Goal: Task Accomplishment & Management: Manage account settings

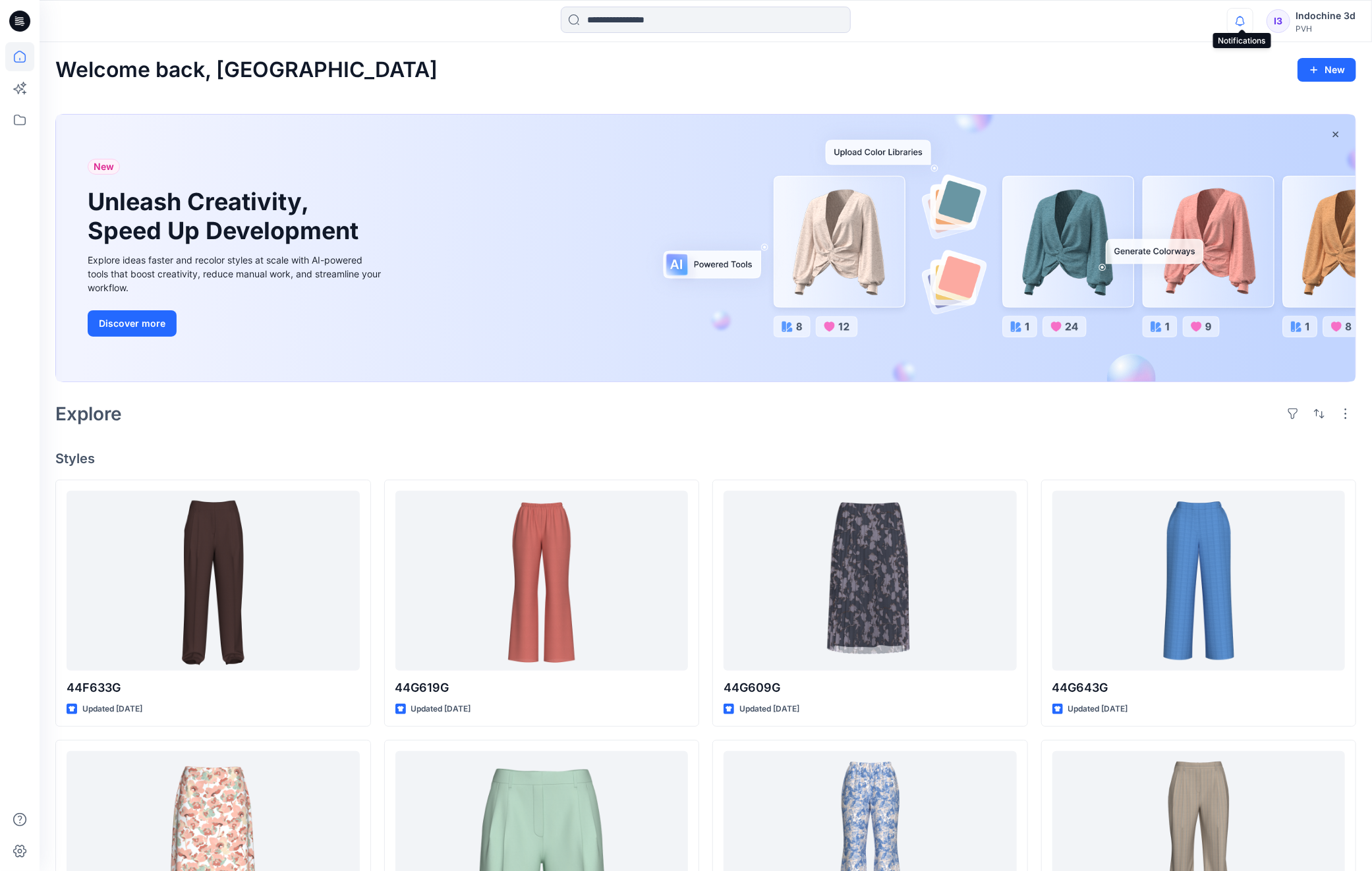
click at [1238, 23] on icon "button" at bounding box center [1240, 21] width 9 height 9
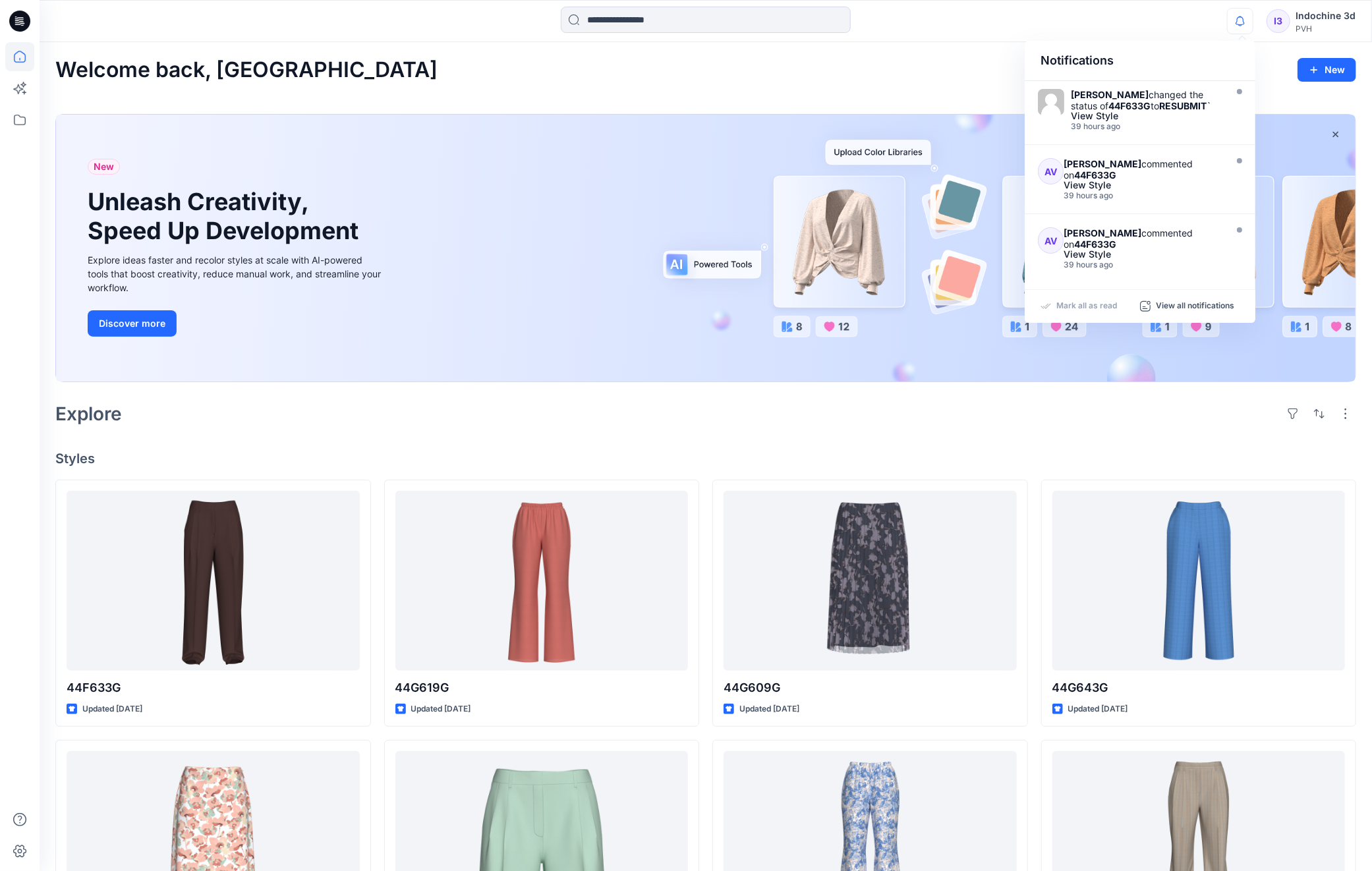
click at [1181, 29] on div "Notifications Anoek Van Beek changed the status of 44F633G to RESUBMIT ` View S…" at bounding box center [705, 21] width 1332 height 29
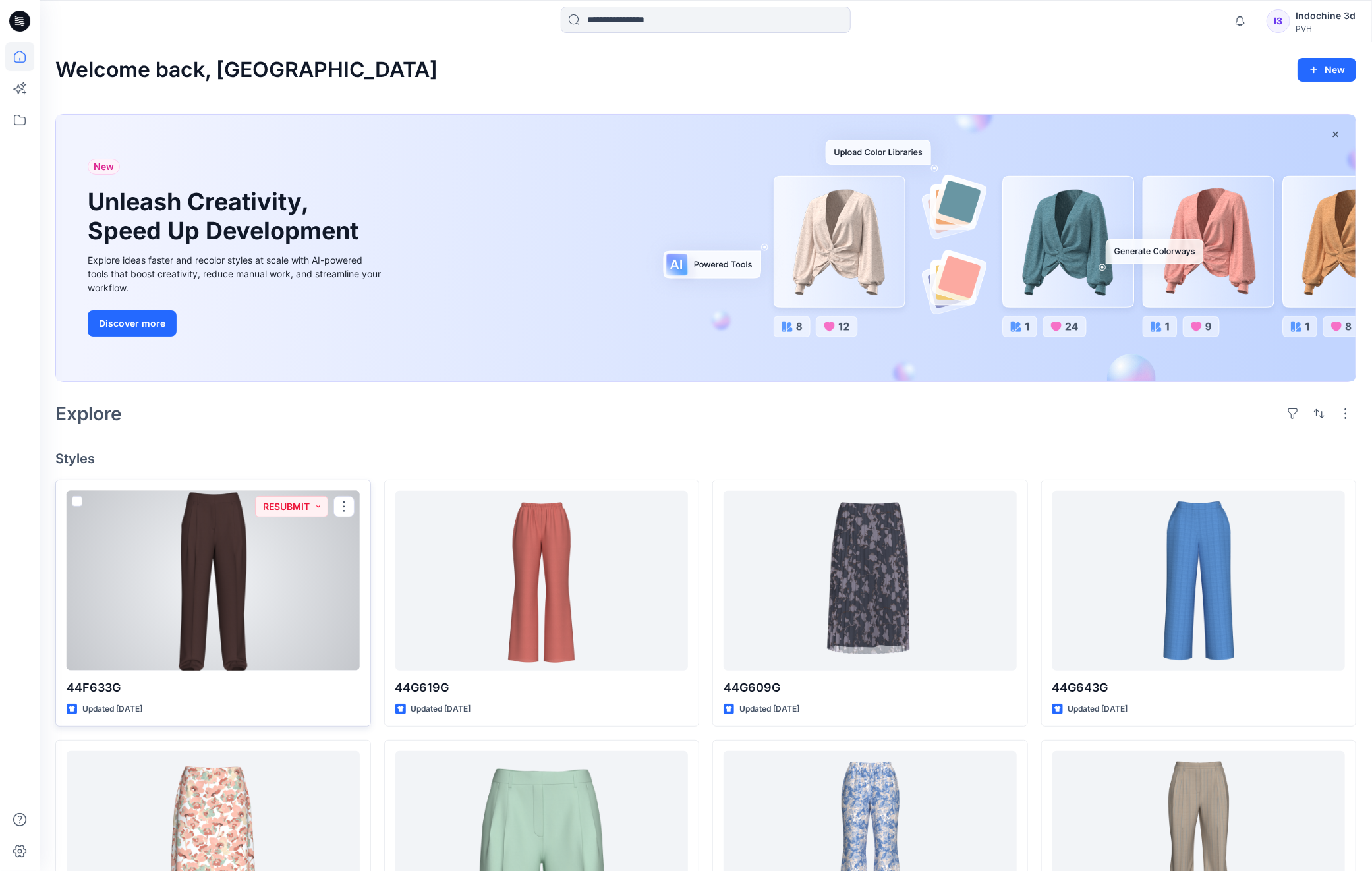
click at [285, 562] on div at bounding box center [213, 581] width 293 height 180
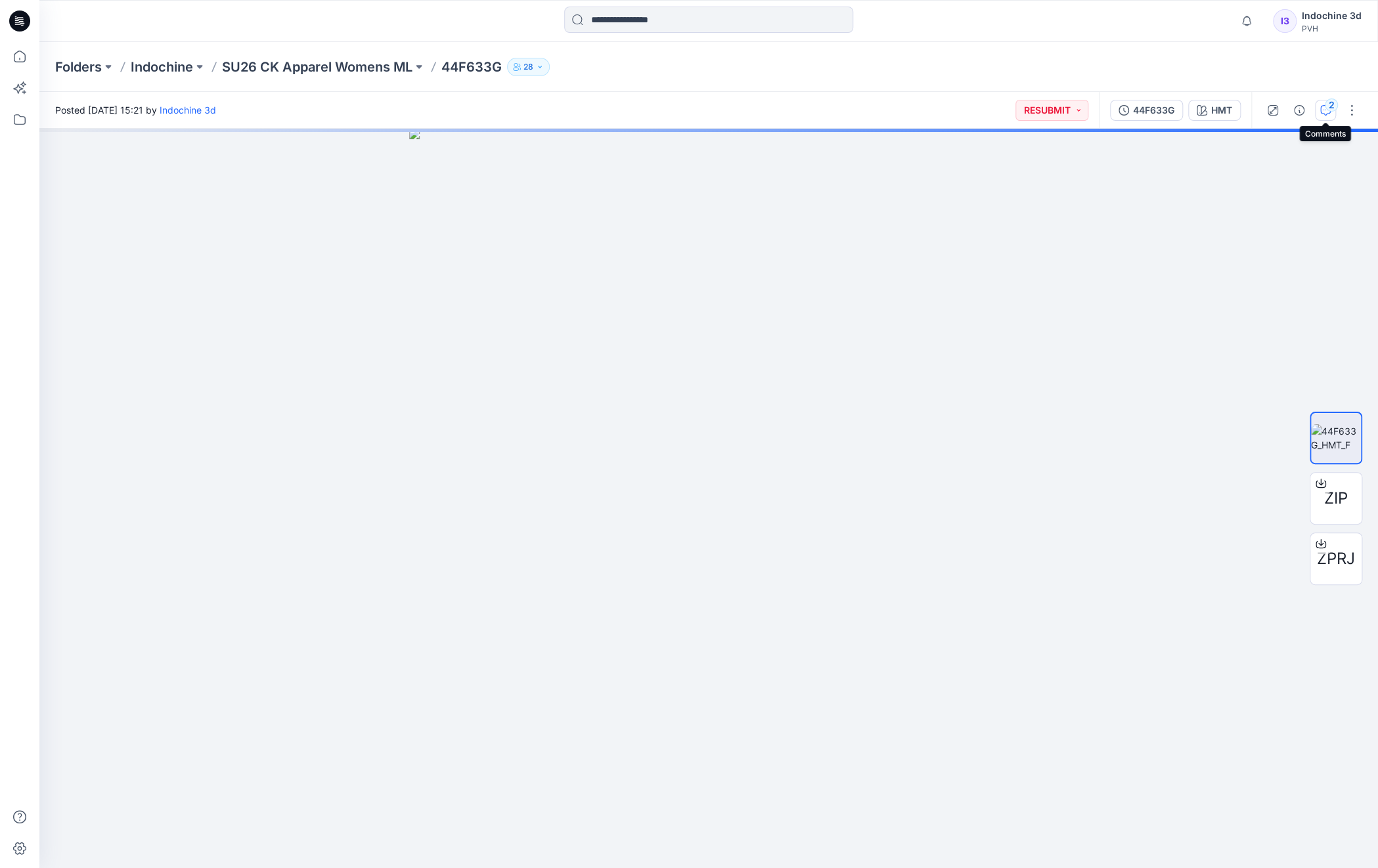
click at [1324, 109] on icon "button" at bounding box center [1326, 110] width 11 height 11
click at [1324, 109] on div "Posted Friday, August 22, 2025 15:21 by Indochine 3d RESUBMIT 44F633G HMT 2 ZIP…" at bounding box center [708, 480] width 1339 height 776
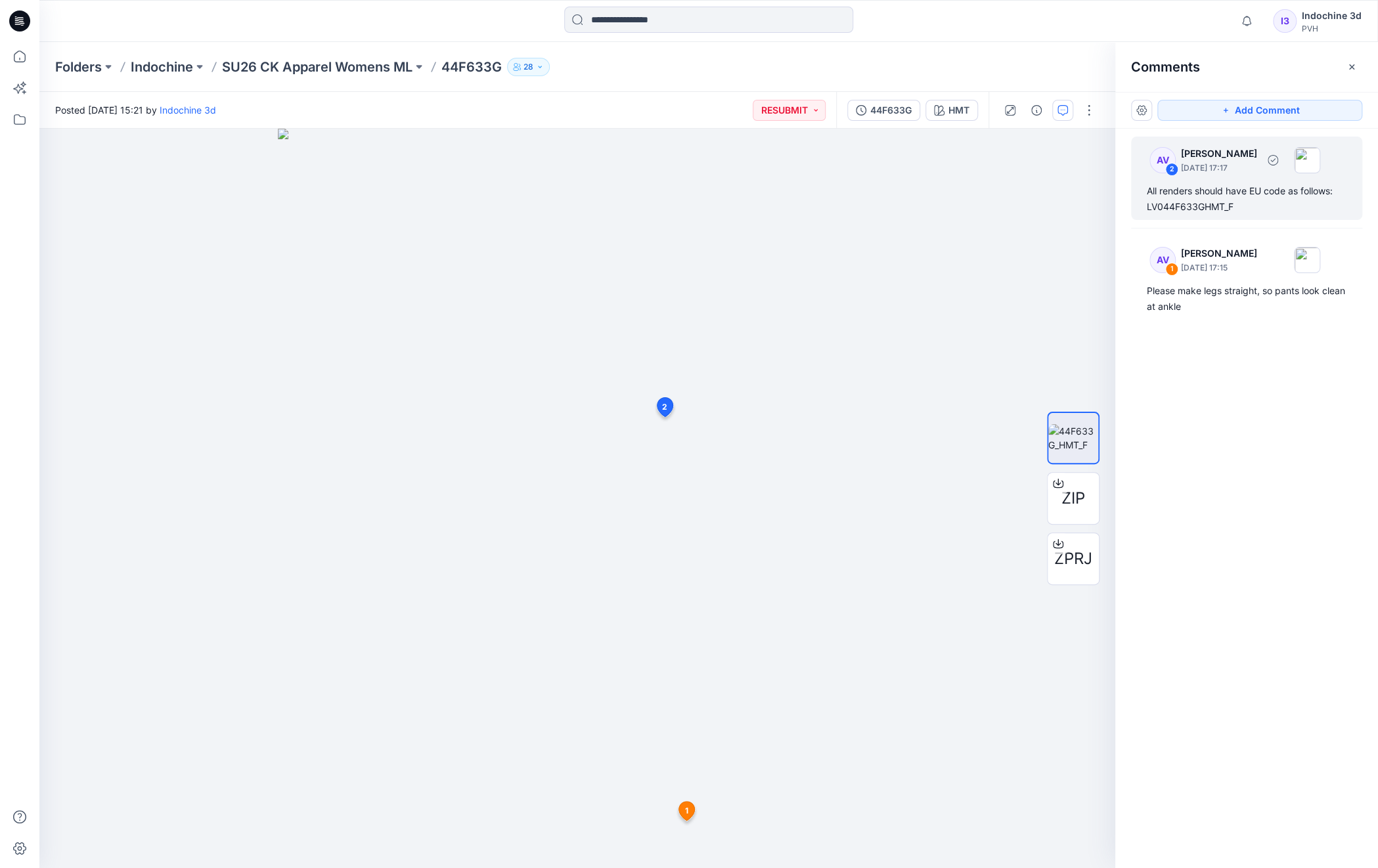
click at [1237, 176] on div "AV 2 Anoek Van Beek August 26, 2025 17:17" at bounding box center [1230, 160] width 182 height 36
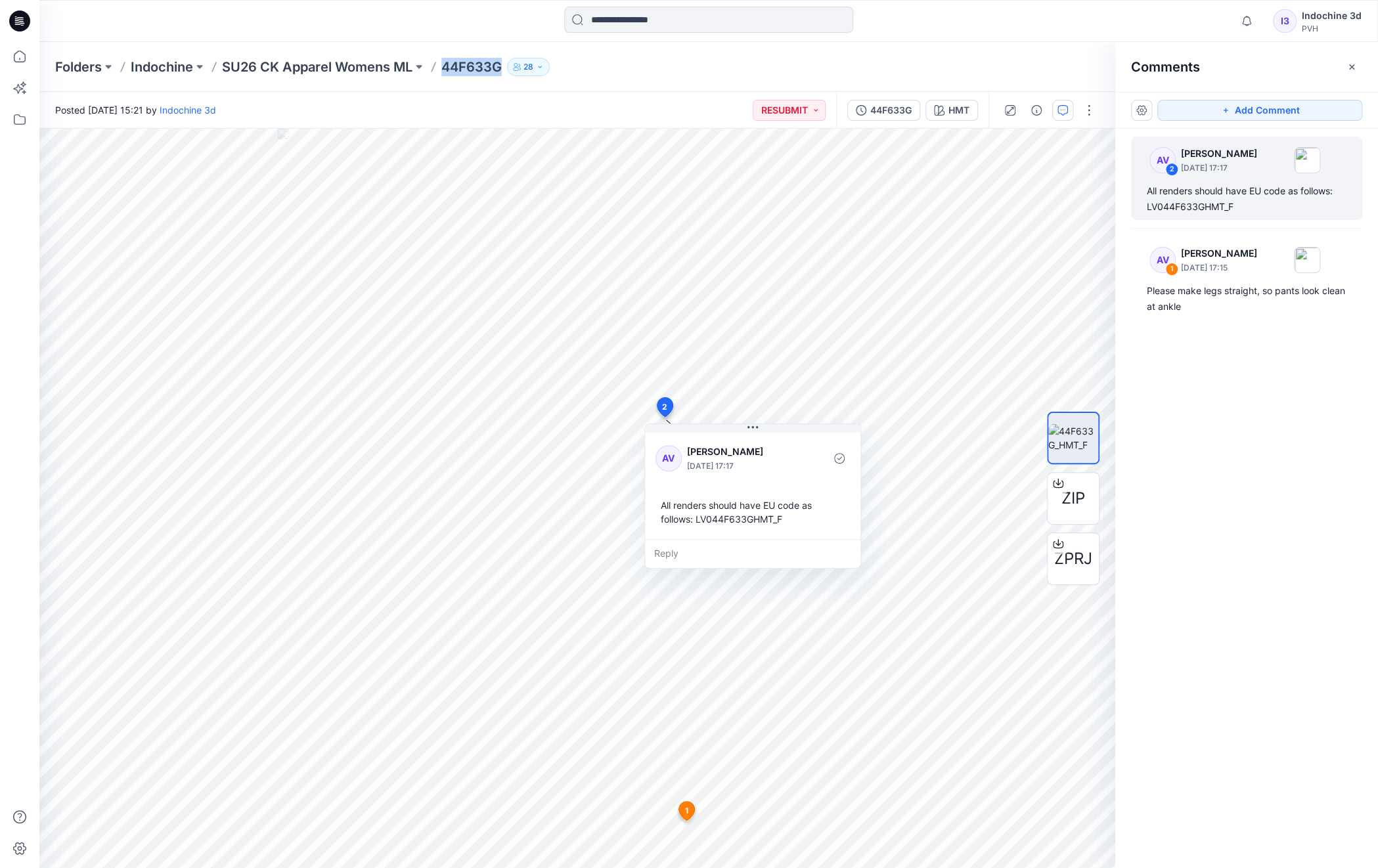
drag, startPoint x: 500, startPoint y: 66, endPoint x: 446, endPoint y: 73, distance: 54.5
click at [446, 73] on p "44F633G" at bounding box center [472, 67] width 61 height 19
copy p "44F633G"
click at [168, 69] on p "Indochine" at bounding box center [162, 67] width 62 height 19
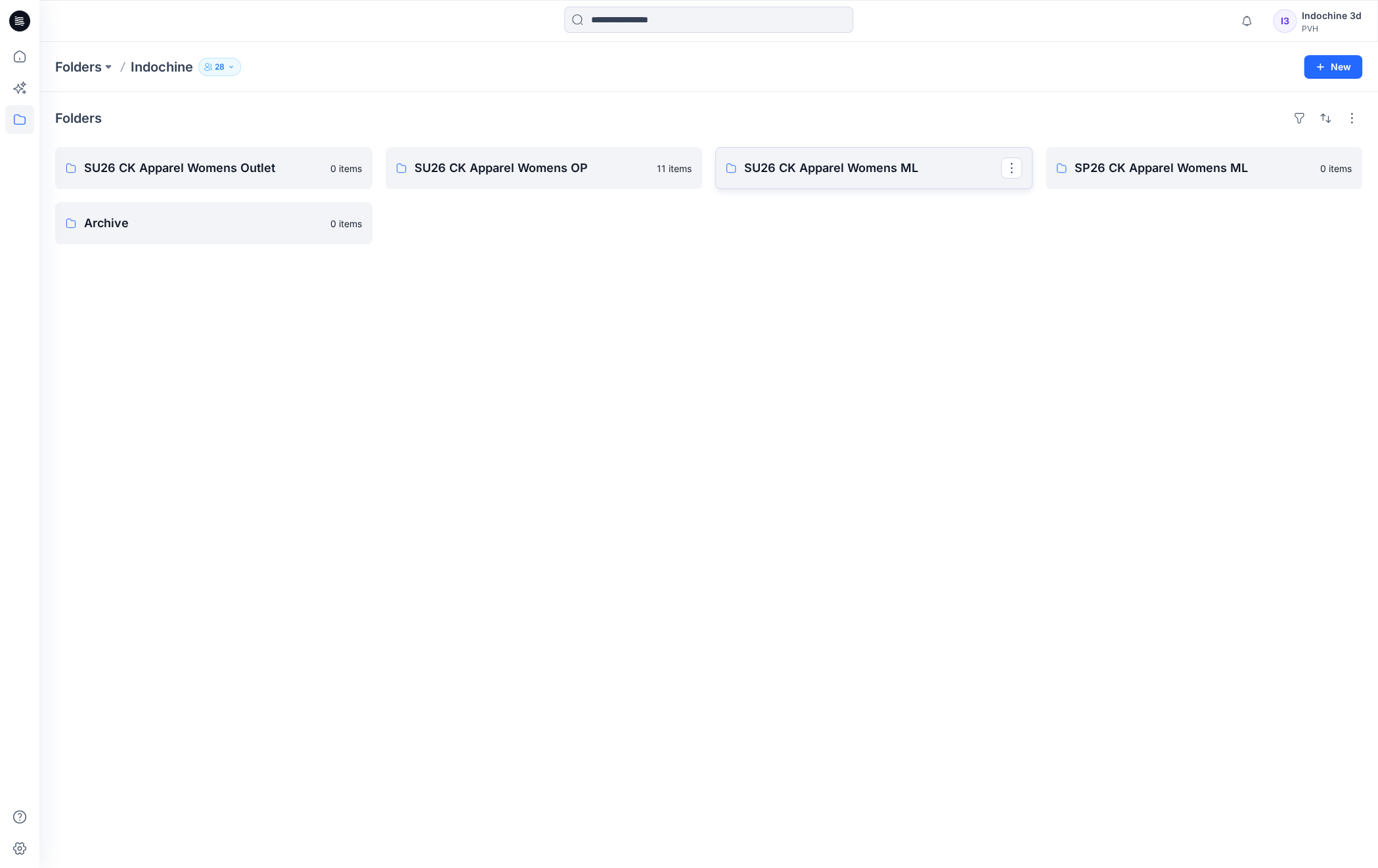
click at [881, 166] on p "SU26 CK Apparel Womens ML" at bounding box center [872, 168] width 257 height 19
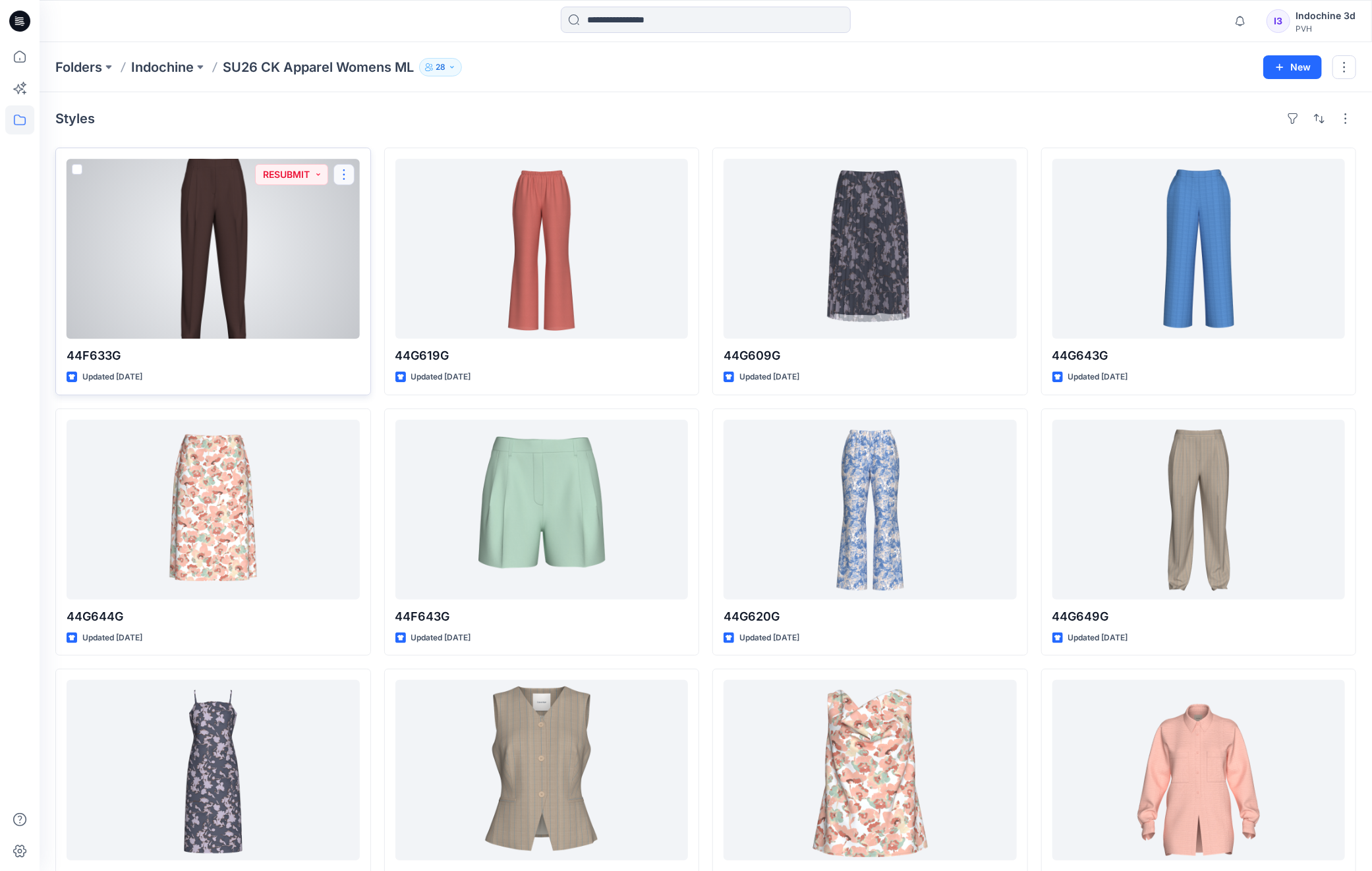
click at [340, 169] on button "button" at bounding box center [343, 174] width 21 height 21
click at [387, 204] on button "Edit" at bounding box center [407, 205] width 143 height 24
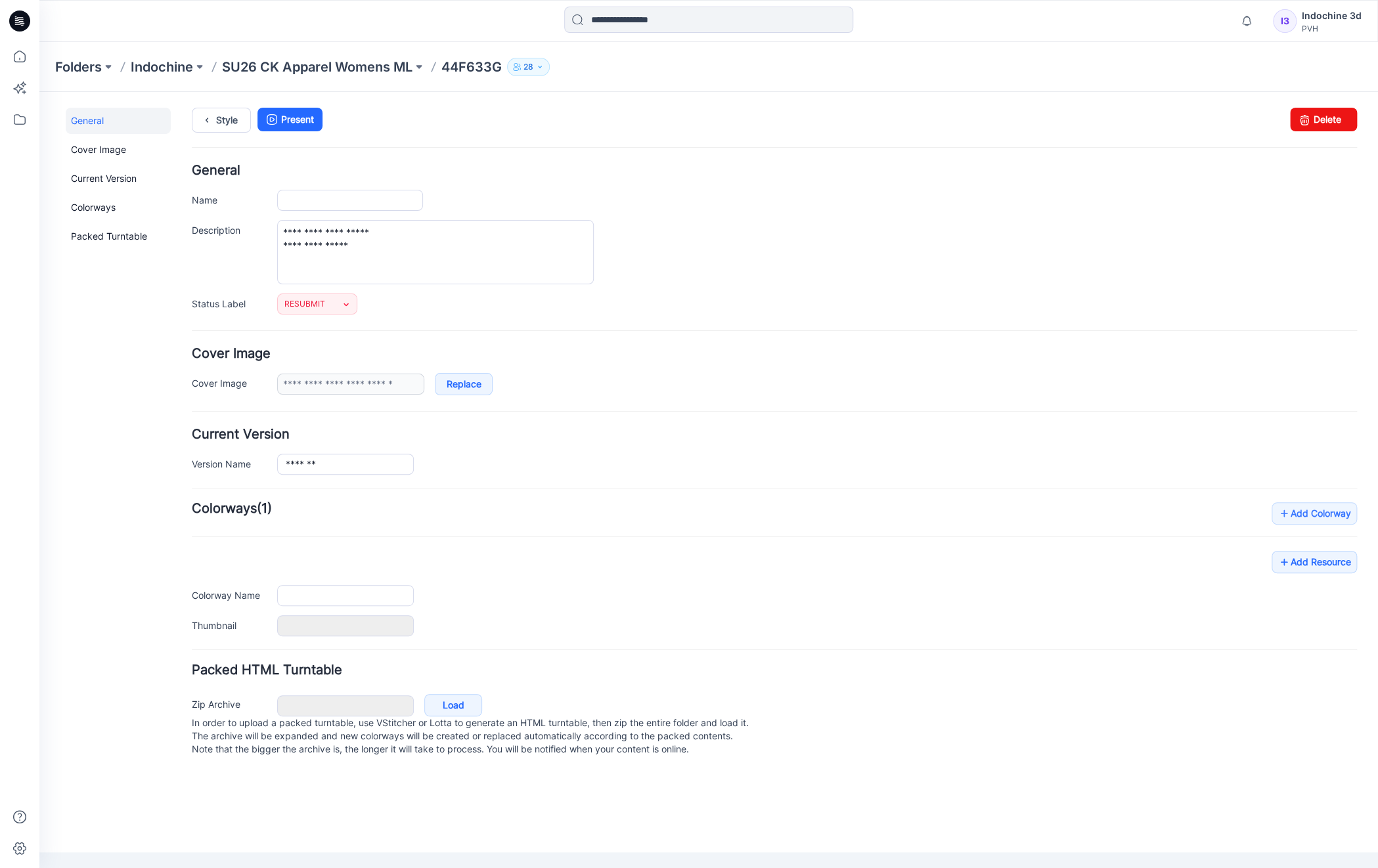
type input "*******"
type input "***"
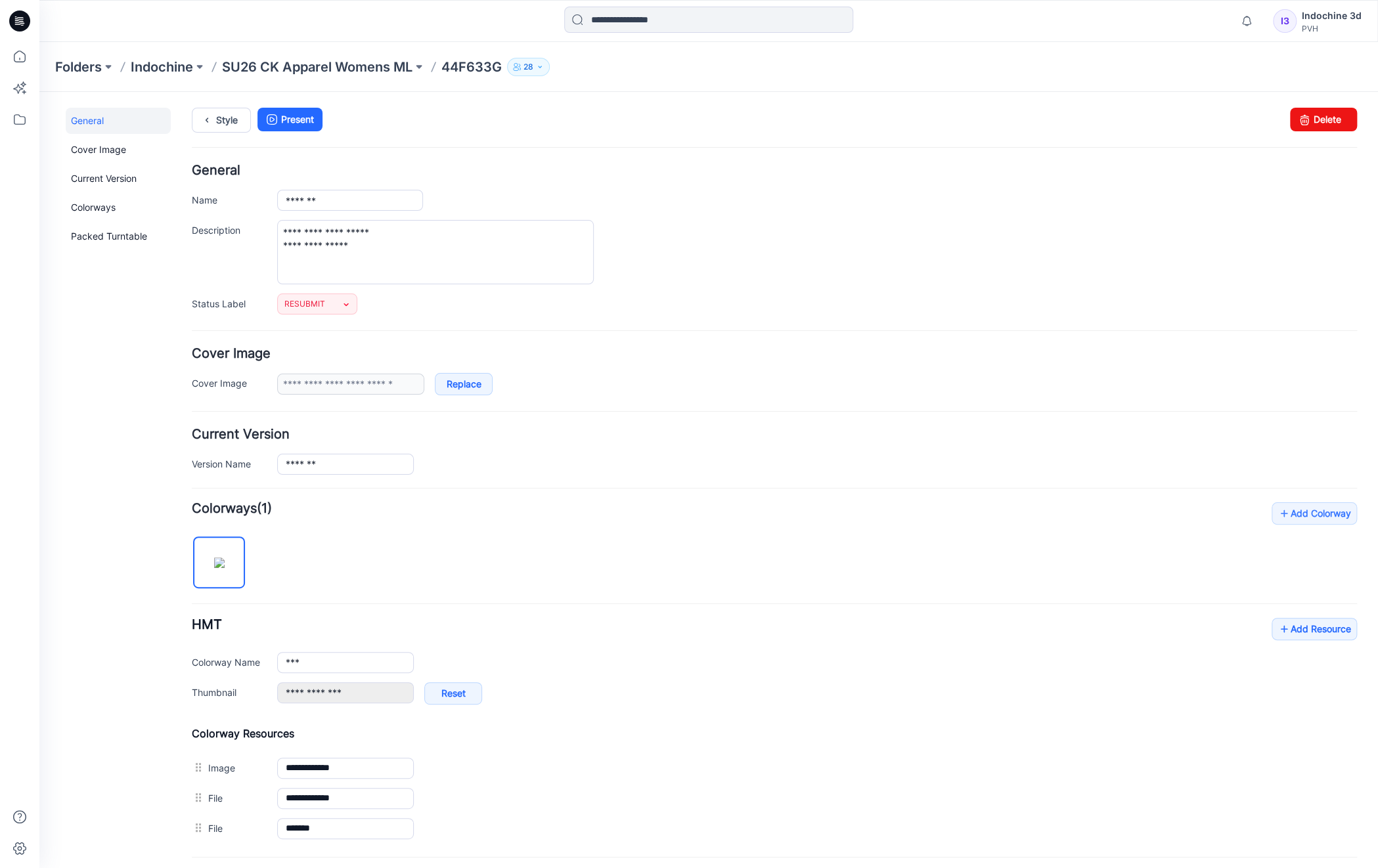
scroll to position [124, 0]
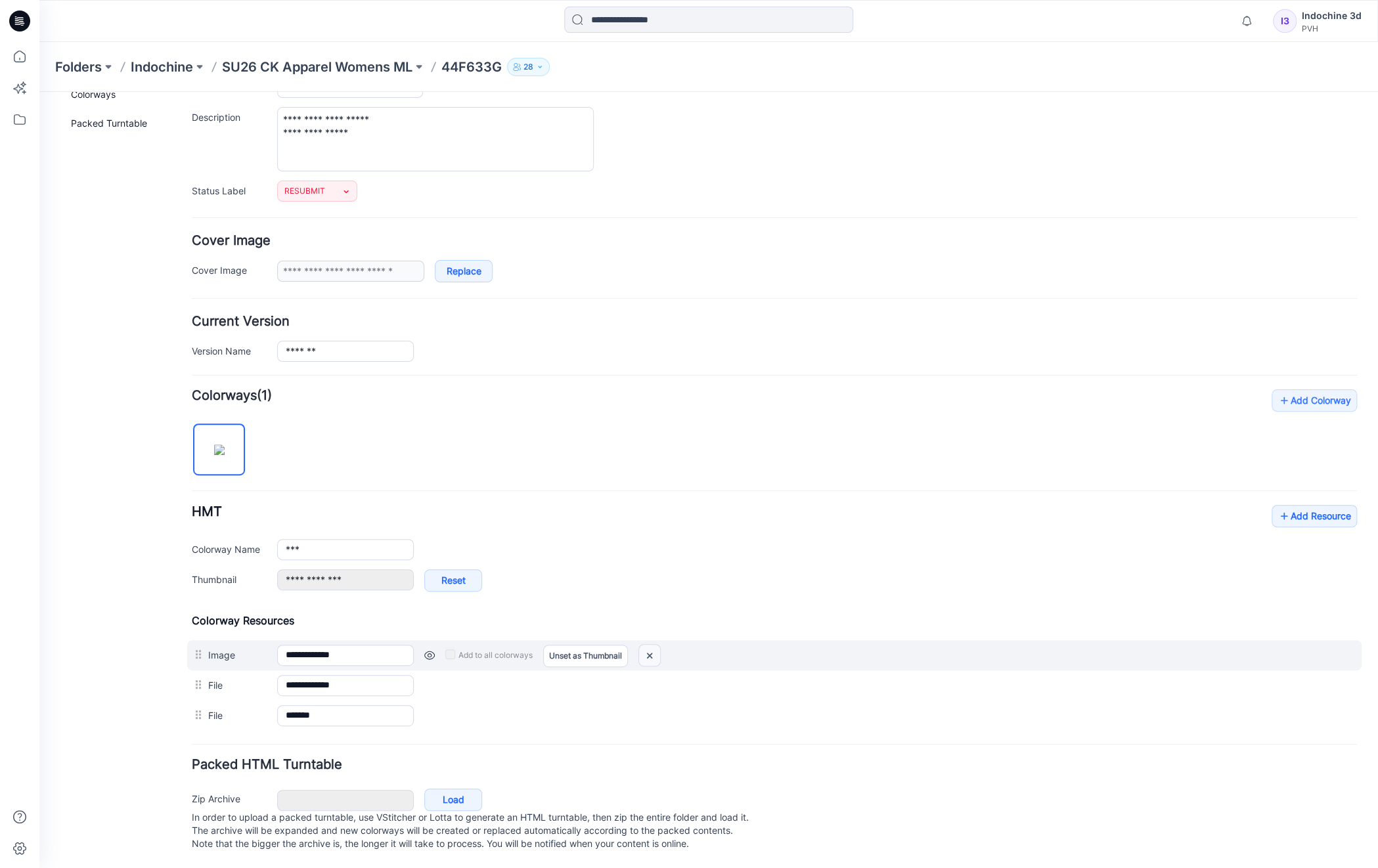
drag, startPoint x: 786, startPoint y: 169, endPoint x: 653, endPoint y: 647, distance: 496.2
click at [653, 647] on img at bounding box center [649, 656] width 21 height 21
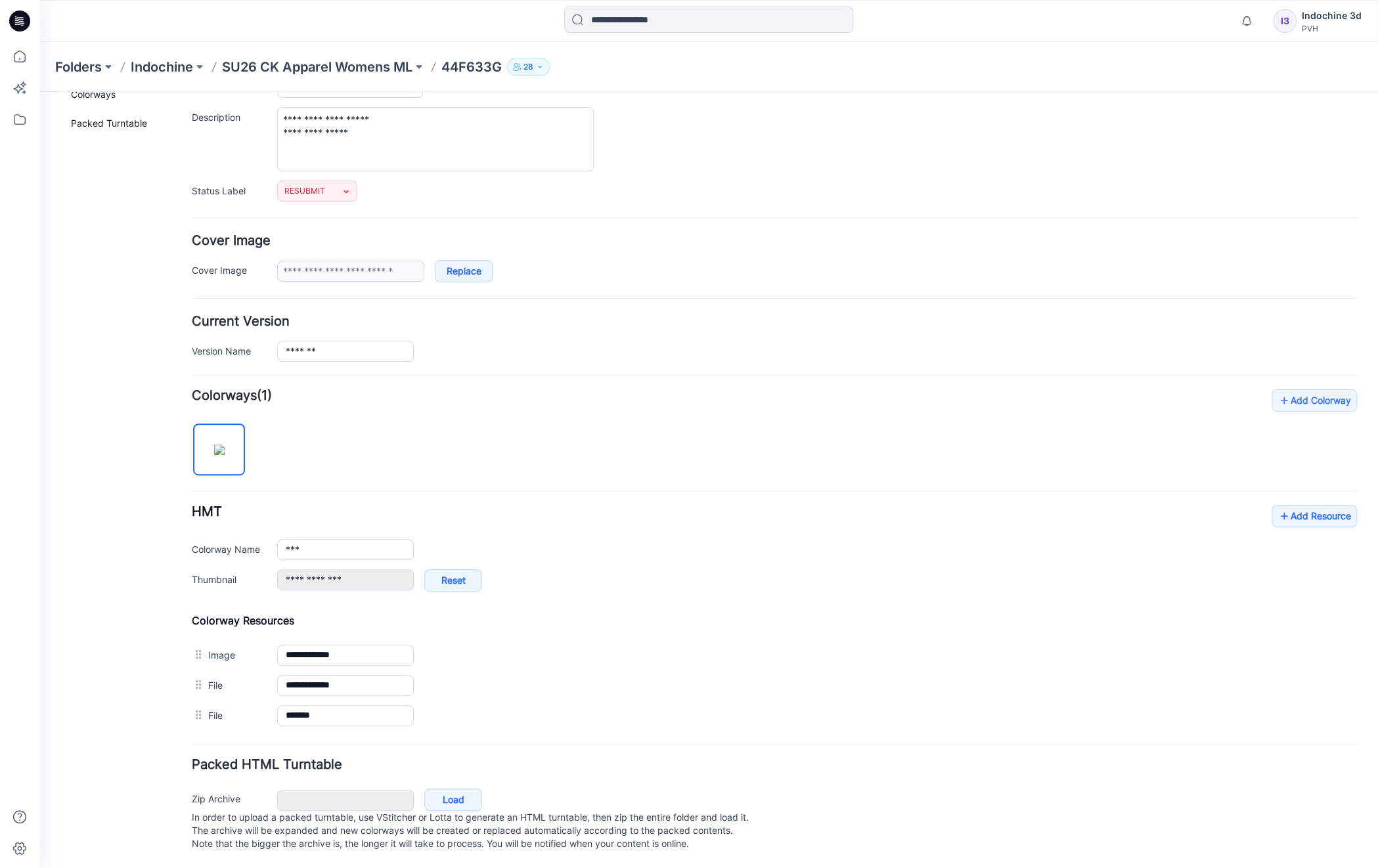
type input "**********"
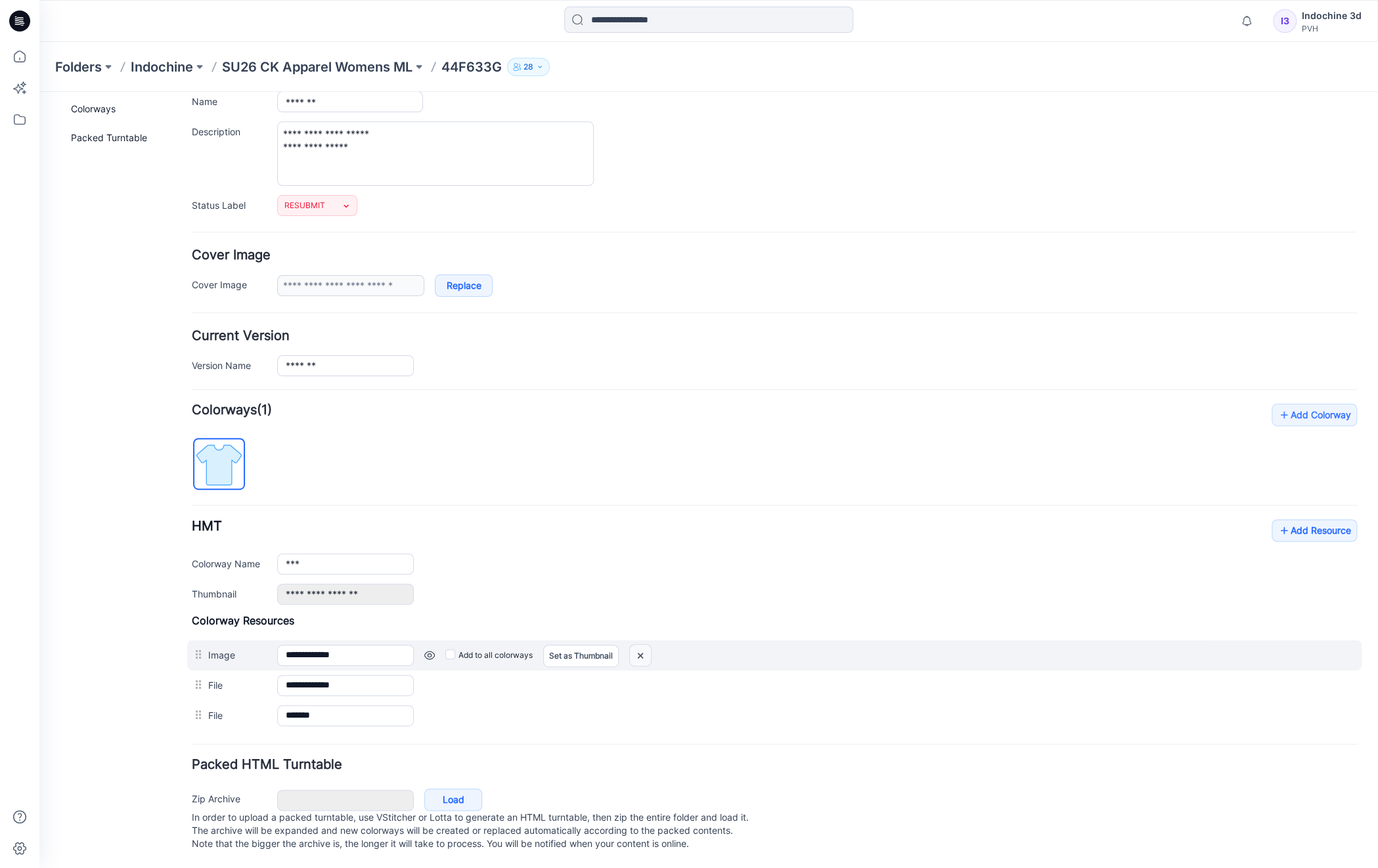
scroll to position [79, 0]
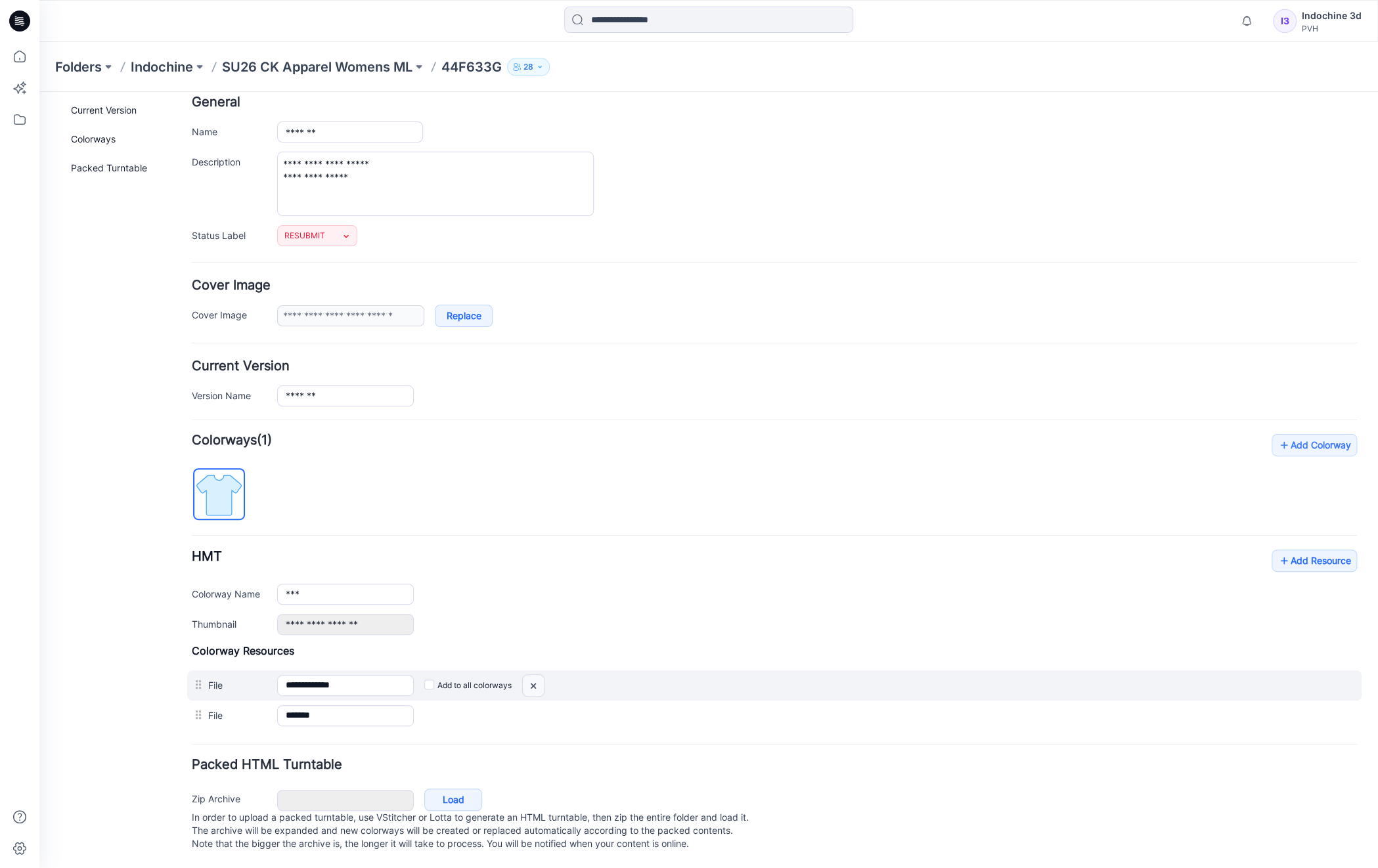
drag, startPoint x: 537, startPoint y: 676, endPoint x: 791, endPoint y: 166, distance: 569.8
click at [537, 676] on img at bounding box center [533, 686] width 21 height 21
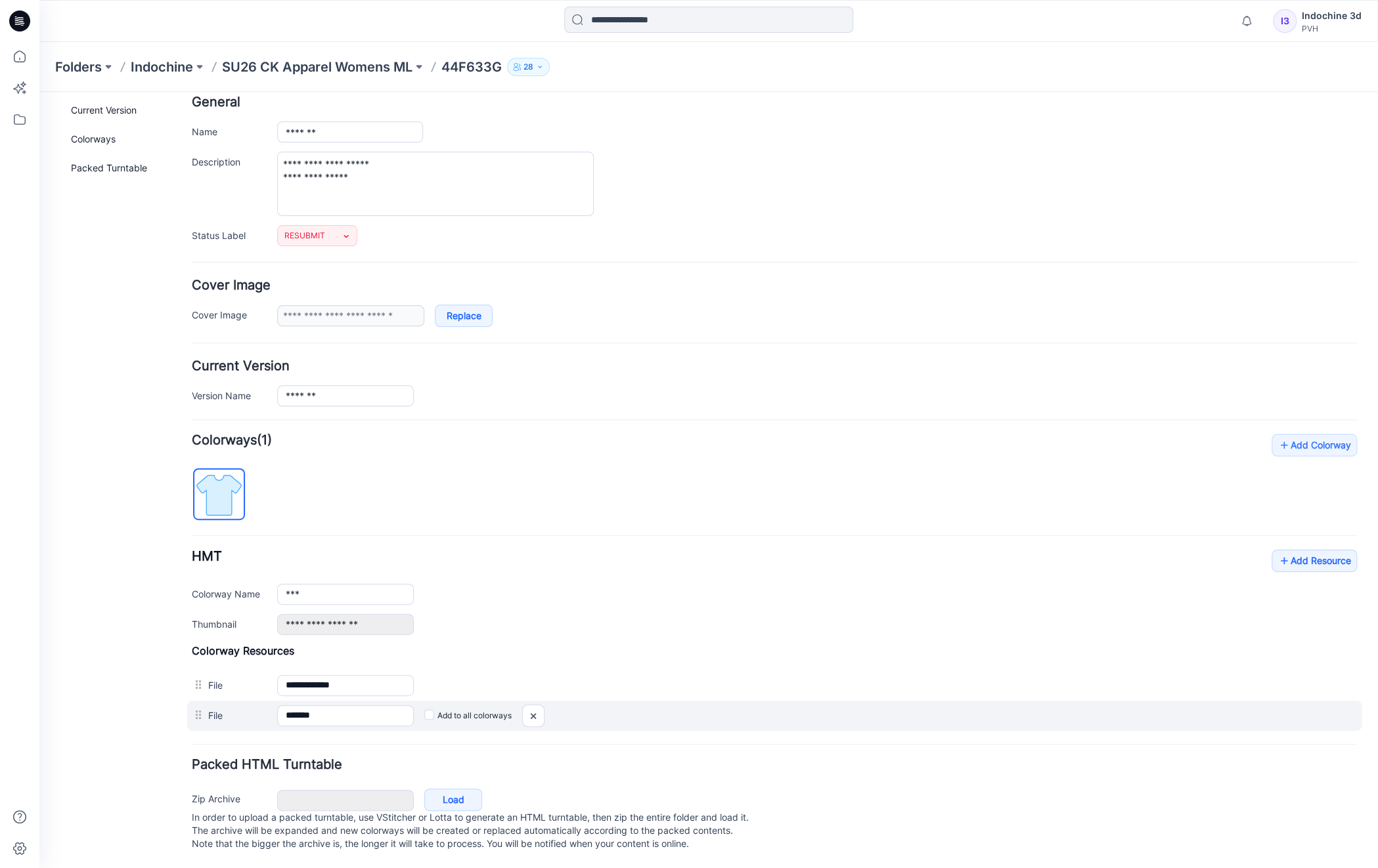
scroll to position [49, 0]
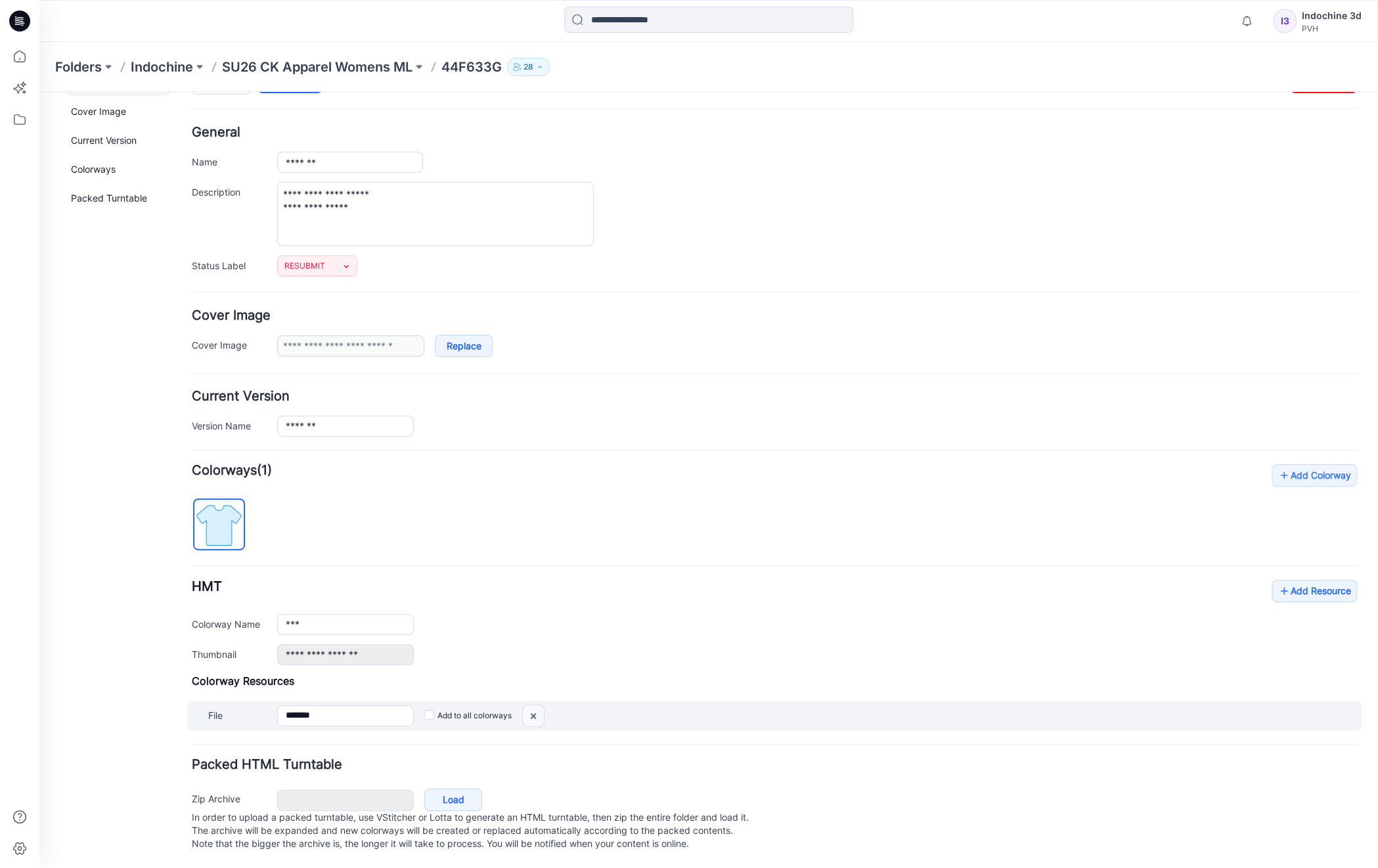
drag, startPoint x: 531, startPoint y: 707, endPoint x: 786, endPoint y: 159, distance: 604.4
click at [531, 707] on img at bounding box center [533, 716] width 21 height 21
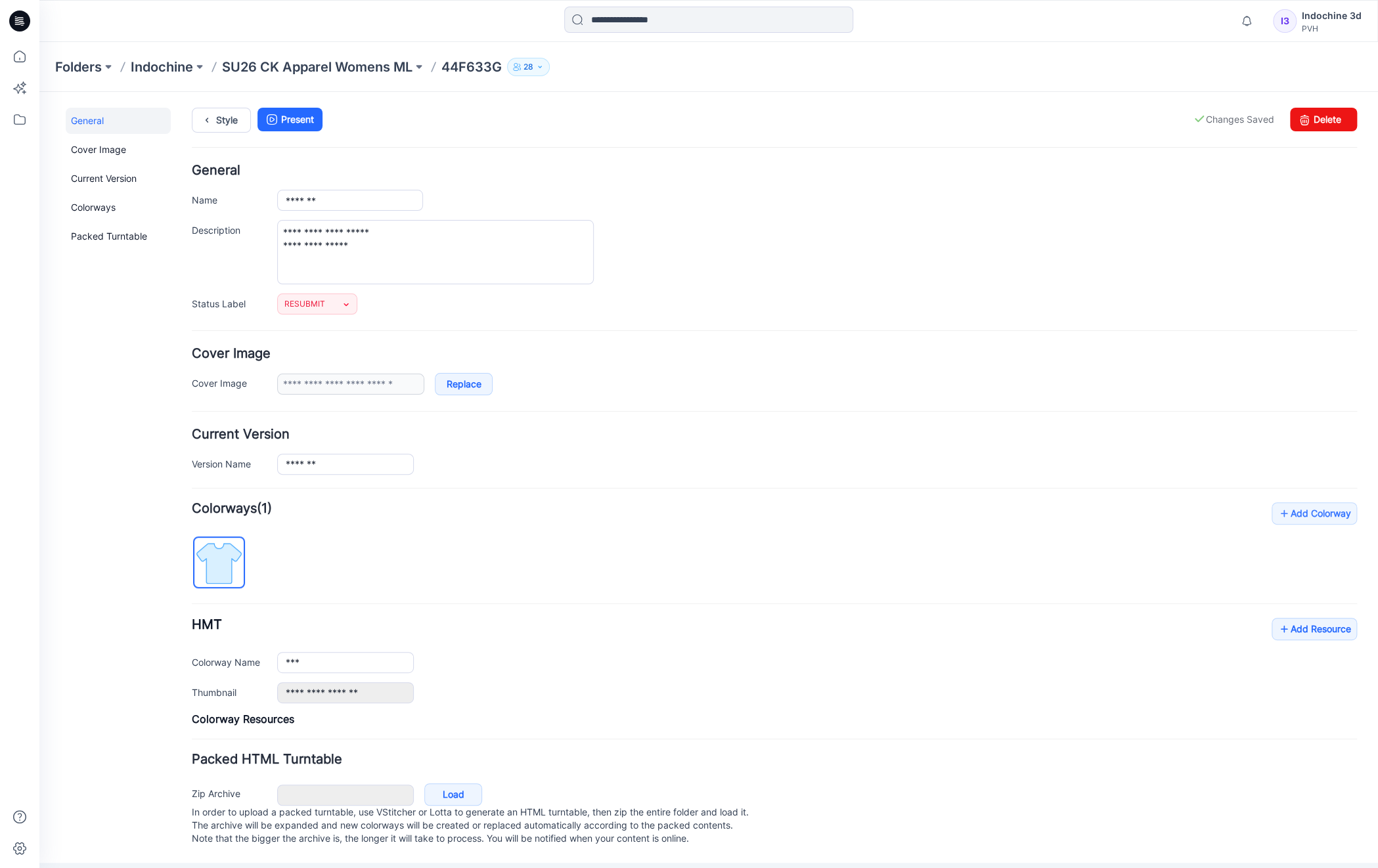
scroll to position [0, 0]
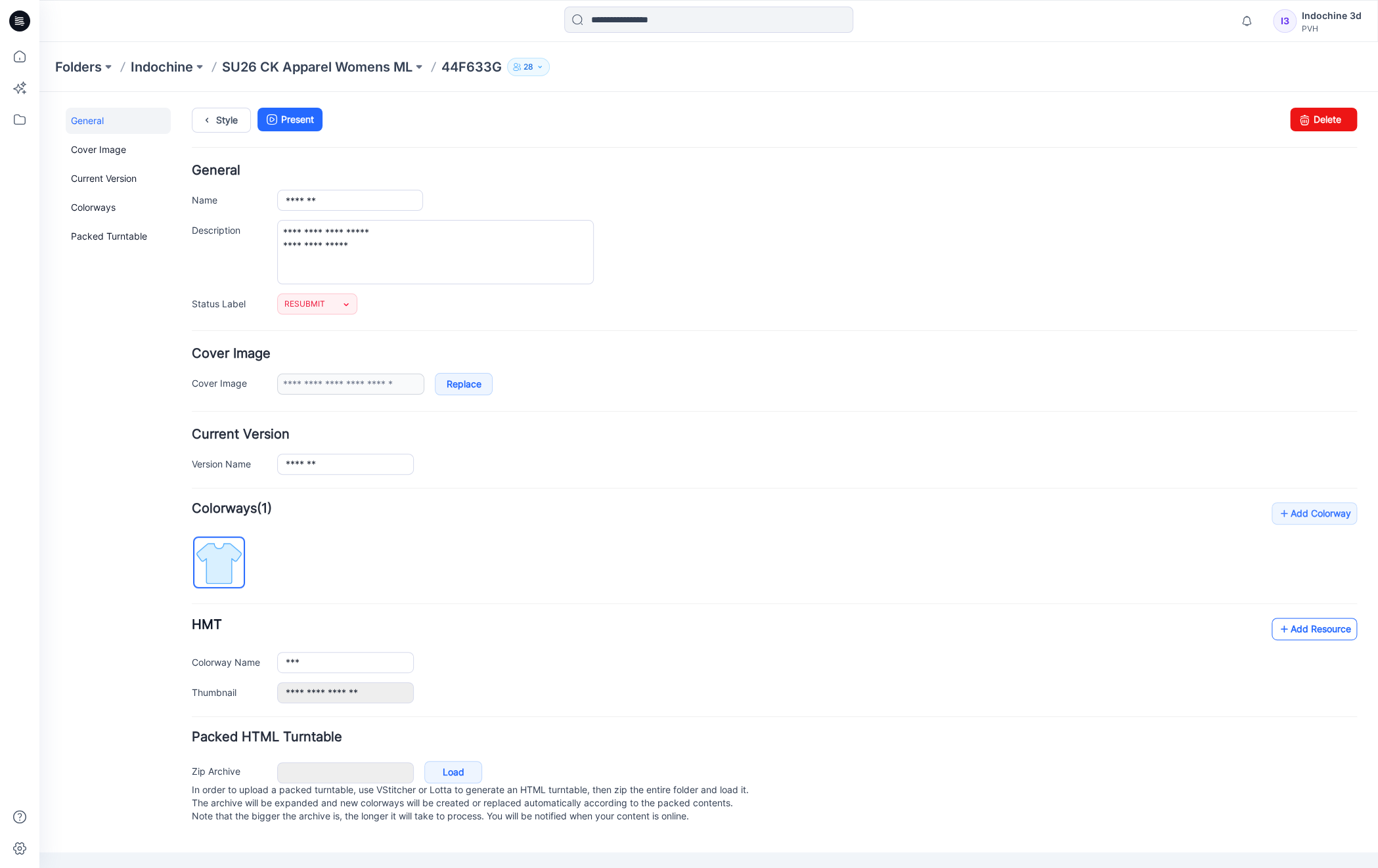
click at [1307, 628] on link "Add Resource" at bounding box center [1314, 629] width 85 height 22
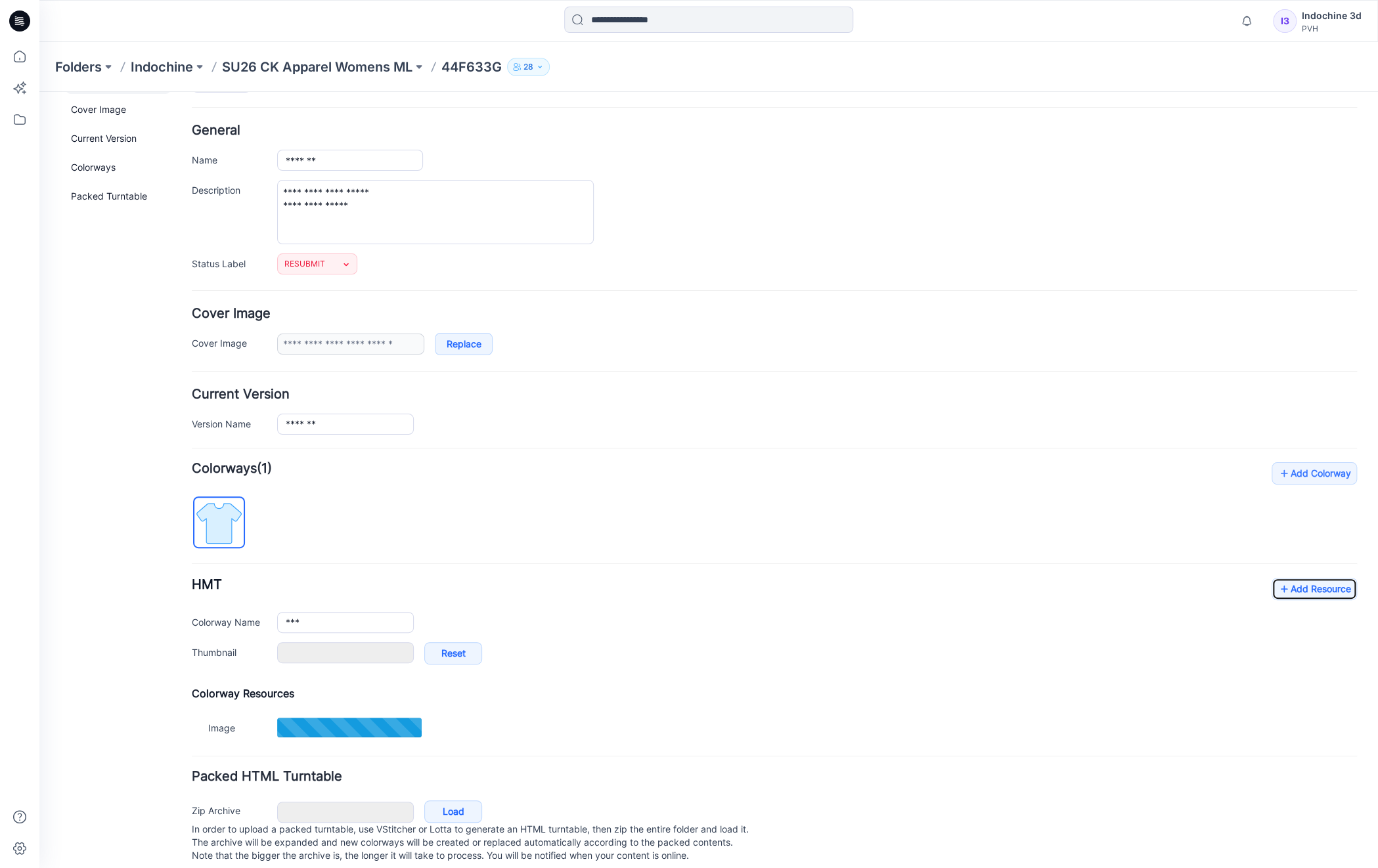
scroll to position [63, 0]
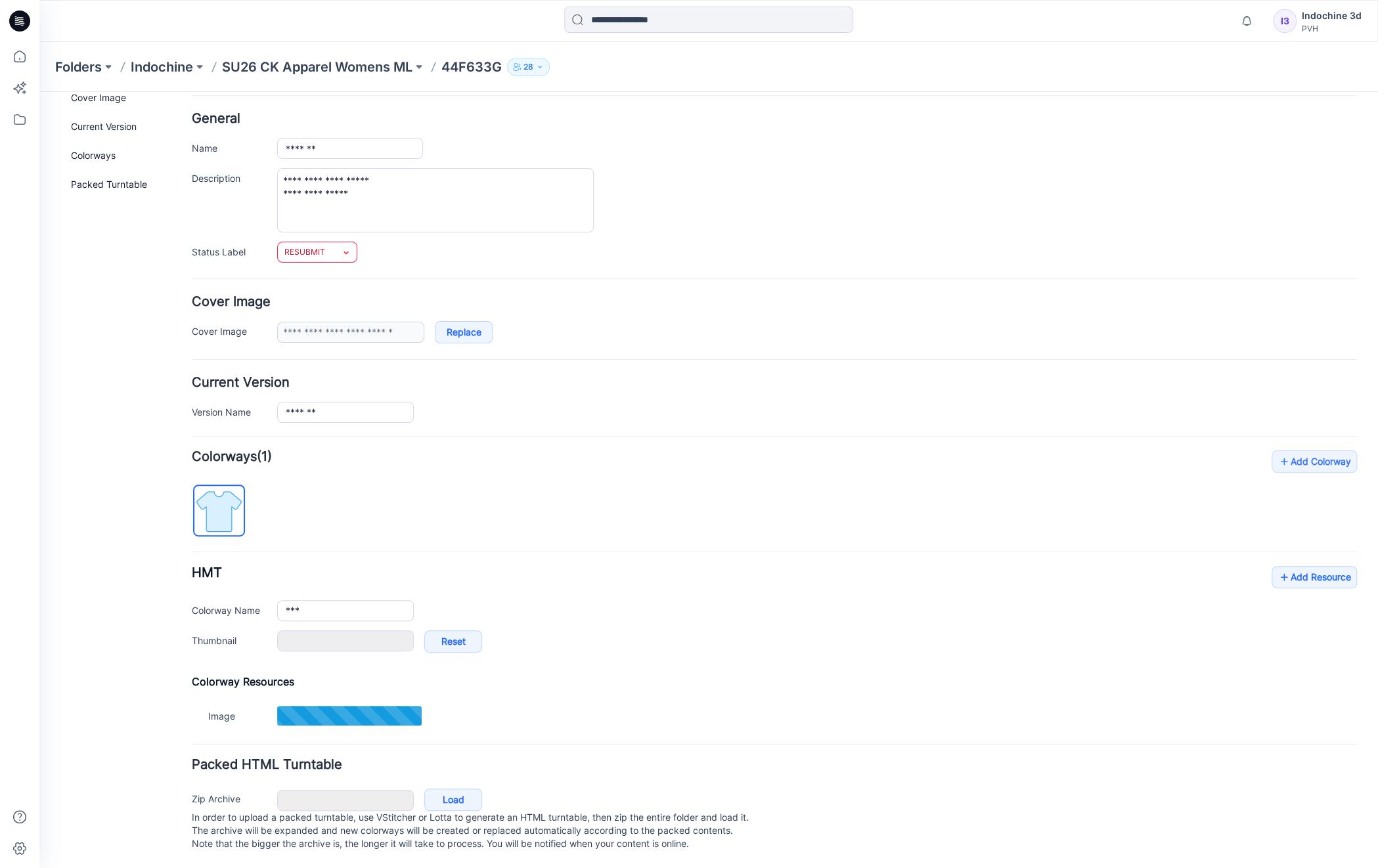
click at [346, 248] on icon at bounding box center [346, 253] width 11 height 11
type input "**********"
click at [1319, 565] on link "Add Resource" at bounding box center [1314, 576] width 85 height 22
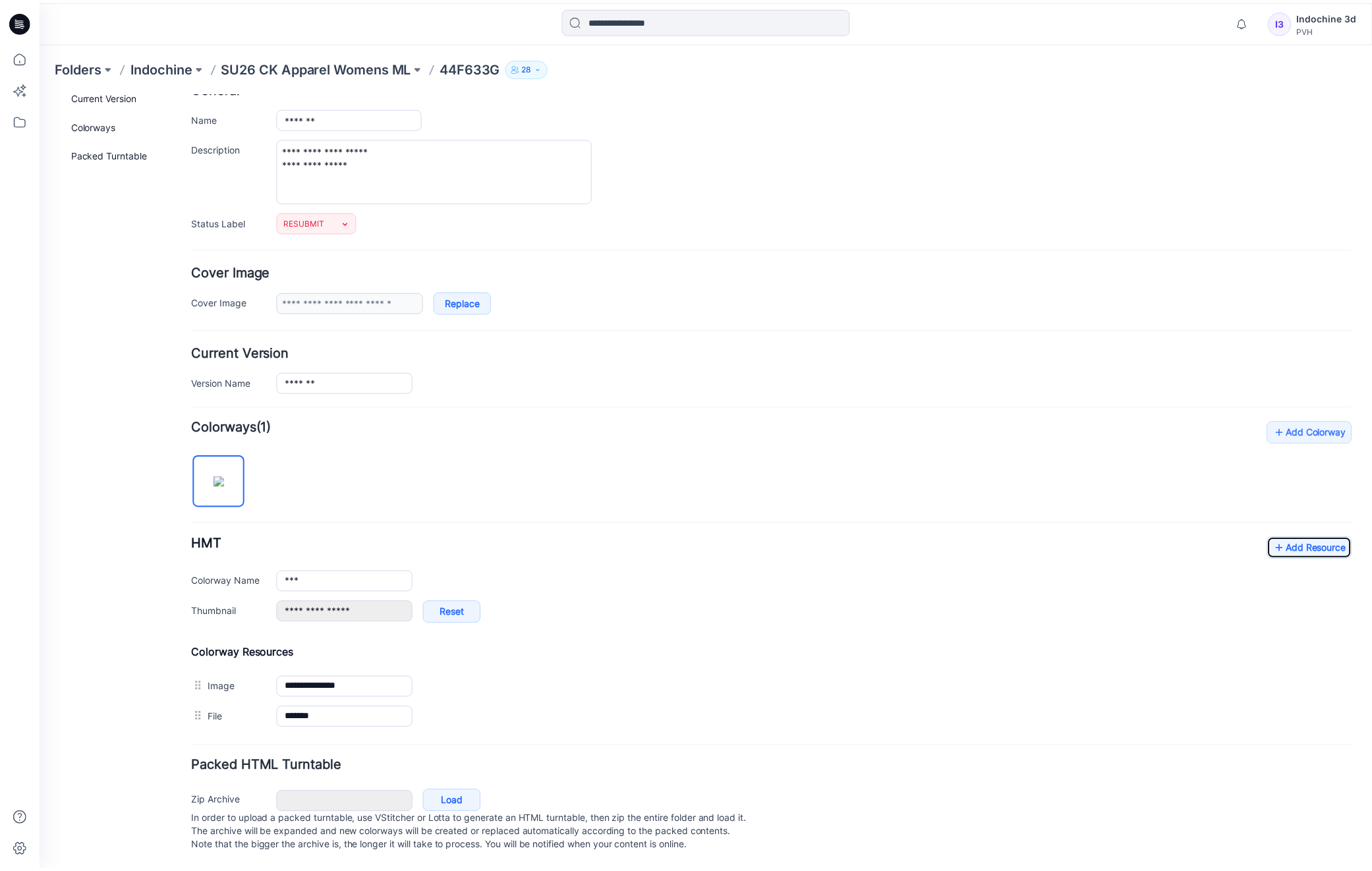
scroll to position [94, 0]
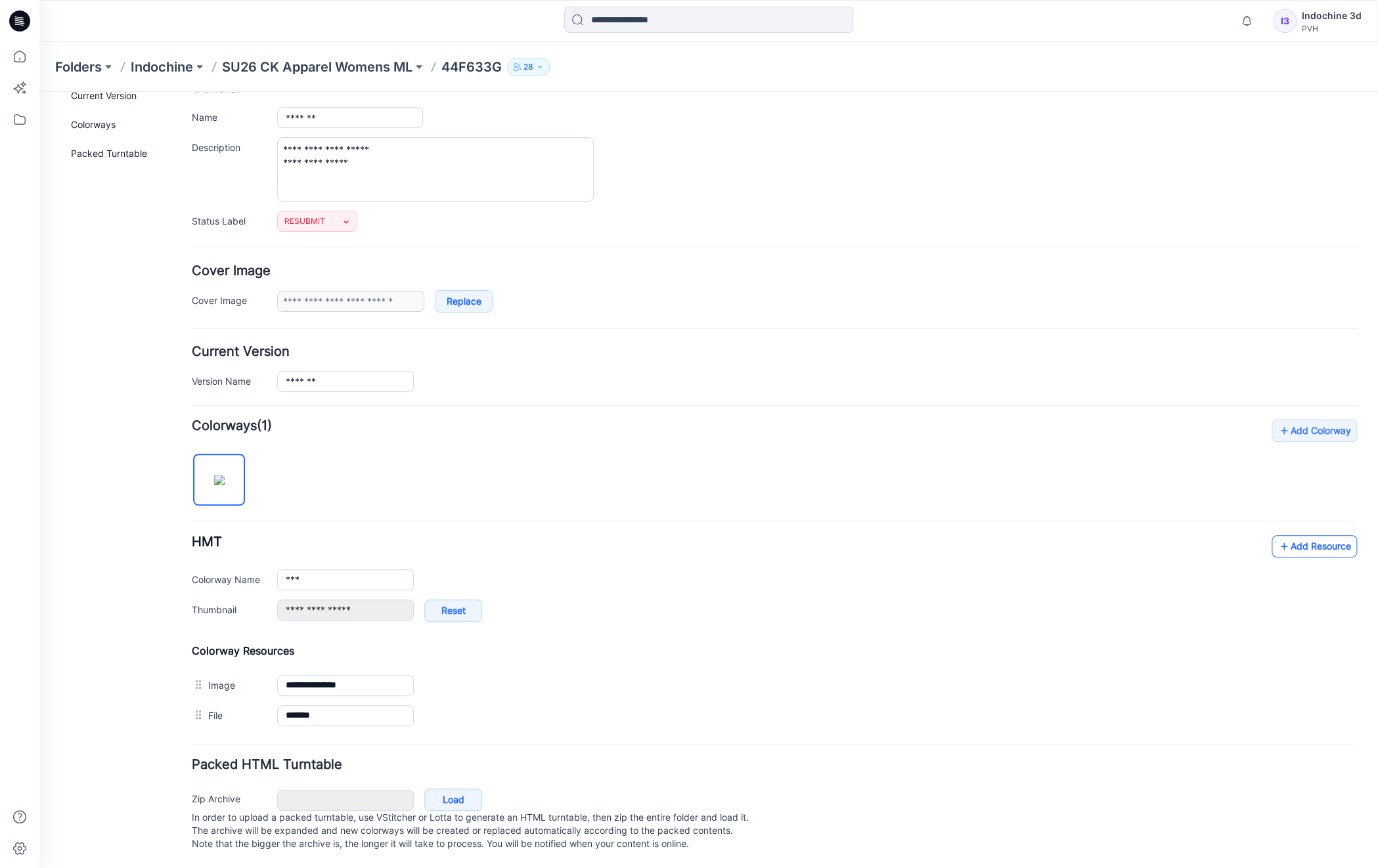
click at [1313, 535] on link "Add Resource" at bounding box center [1314, 546] width 85 height 22
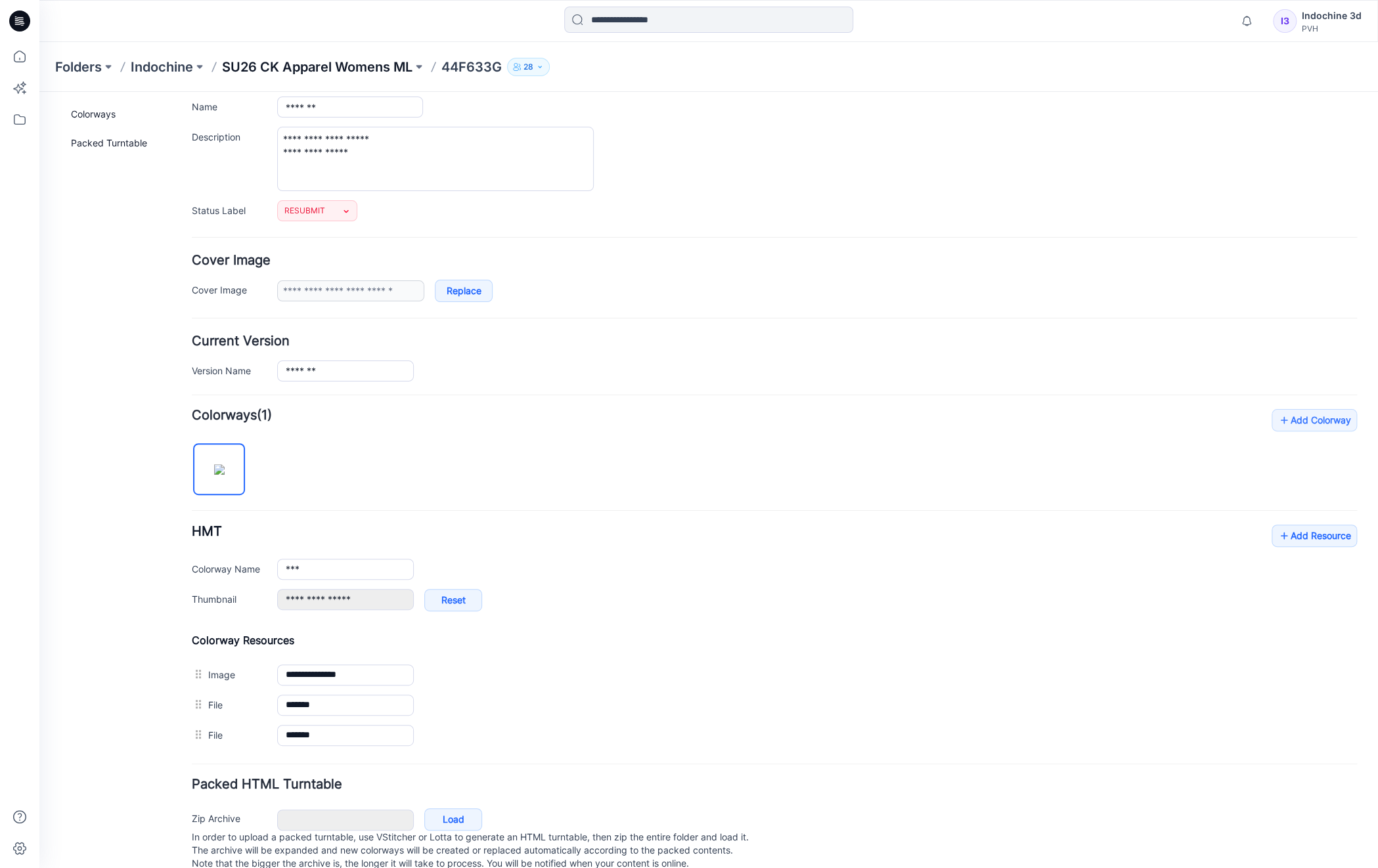
click at [324, 66] on p "SU26 CK Apparel Womens ML" at bounding box center [317, 67] width 191 height 19
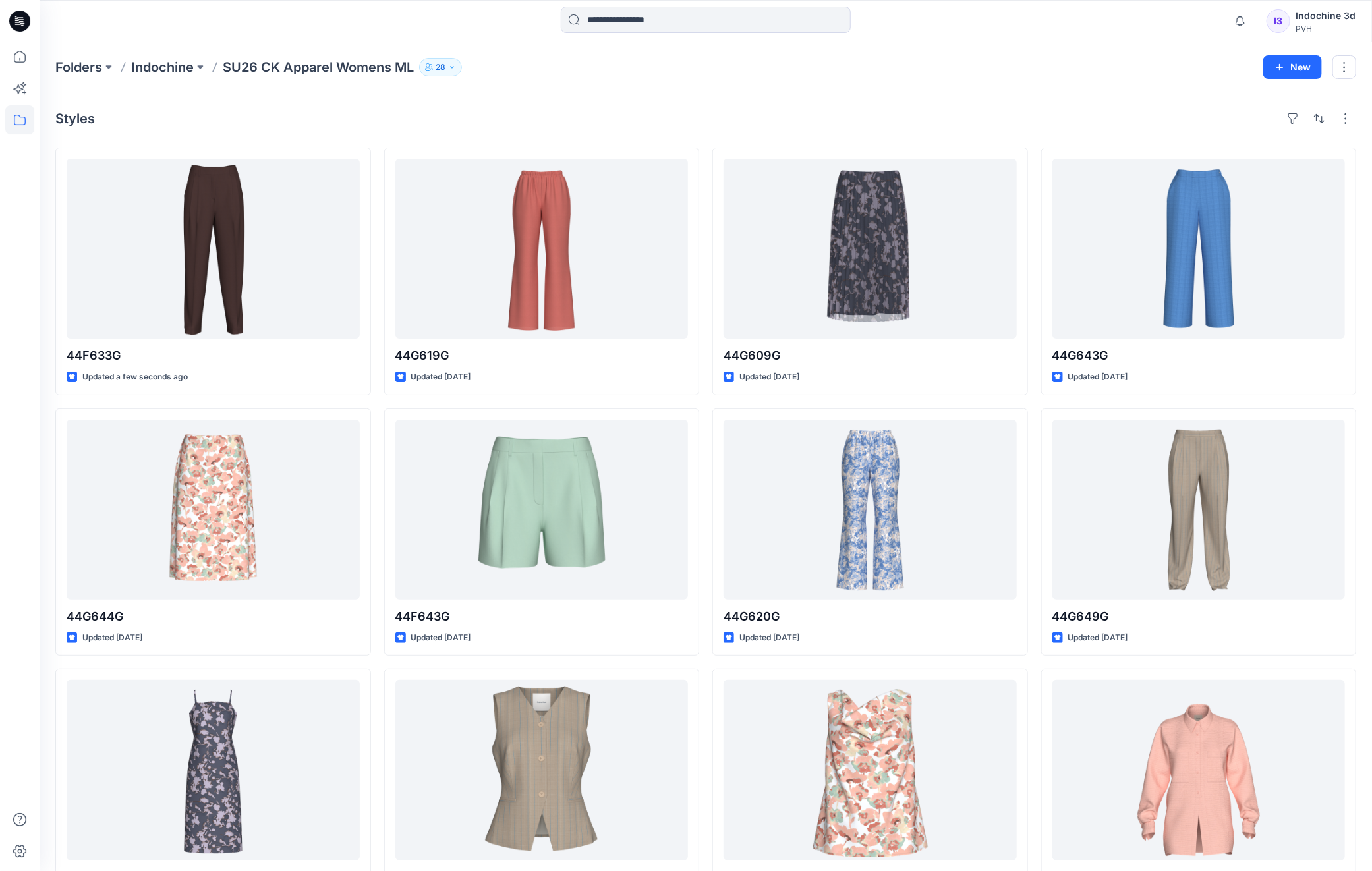
click at [1032, 867] on div "44F633G Updated a few seconds ago 44G644G Updated 5 days ago 44G020G Updated 6 …" at bounding box center [705, 532] width 1301 height 769
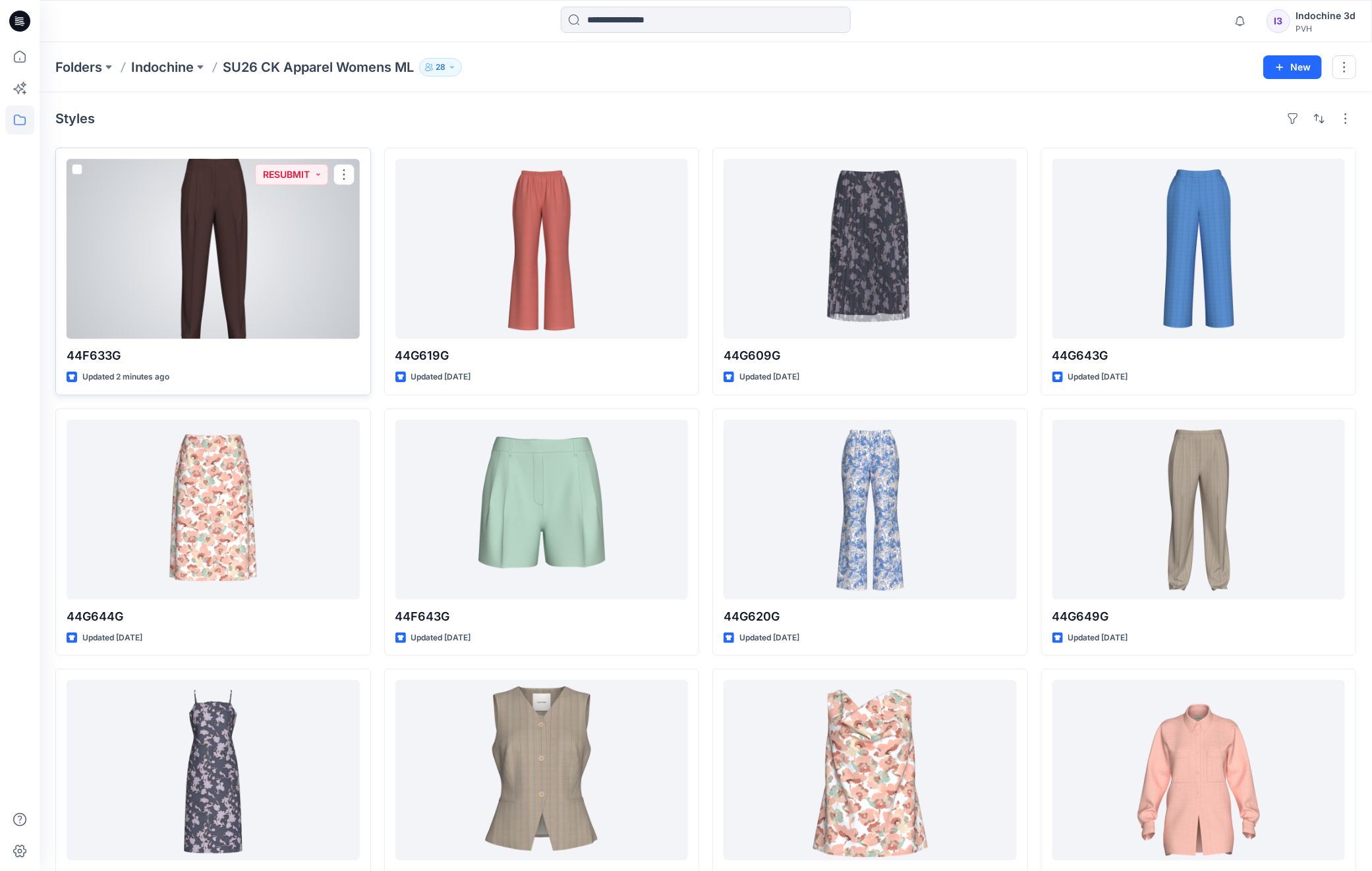
click at [268, 201] on div at bounding box center [213, 249] width 293 height 180
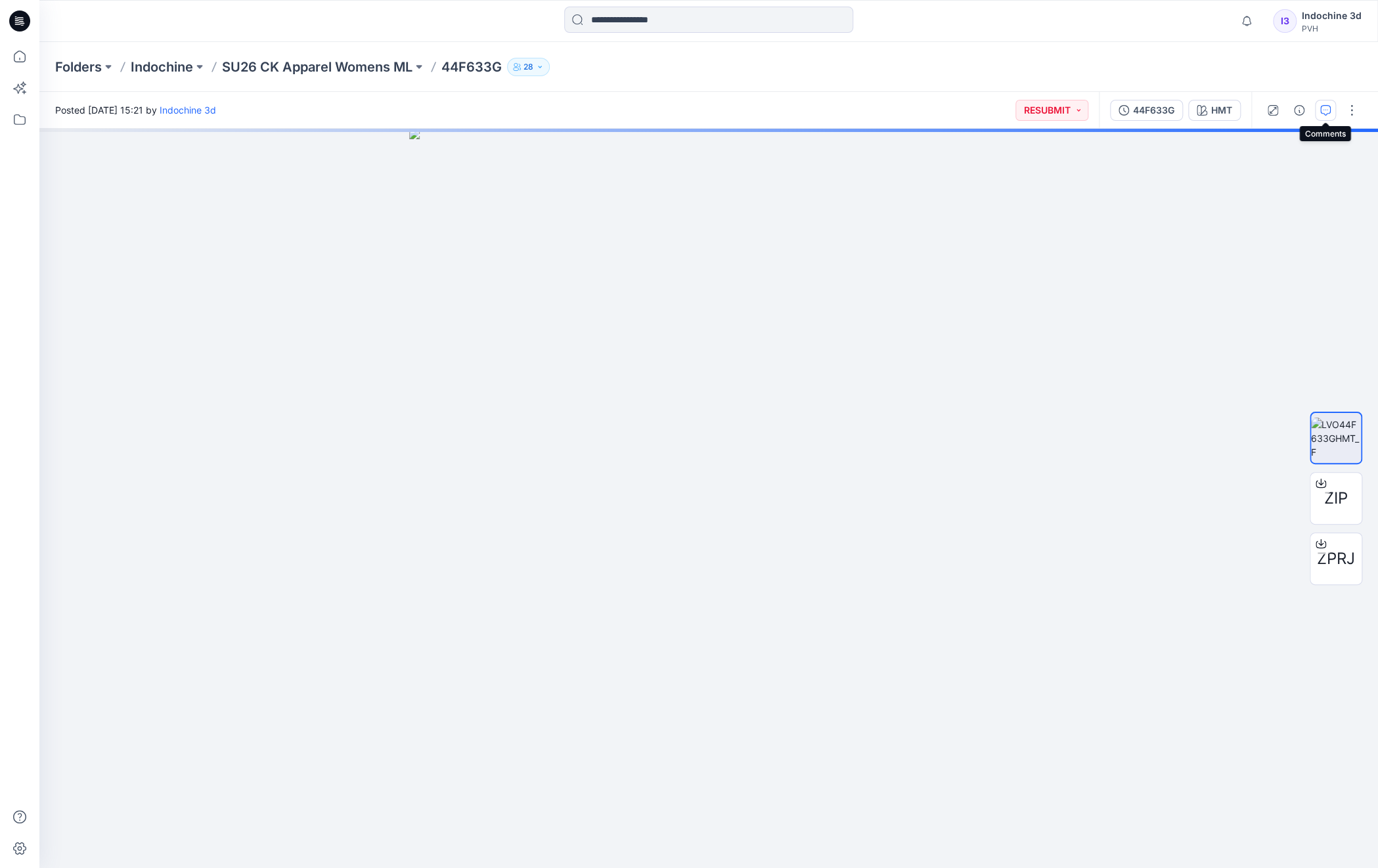
click at [1327, 116] on button "button" at bounding box center [1325, 110] width 21 height 21
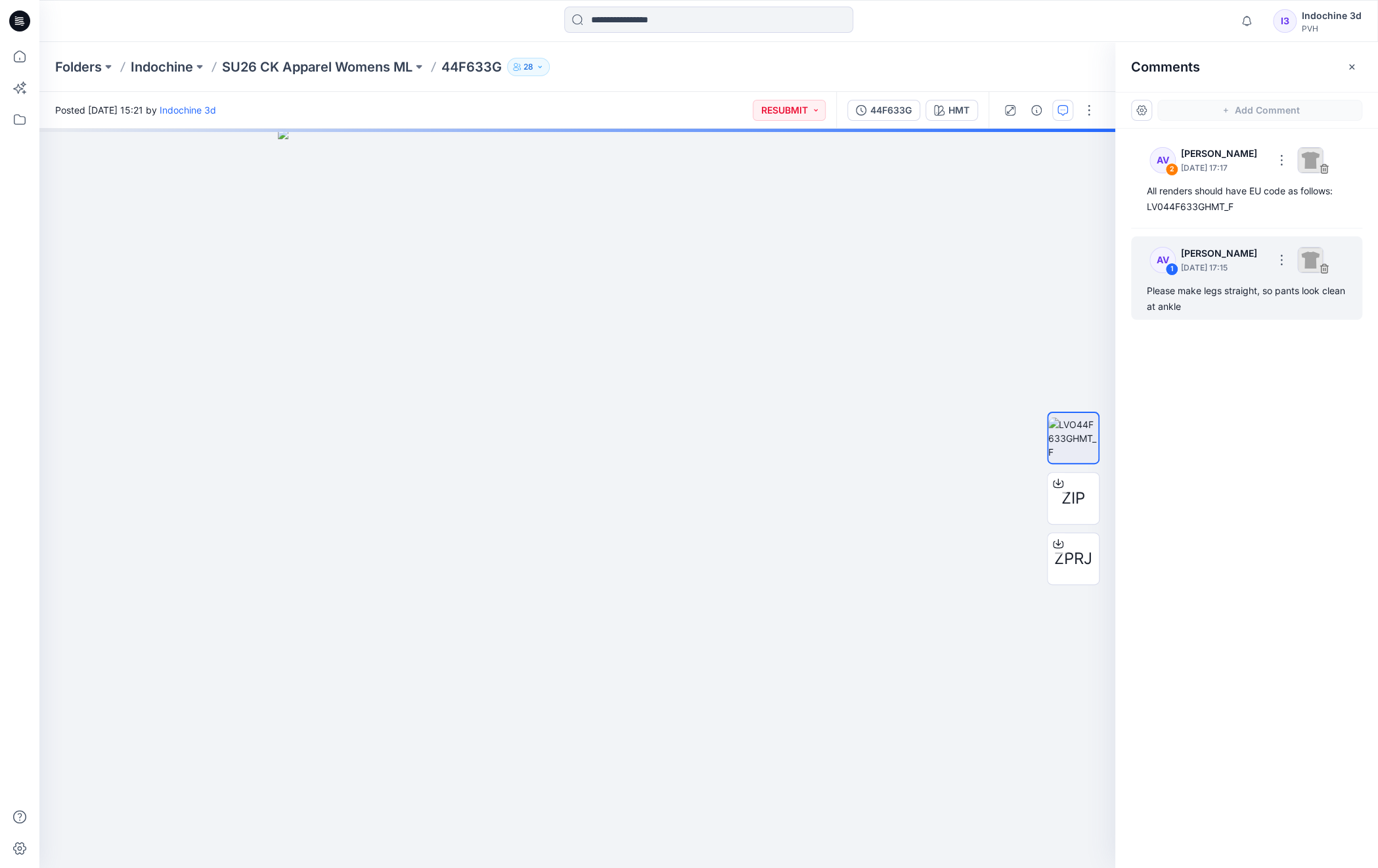
click at [1201, 175] on p "August 26, 2025 17:15" at bounding box center [1224, 168] width 85 height 13
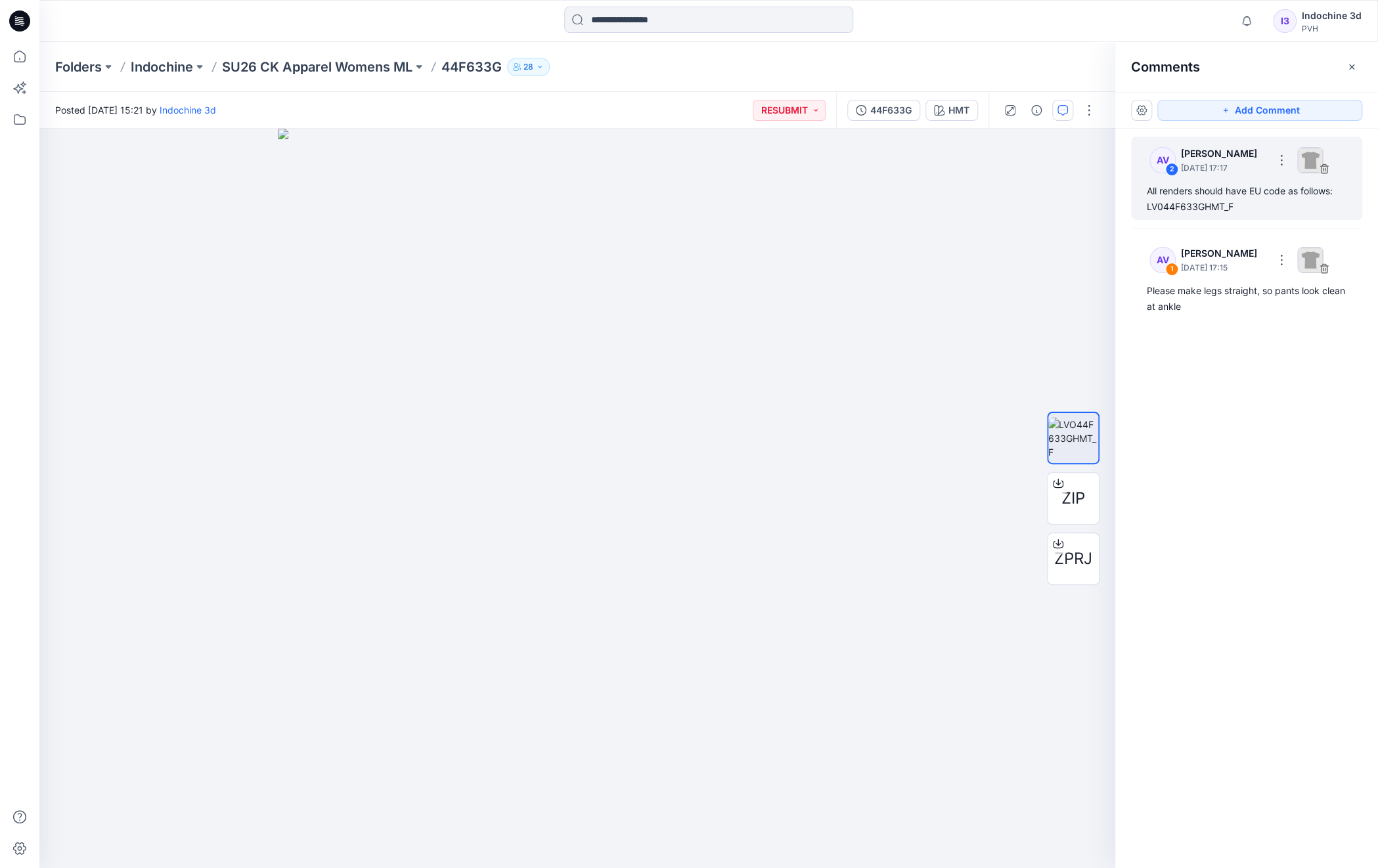
click at [1207, 175] on div "AV 2 Anoek Van Beek August 26, 2025 17:17" at bounding box center [1230, 160] width 182 height 36
click at [1237, 431] on div "AV 2 Anoek Van Beek August 26, 2025 17:17 All renders should have EU code as fo…" at bounding box center [1247, 474] width 263 height 691
click at [1354, 68] on icon "button" at bounding box center [1352, 66] width 5 height 5
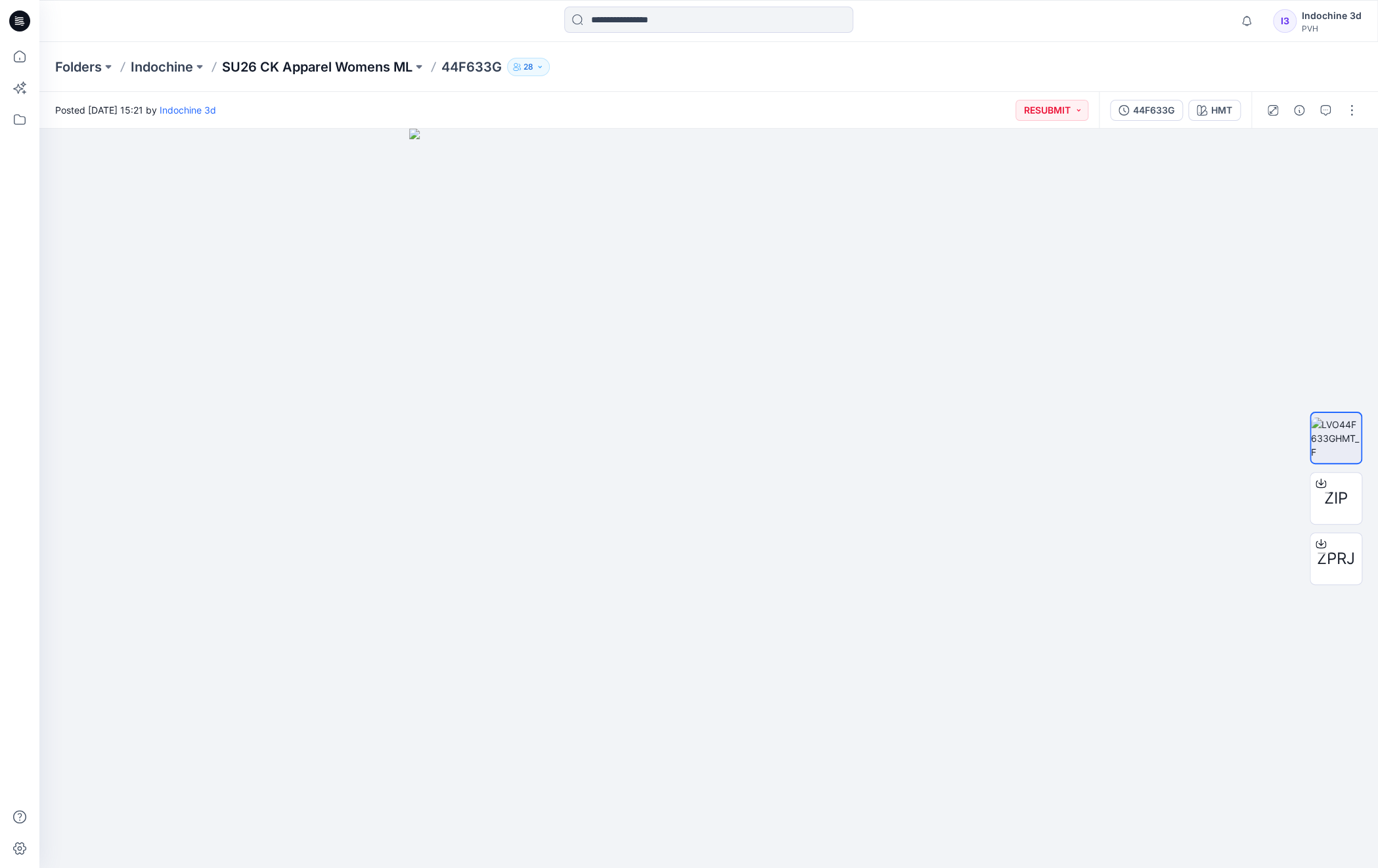
click at [327, 64] on p "SU26 CK Apparel Womens ML" at bounding box center [317, 67] width 191 height 19
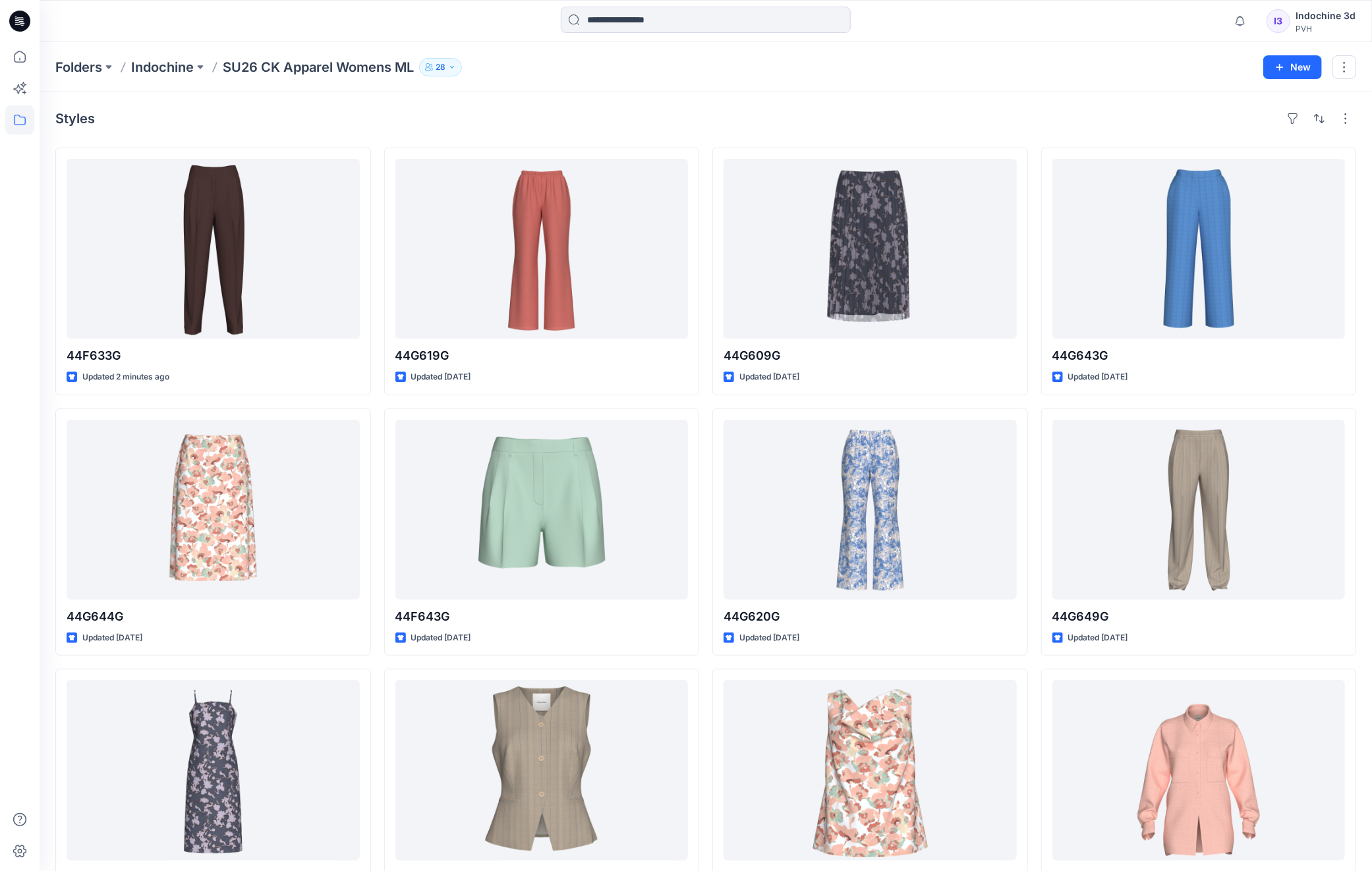
click at [1036, 66] on div "Folders Indochine SU26 CK Apparel Womens ML 28" at bounding box center [654, 67] width 1198 height 19
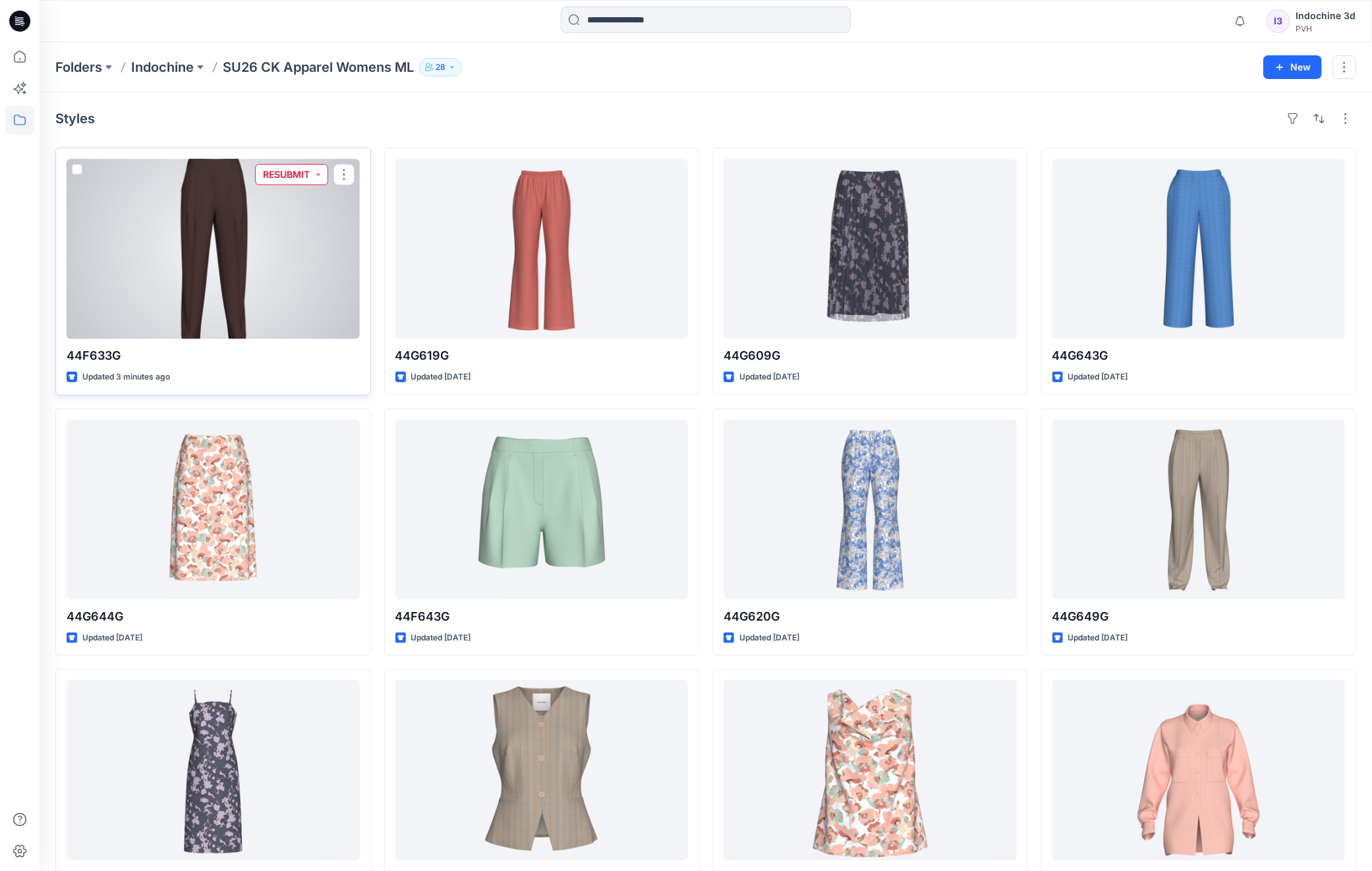
click at [318, 172] on button "RESUBMIT" at bounding box center [292, 174] width 73 height 21
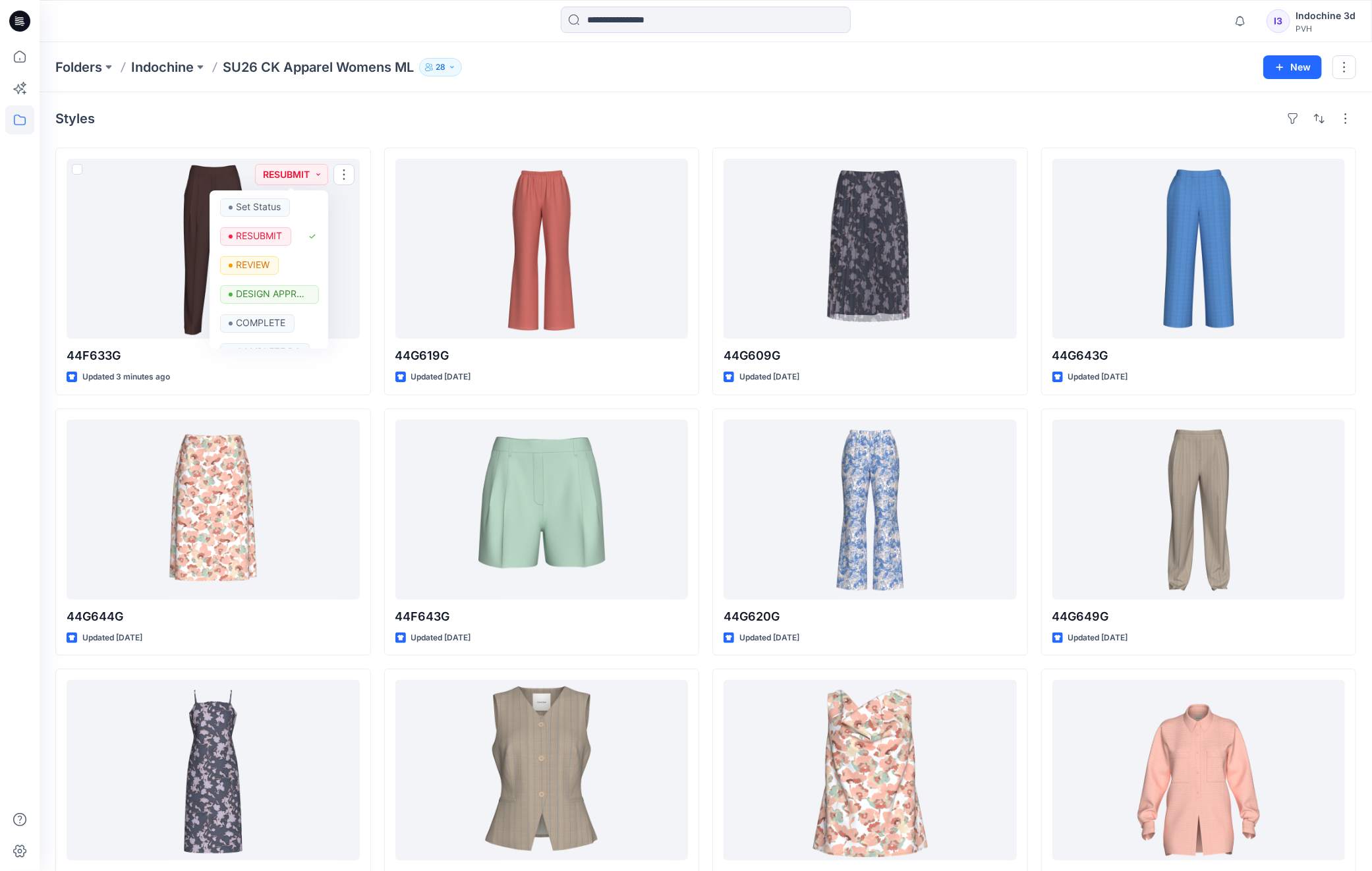
click at [385, 122] on div "Styles" at bounding box center [705, 118] width 1301 height 21
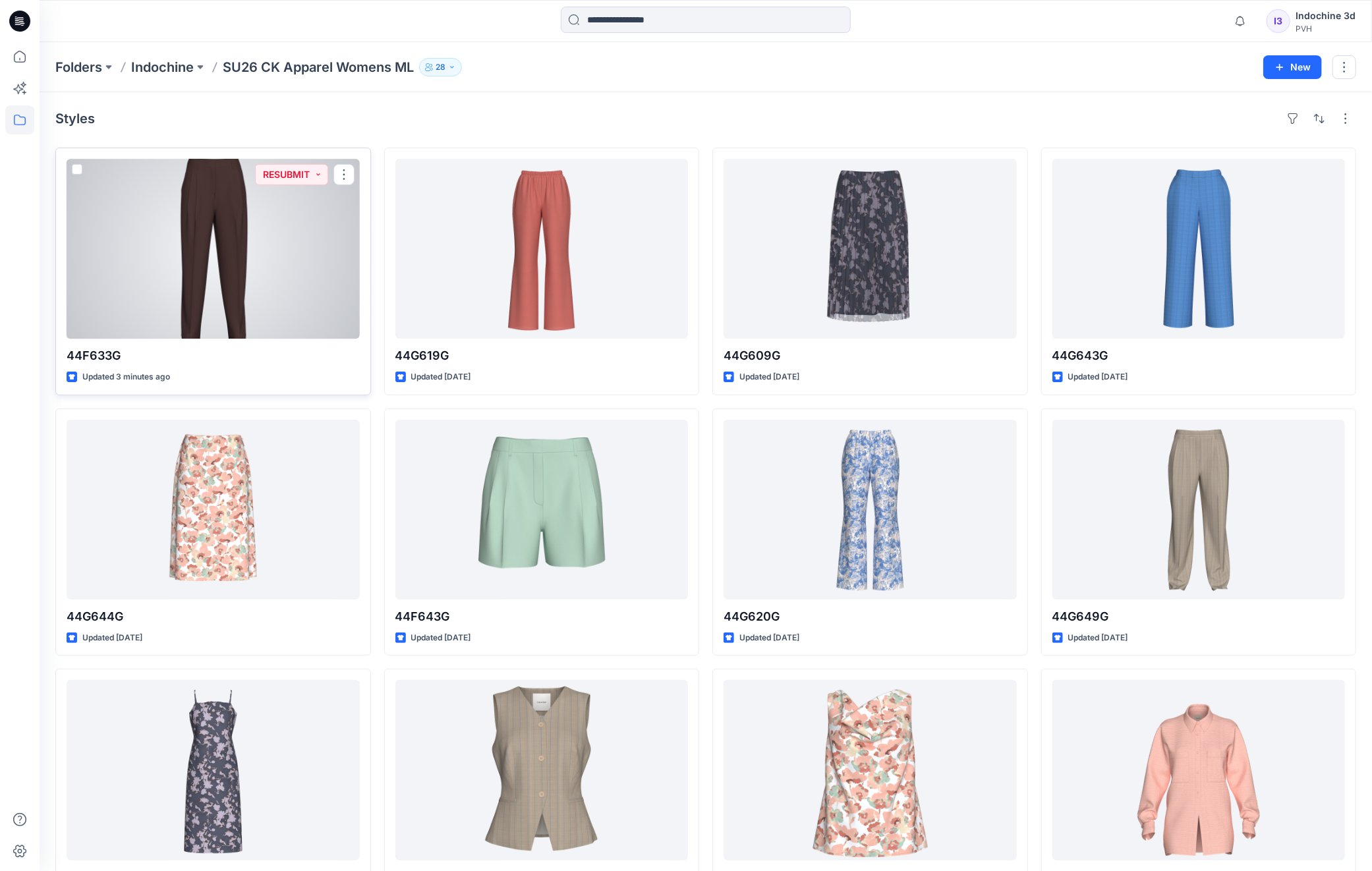
click at [279, 243] on div at bounding box center [213, 249] width 293 height 180
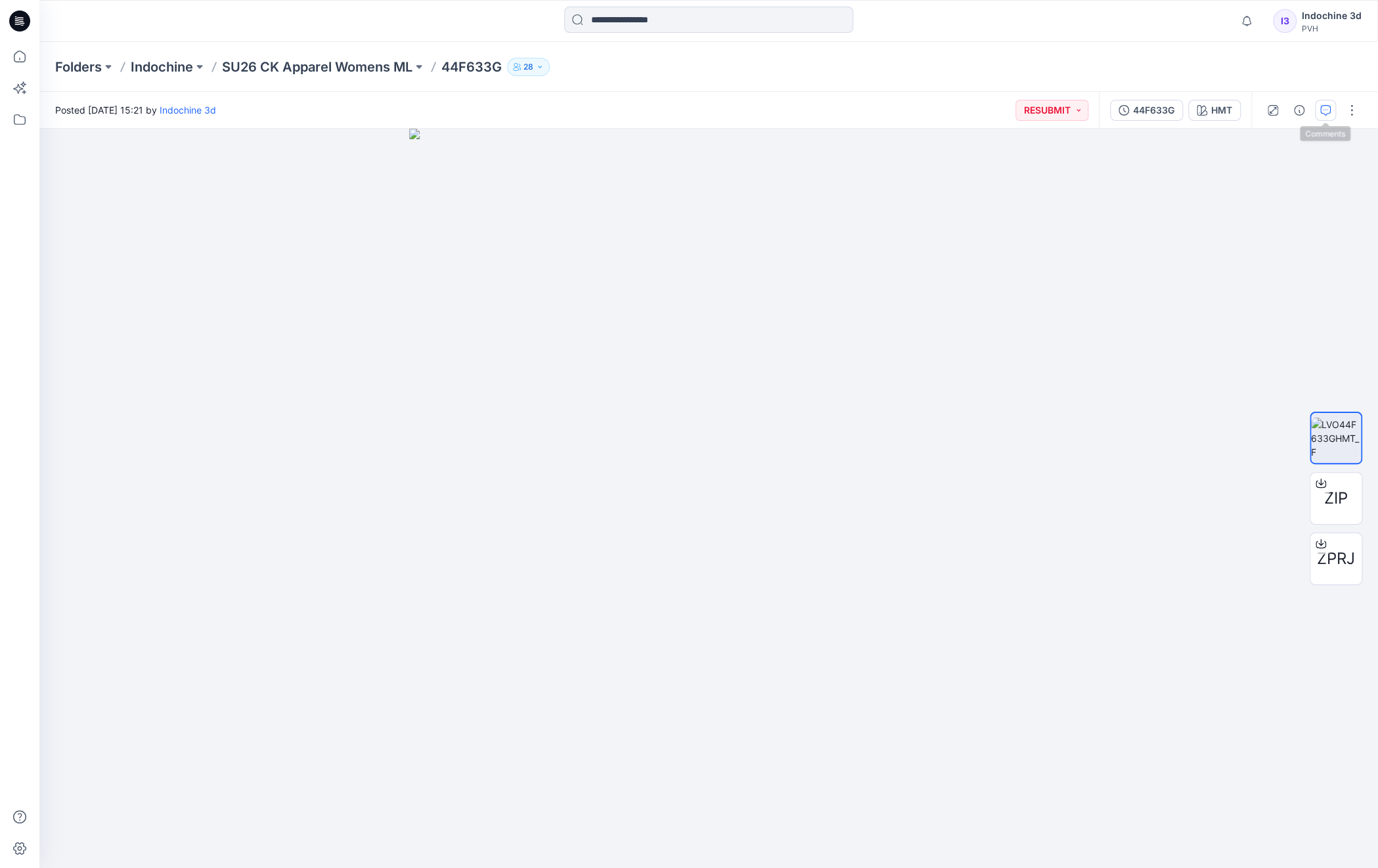
click at [1319, 114] on button "button" at bounding box center [1325, 110] width 21 height 21
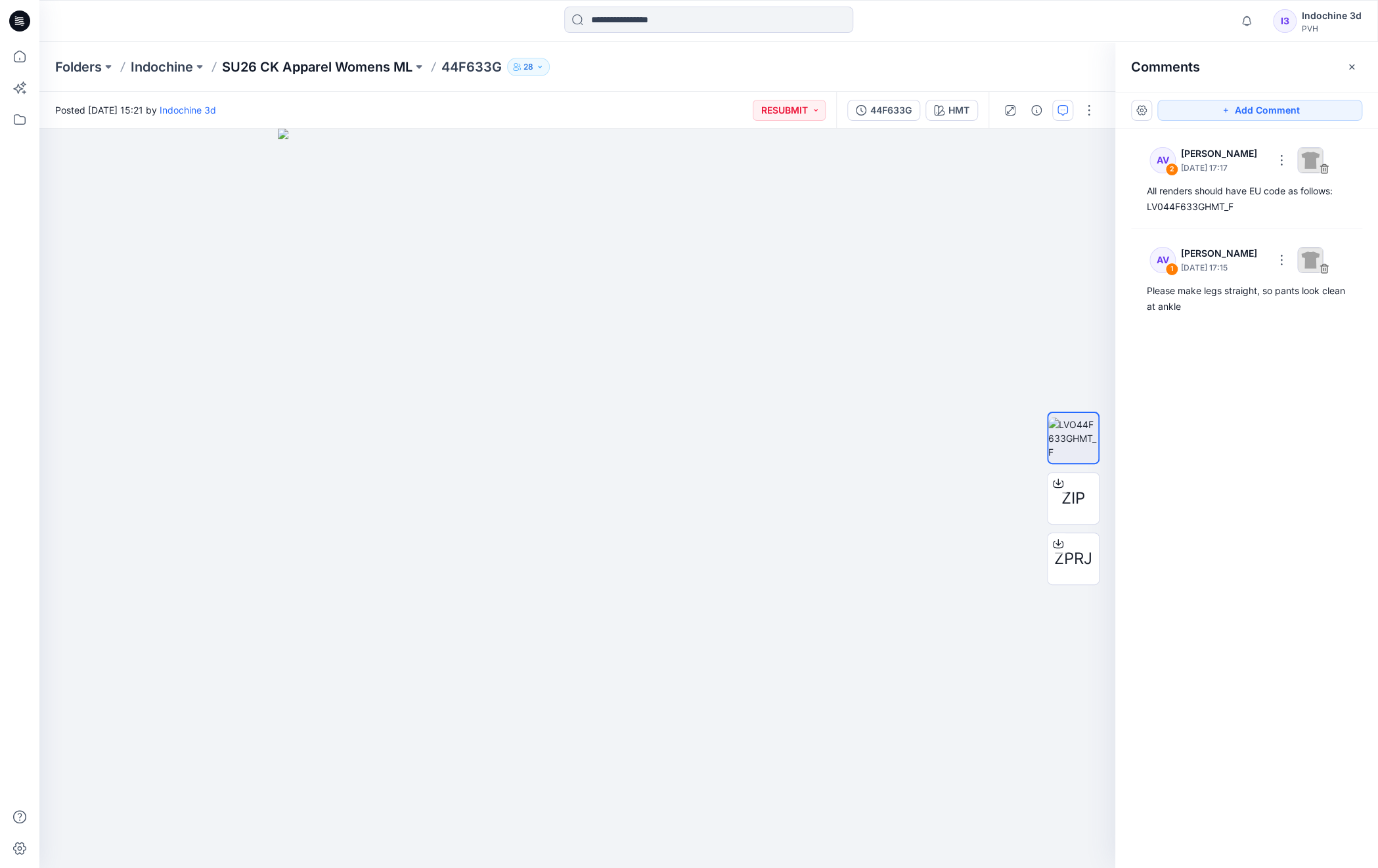
click at [334, 72] on p "SU26 CK Apparel Womens ML" at bounding box center [317, 67] width 191 height 19
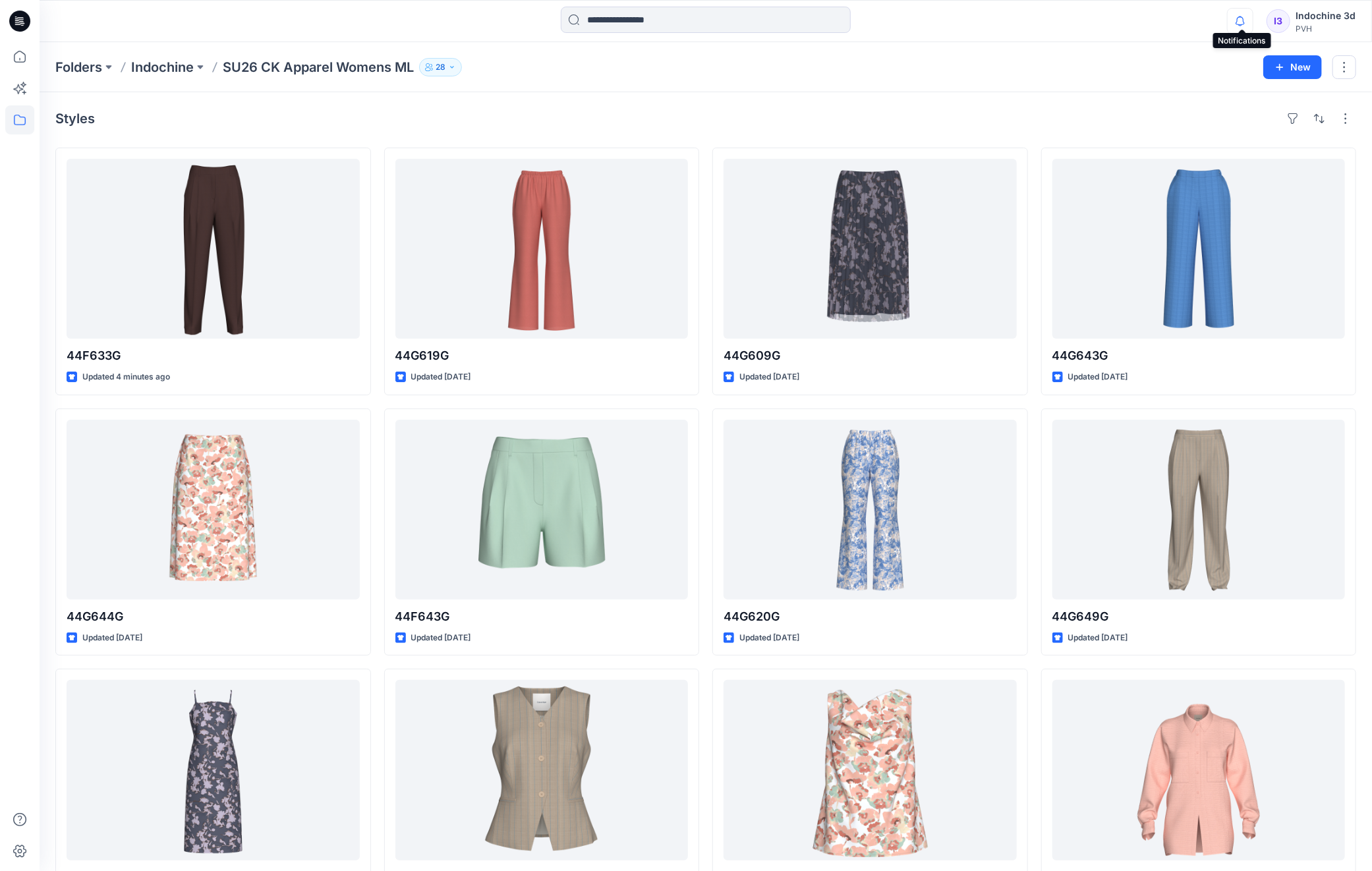
click at [1242, 22] on icon "button" at bounding box center [1239, 21] width 25 height 27
click at [1244, 23] on icon "button" at bounding box center [1239, 21] width 25 height 27
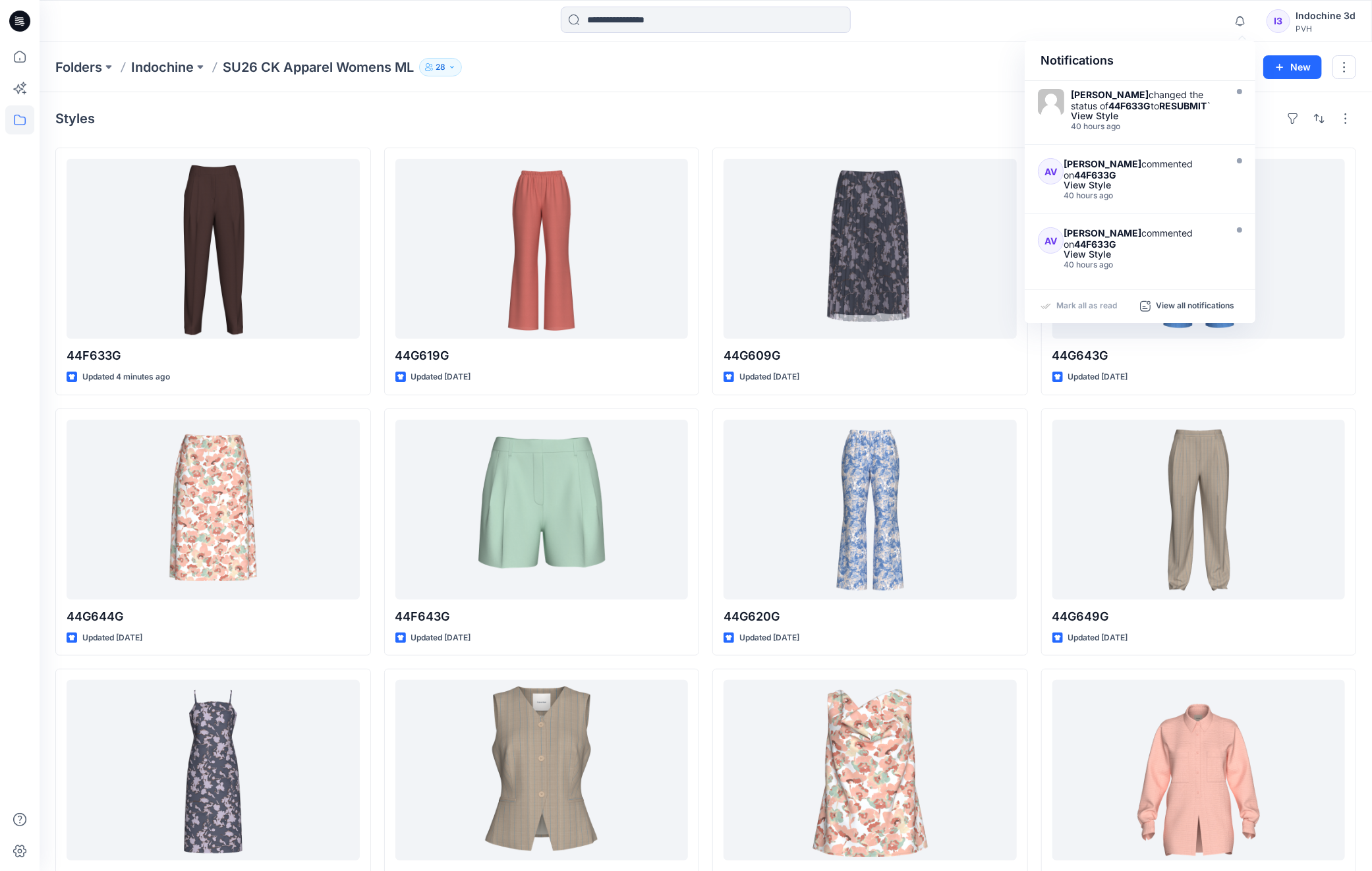
click at [982, 83] on div "Folders Indochine SU26 CK Apparel Womens ML 28 New" at bounding box center [705, 67] width 1333 height 50
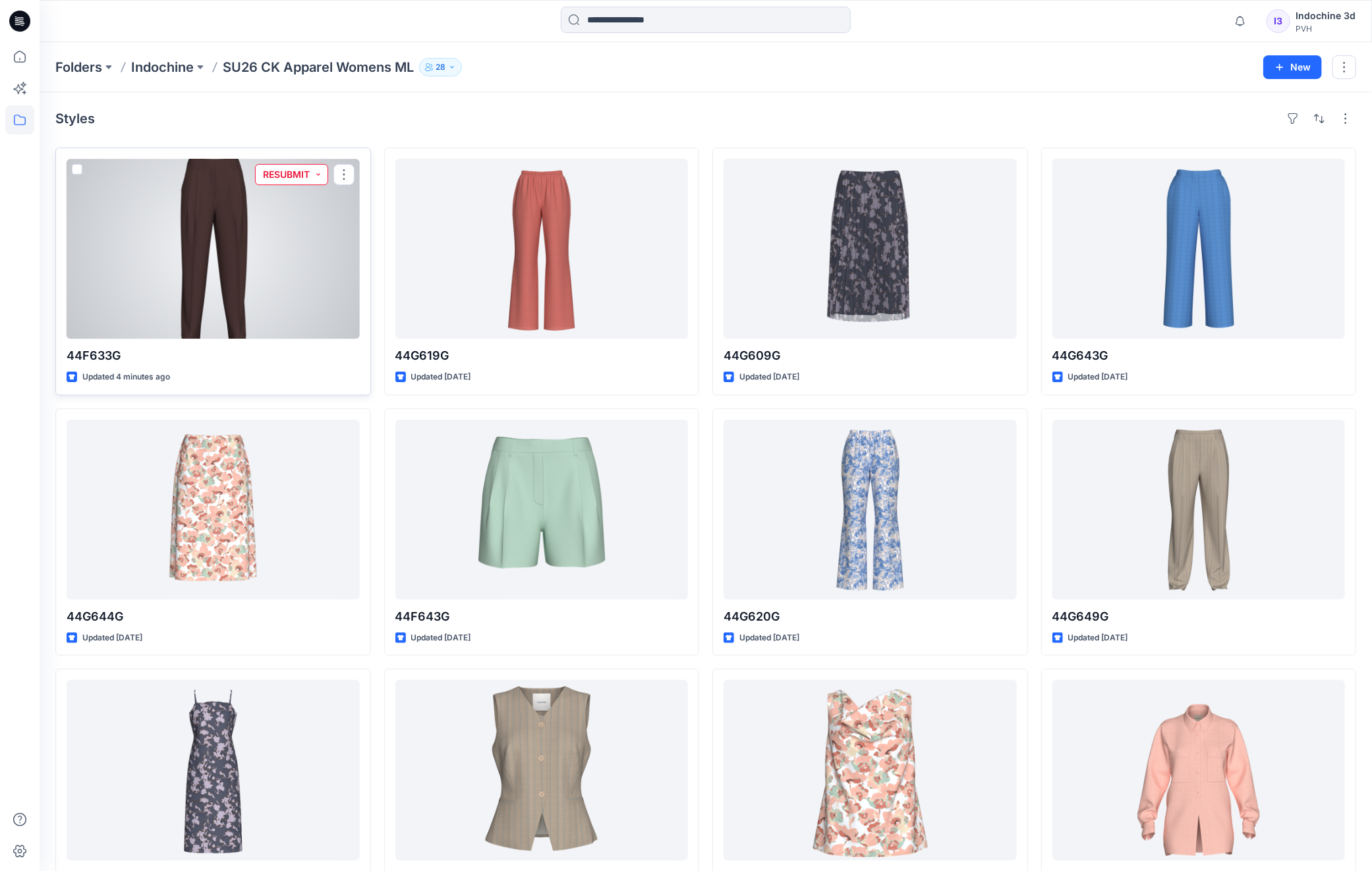
click at [314, 180] on button "RESUBMIT" at bounding box center [292, 174] width 73 height 21
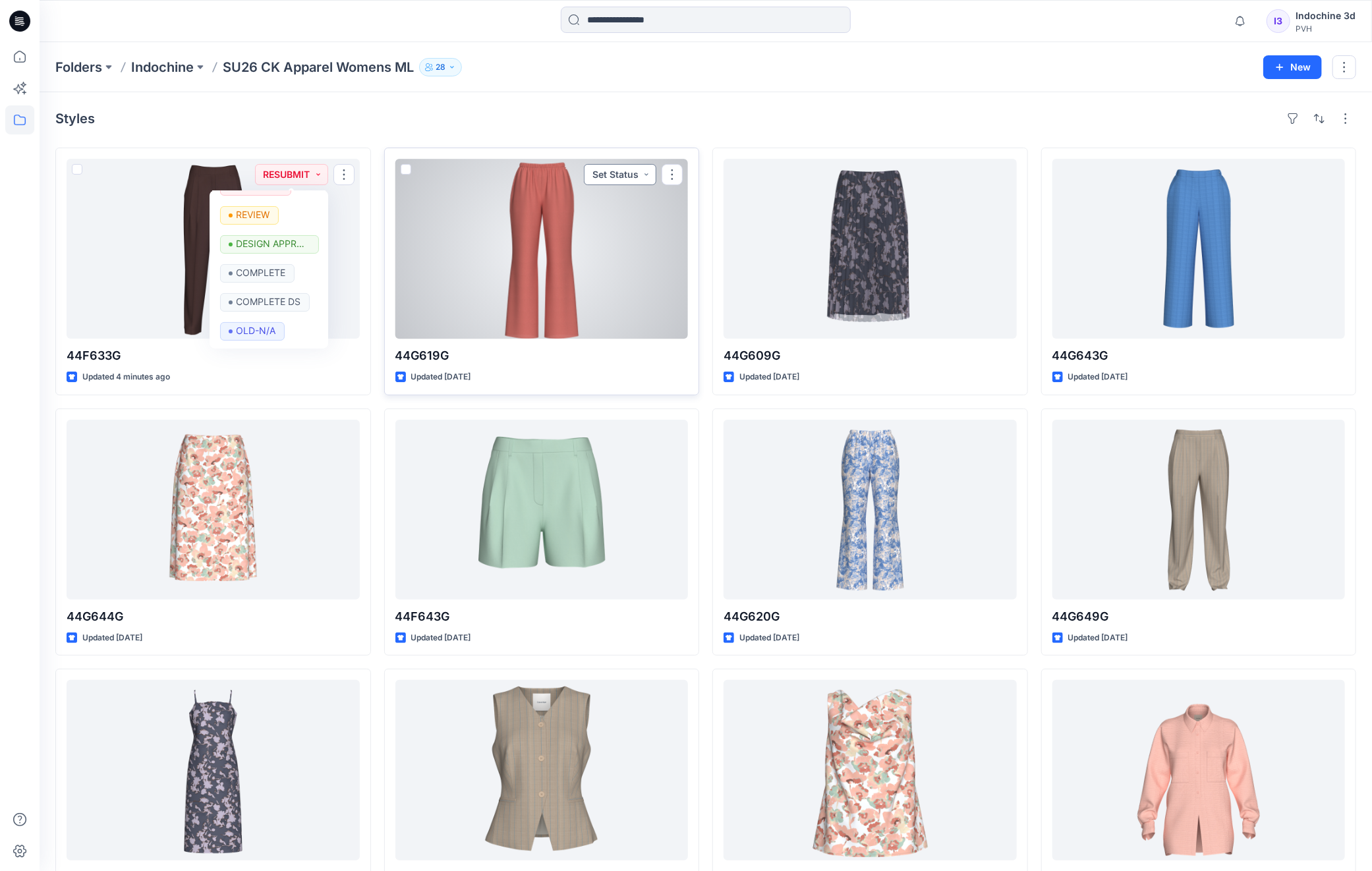
click at [638, 175] on button "Set Status" at bounding box center [619, 174] width 72 height 21
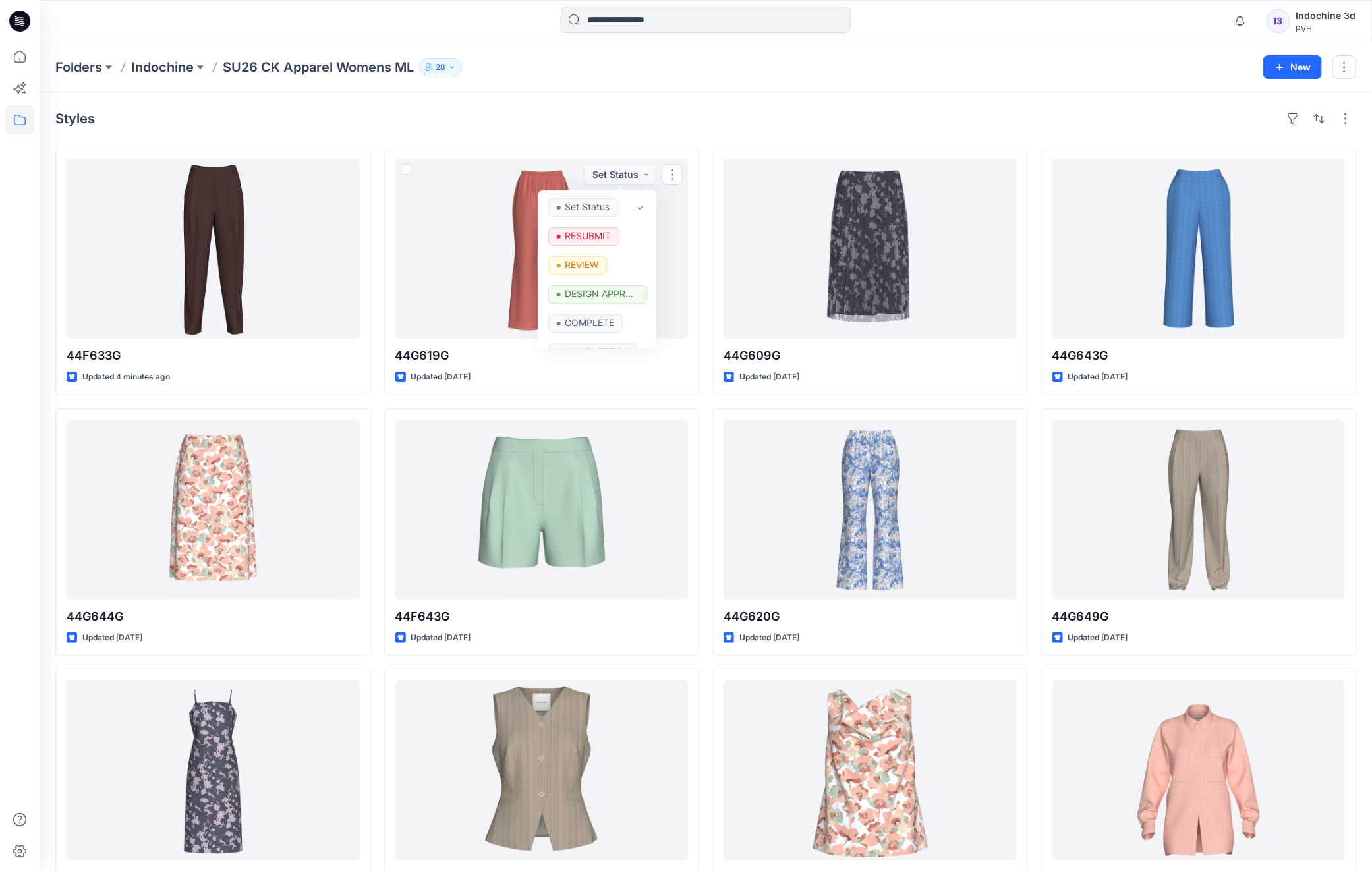
click at [657, 110] on div "Styles" at bounding box center [705, 118] width 1301 height 21
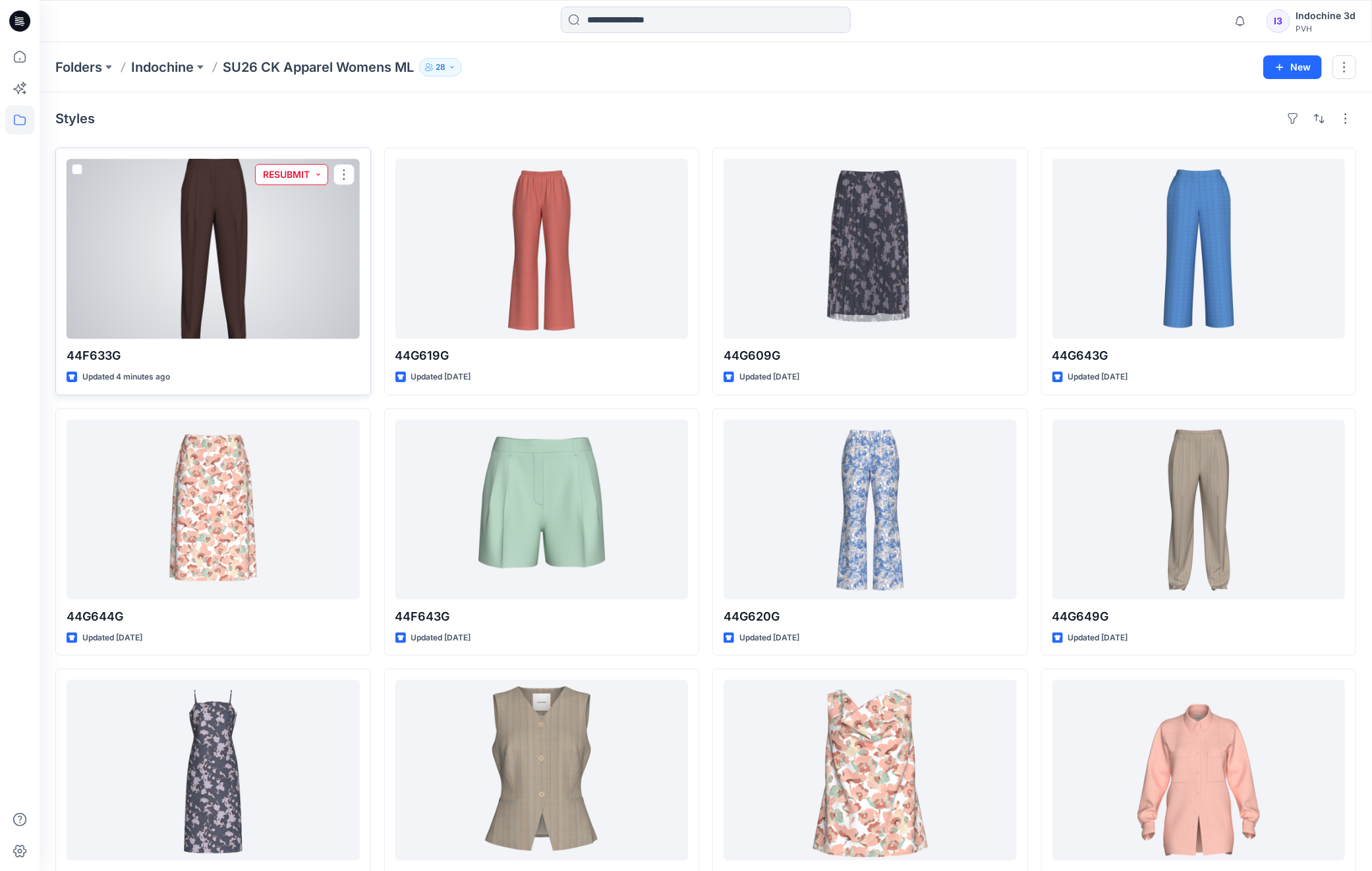
click at [313, 176] on button "RESUBMIT" at bounding box center [292, 174] width 73 height 21
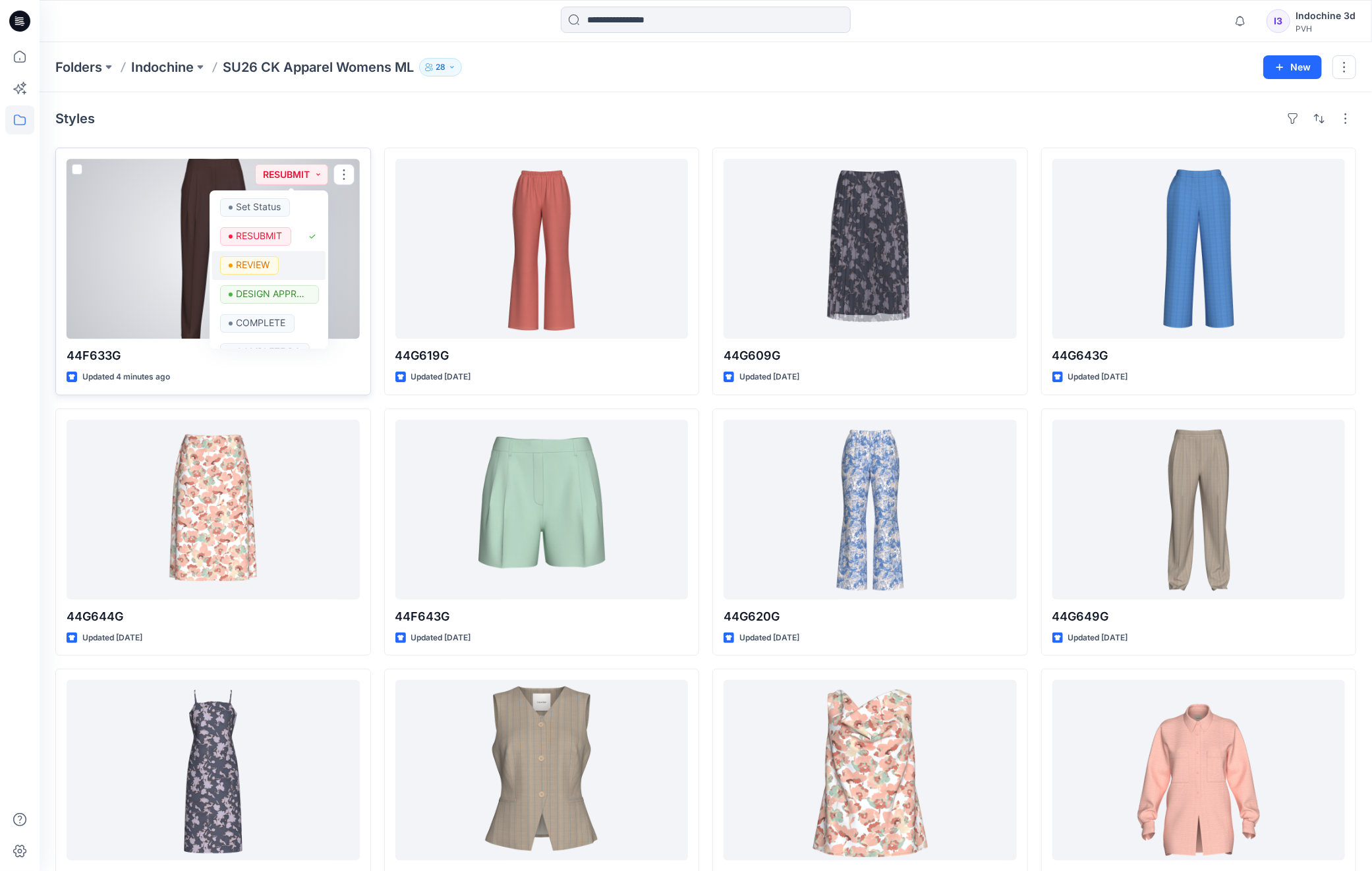
click at [259, 267] on p "REVIEW" at bounding box center [253, 265] width 34 height 17
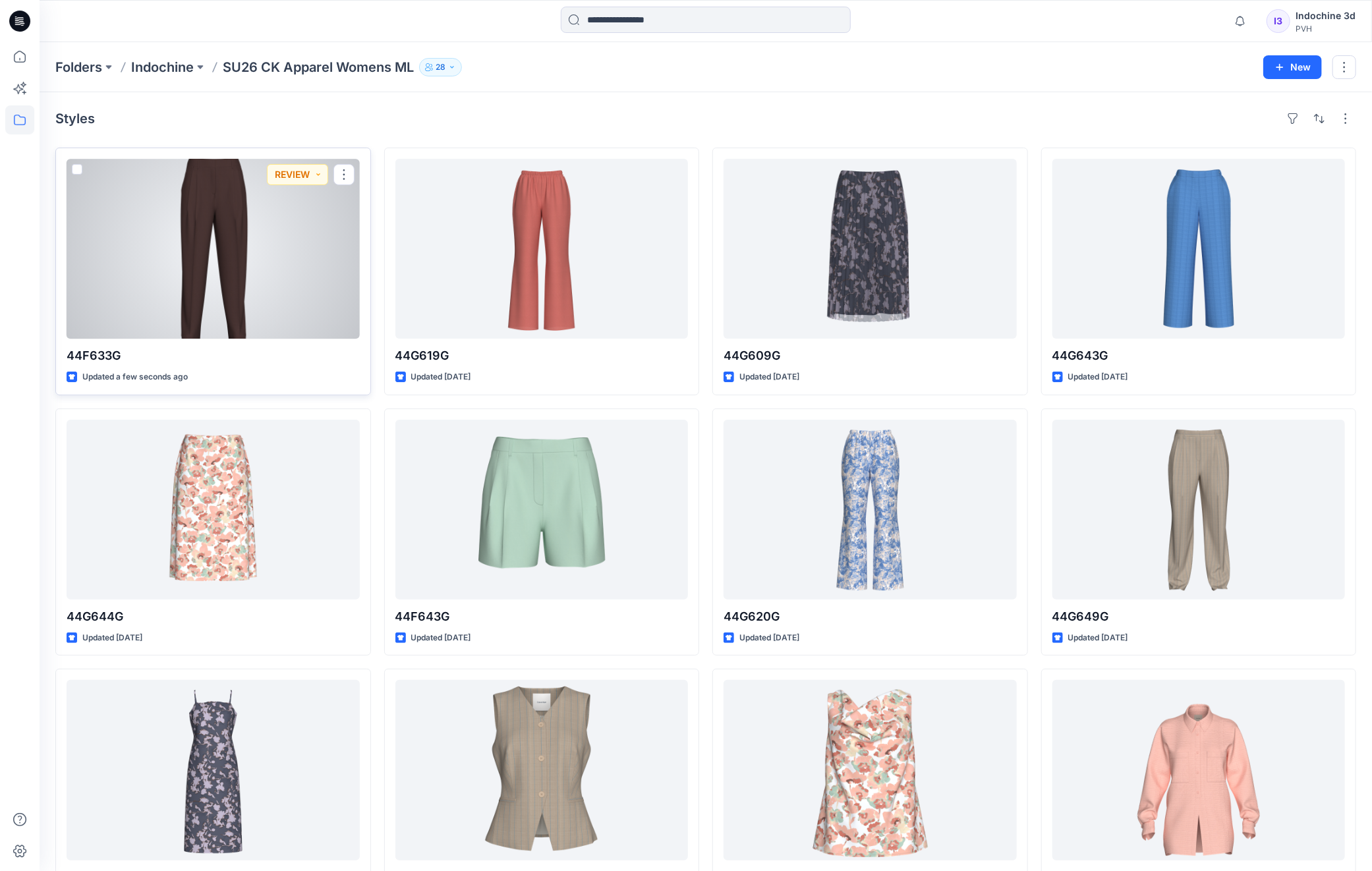
click at [290, 271] on div at bounding box center [213, 249] width 293 height 180
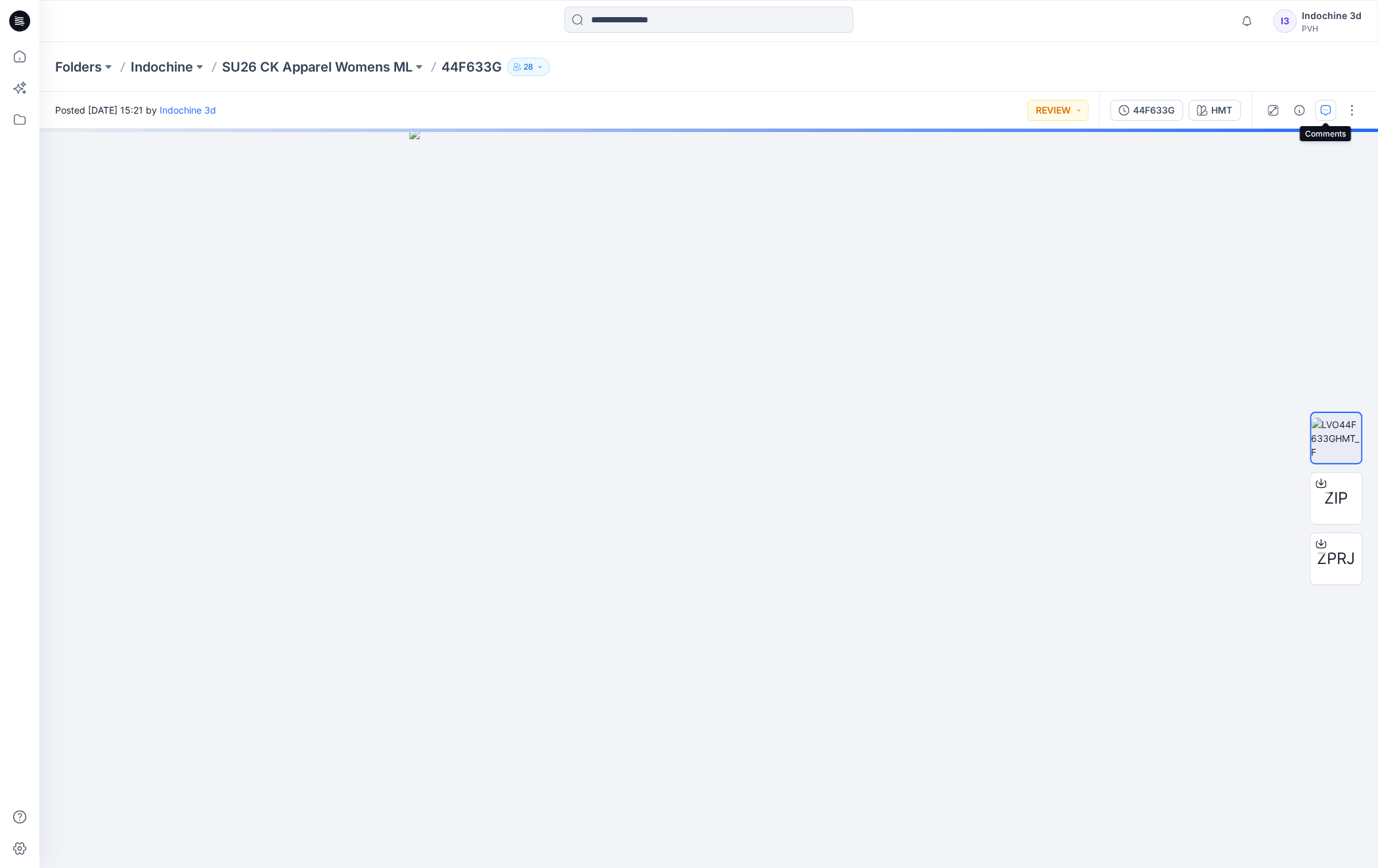
click at [1324, 109] on icon "button" at bounding box center [1326, 109] width 4 height 1
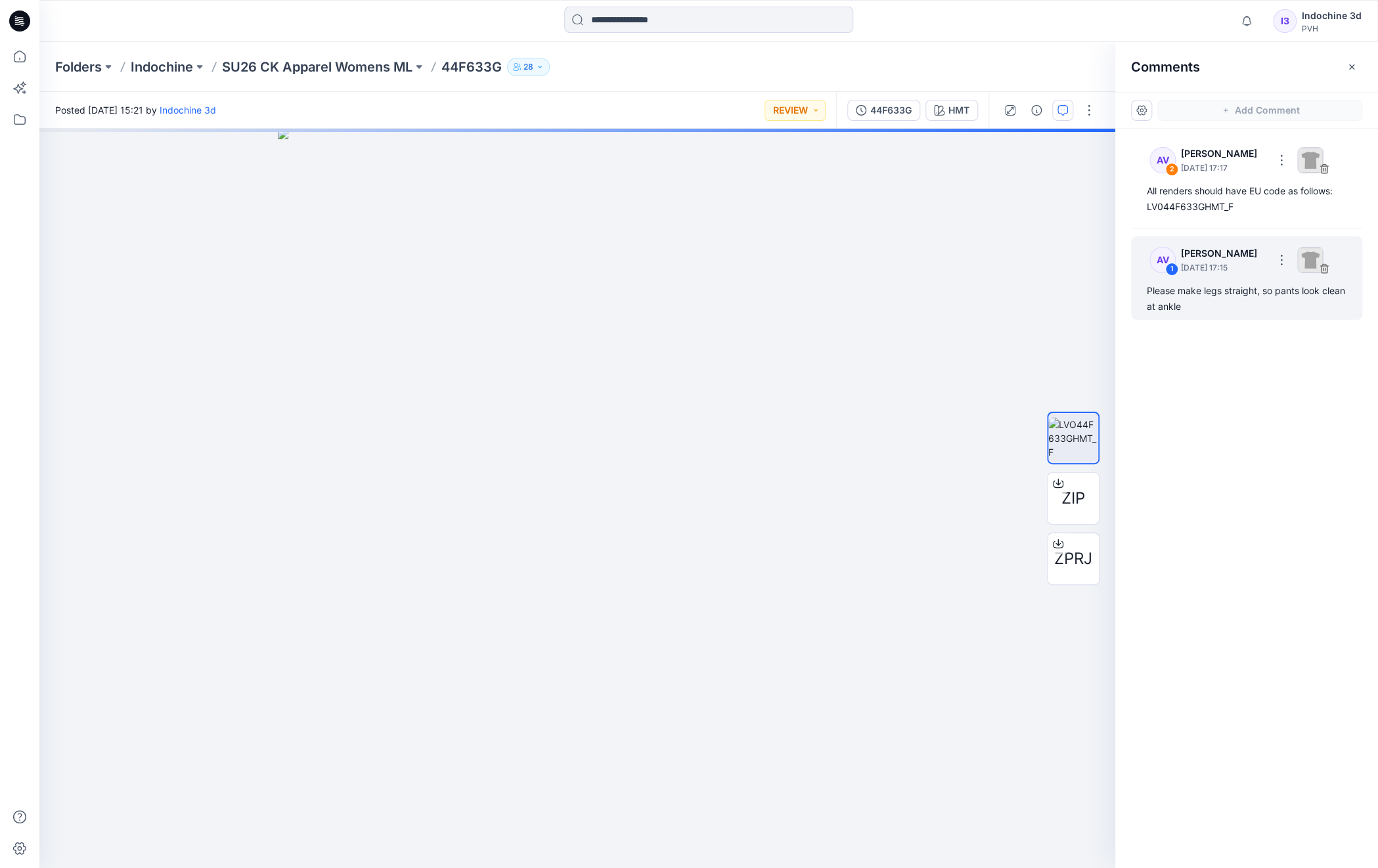
click at [1224, 175] on p "[DATE] 17:15" at bounding box center [1224, 168] width 85 height 13
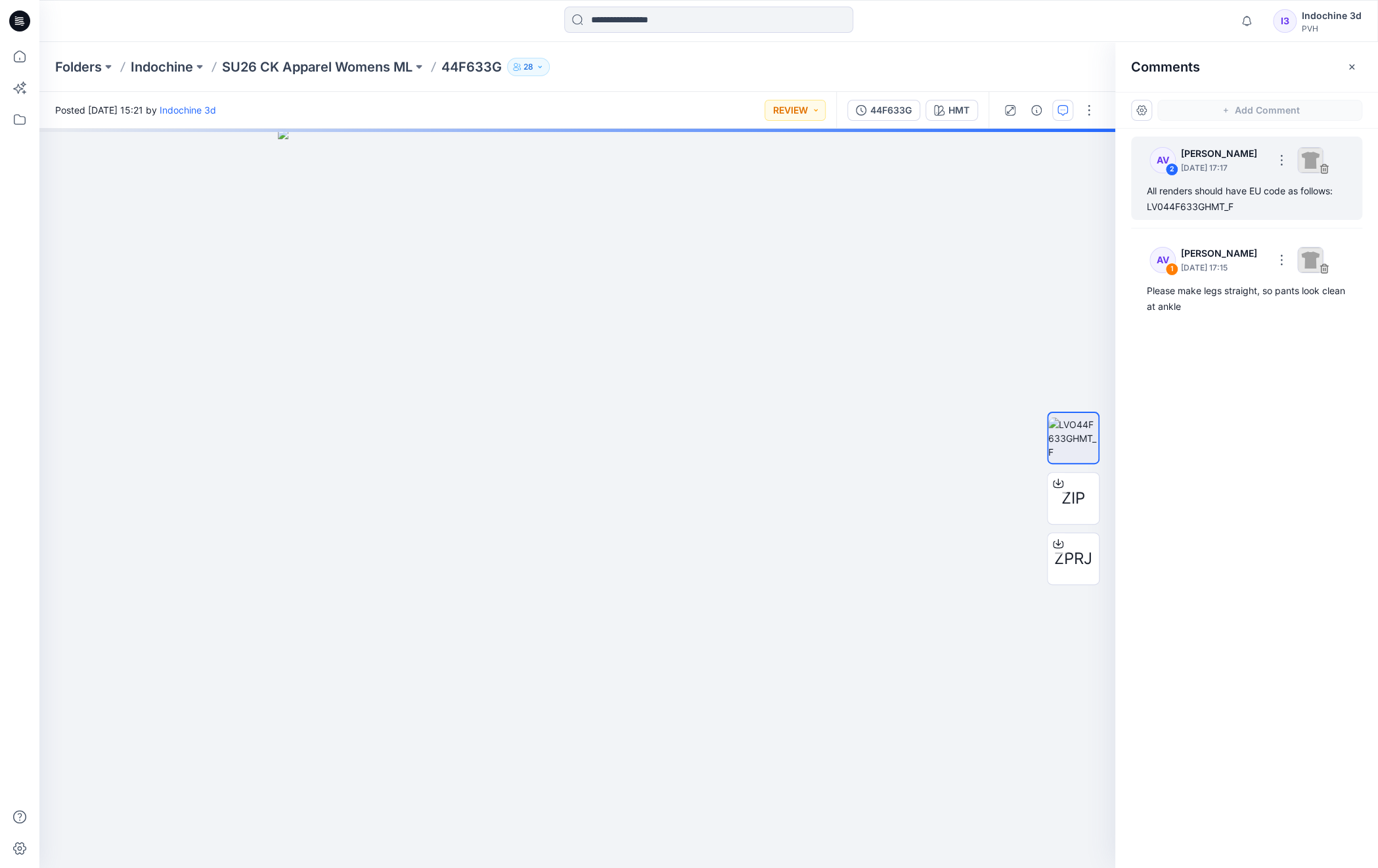
click at [1223, 184] on div "All renders should have EU code as follows: LV044F633GHMT_F" at bounding box center [1246, 199] width 199 height 31
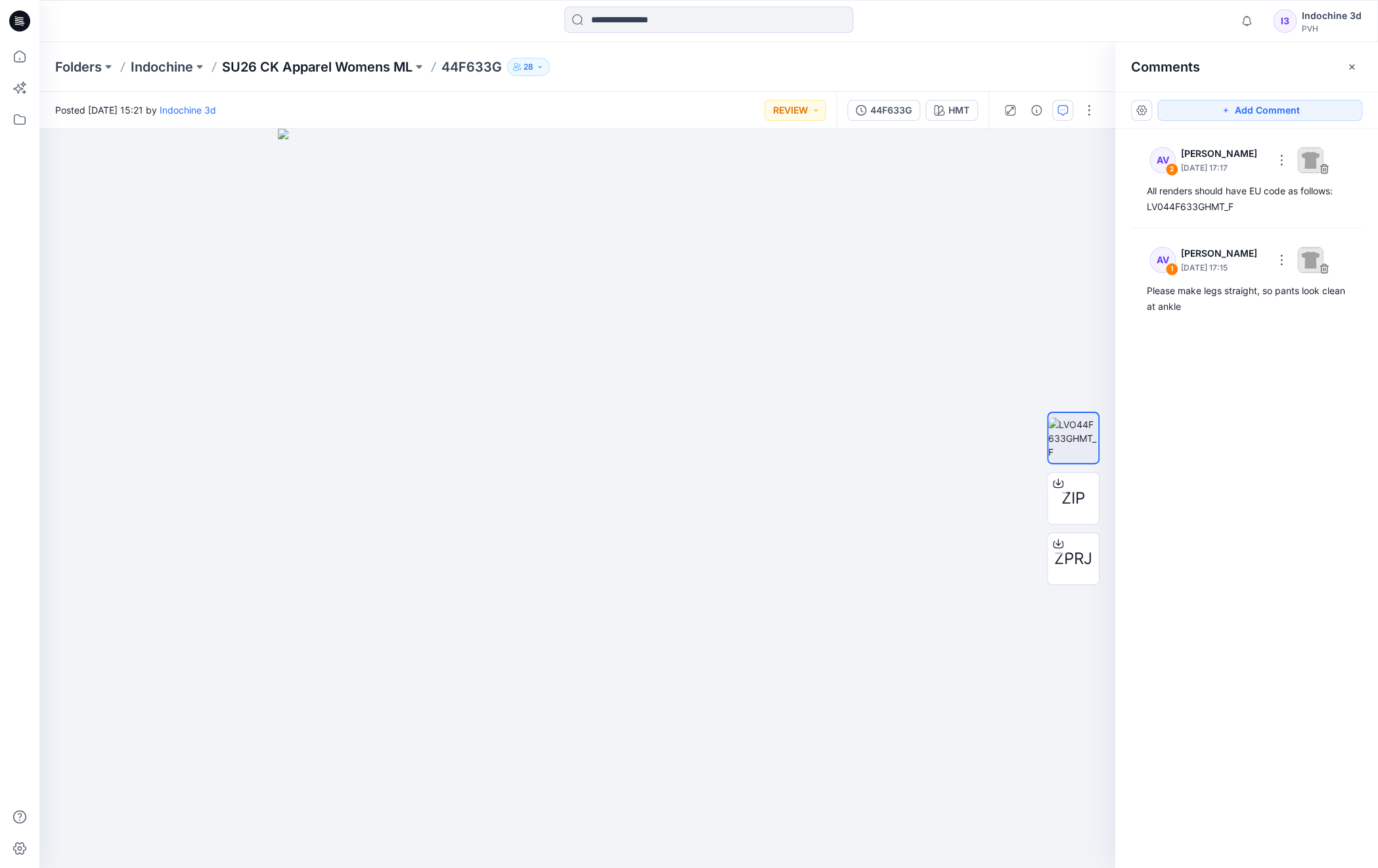
click at [335, 66] on p "SU26 CK Apparel Womens ML" at bounding box center [317, 67] width 191 height 19
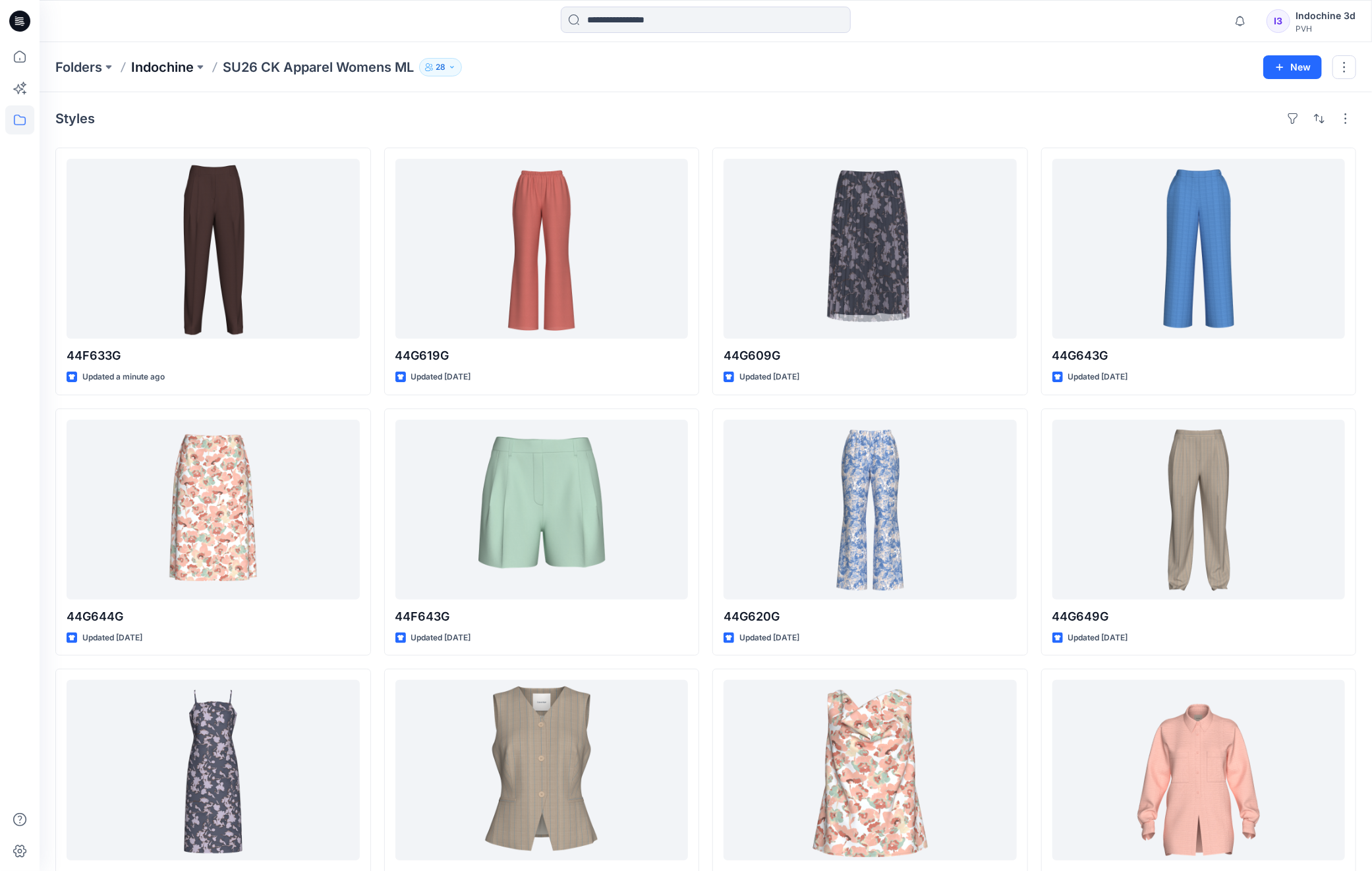
click at [169, 68] on p "Indochine" at bounding box center [162, 67] width 62 height 19
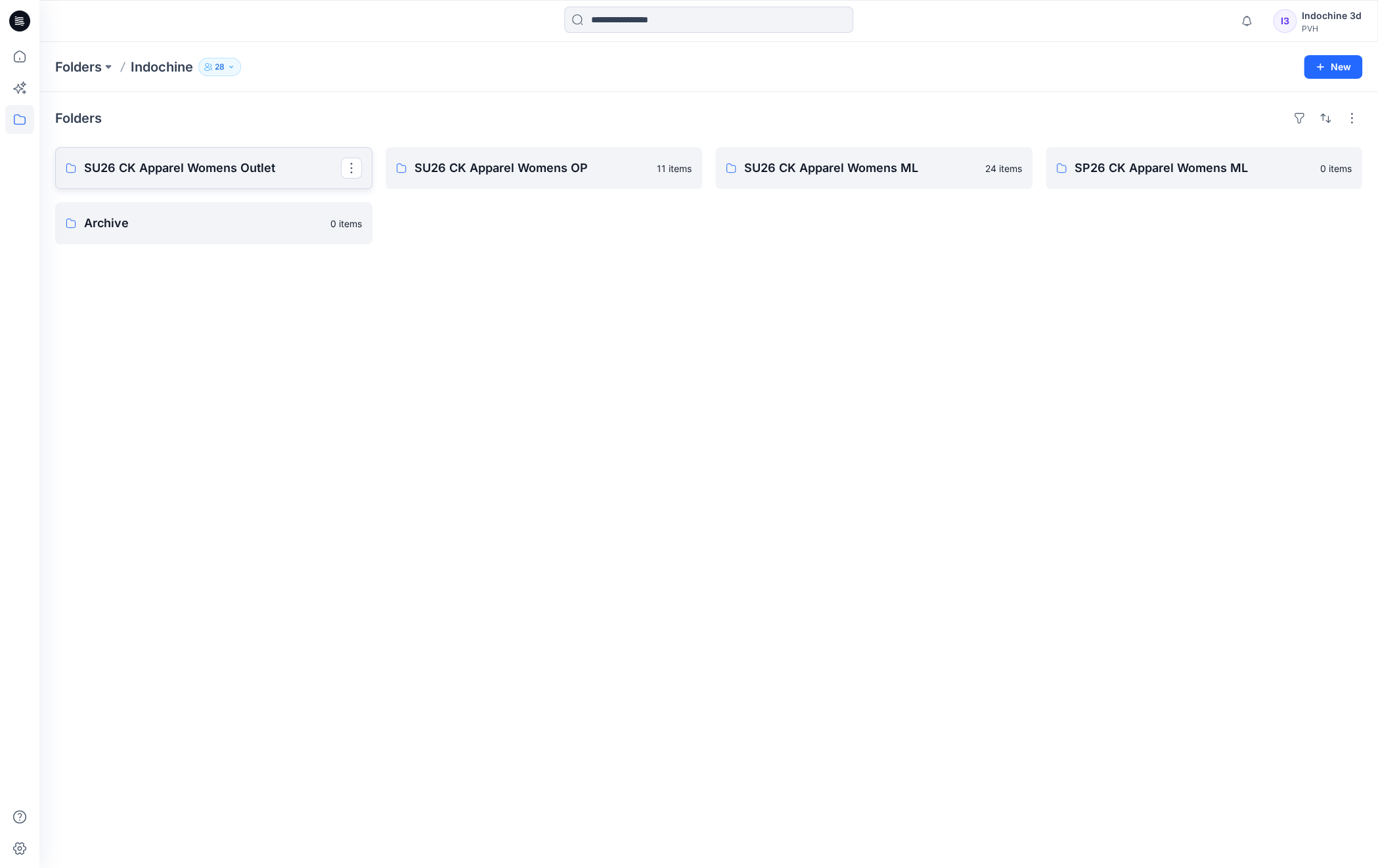
click at [278, 169] on p "SU26 CK Apparel Womens Outlet" at bounding box center [212, 168] width 257 height 19
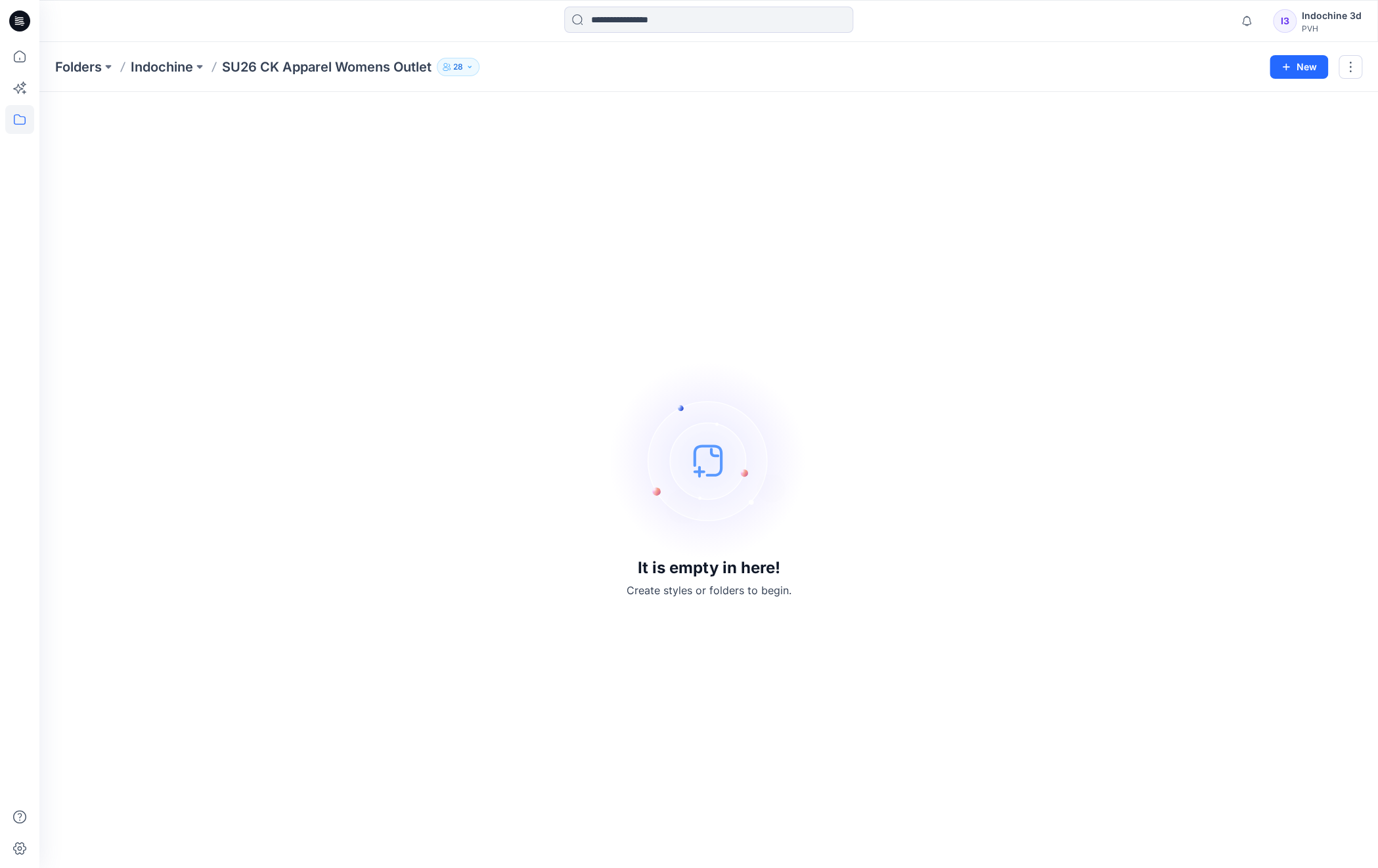
click at [161, 65] on p "Indochine" at bounding box center [162, 67] width 62 height 19
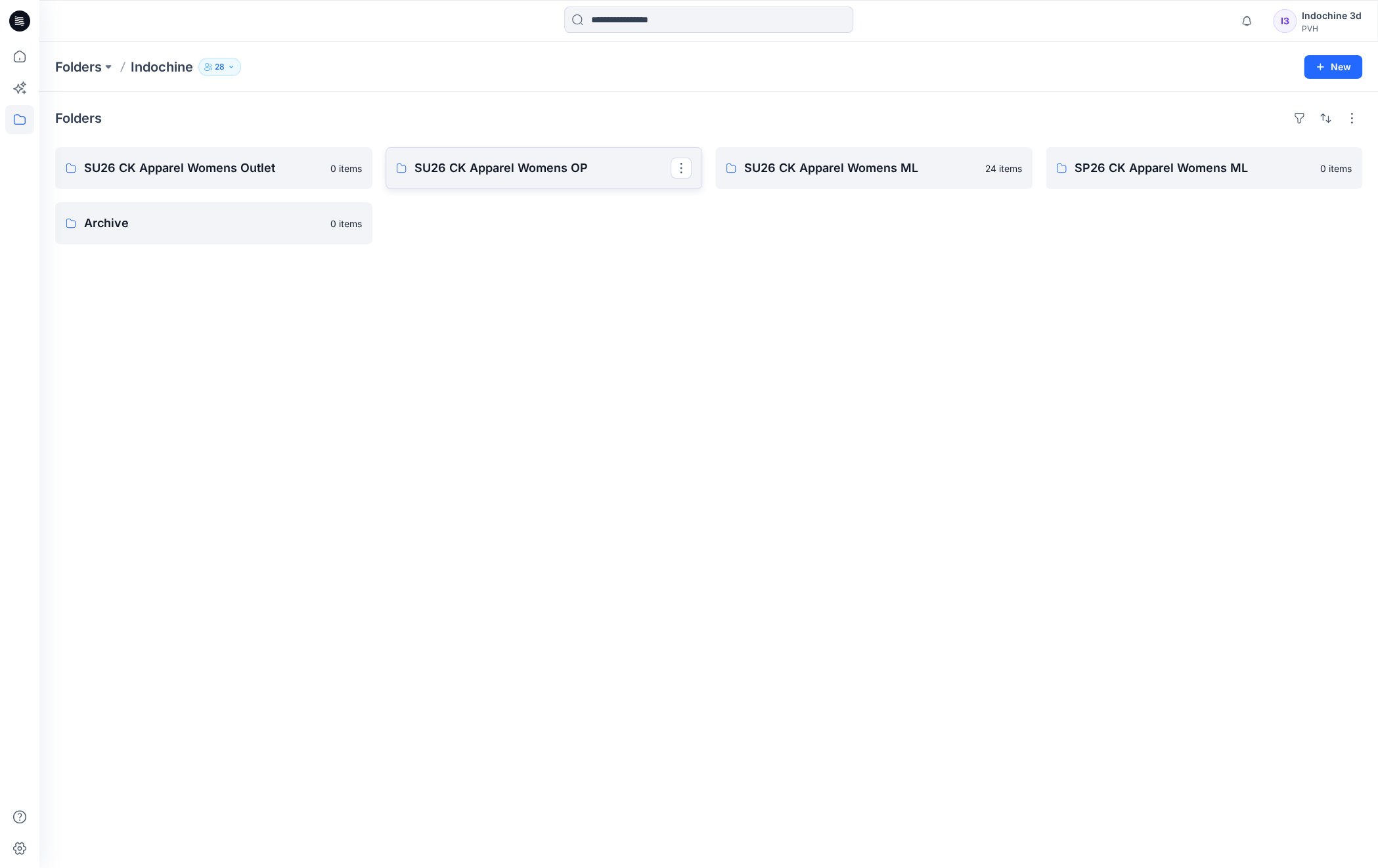
click at [543, 171] on p "SU26 CK Apparel Womens OP" at bounding box center [542, 168] width 257 height 19
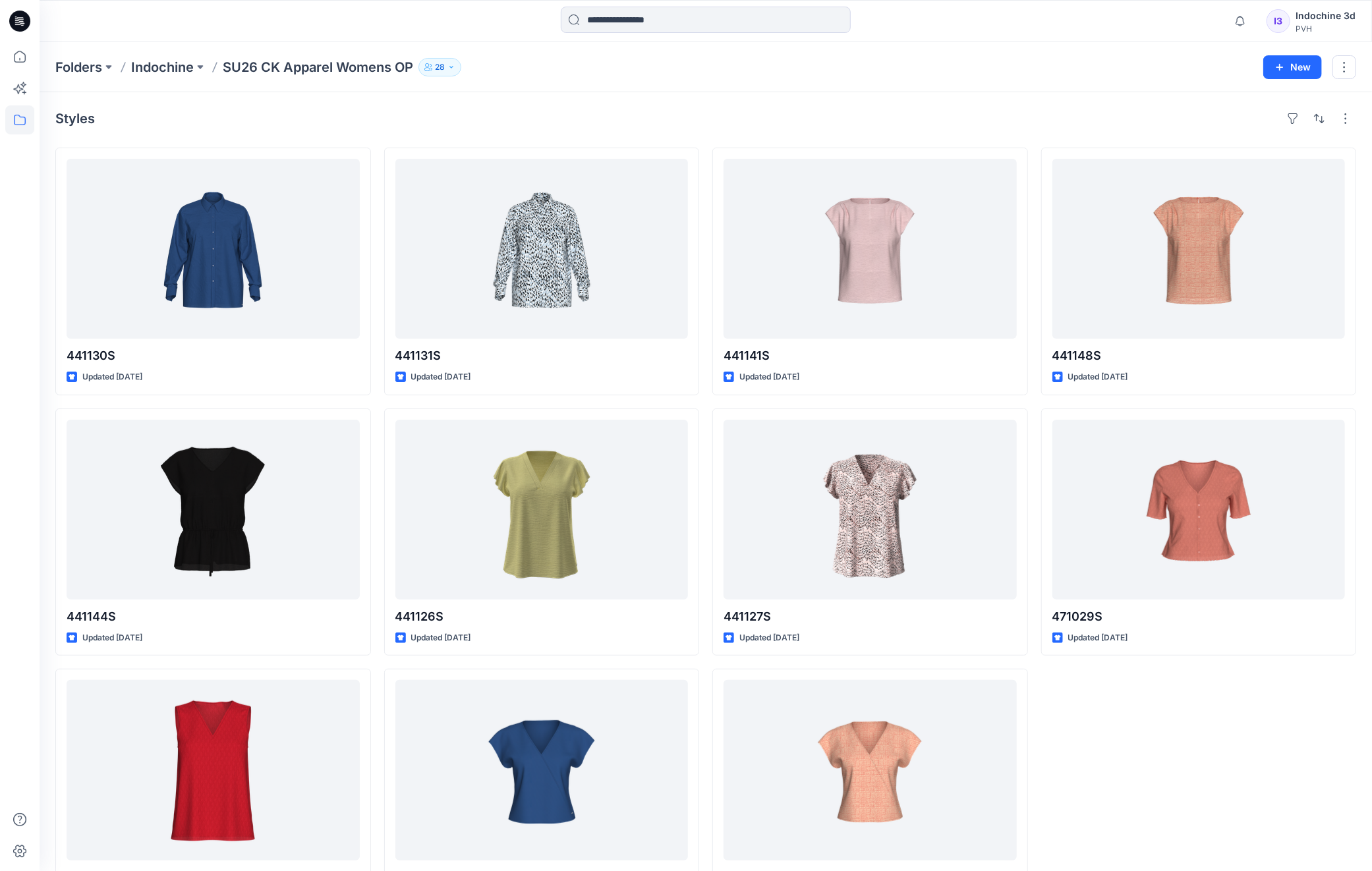
click at [428, 120] on div "Styles" at bounding box center [705, 118] width 1301 height 21
click at [166, 67] on p "Indochine" at bounding box center [162, 67] width 62 height 19
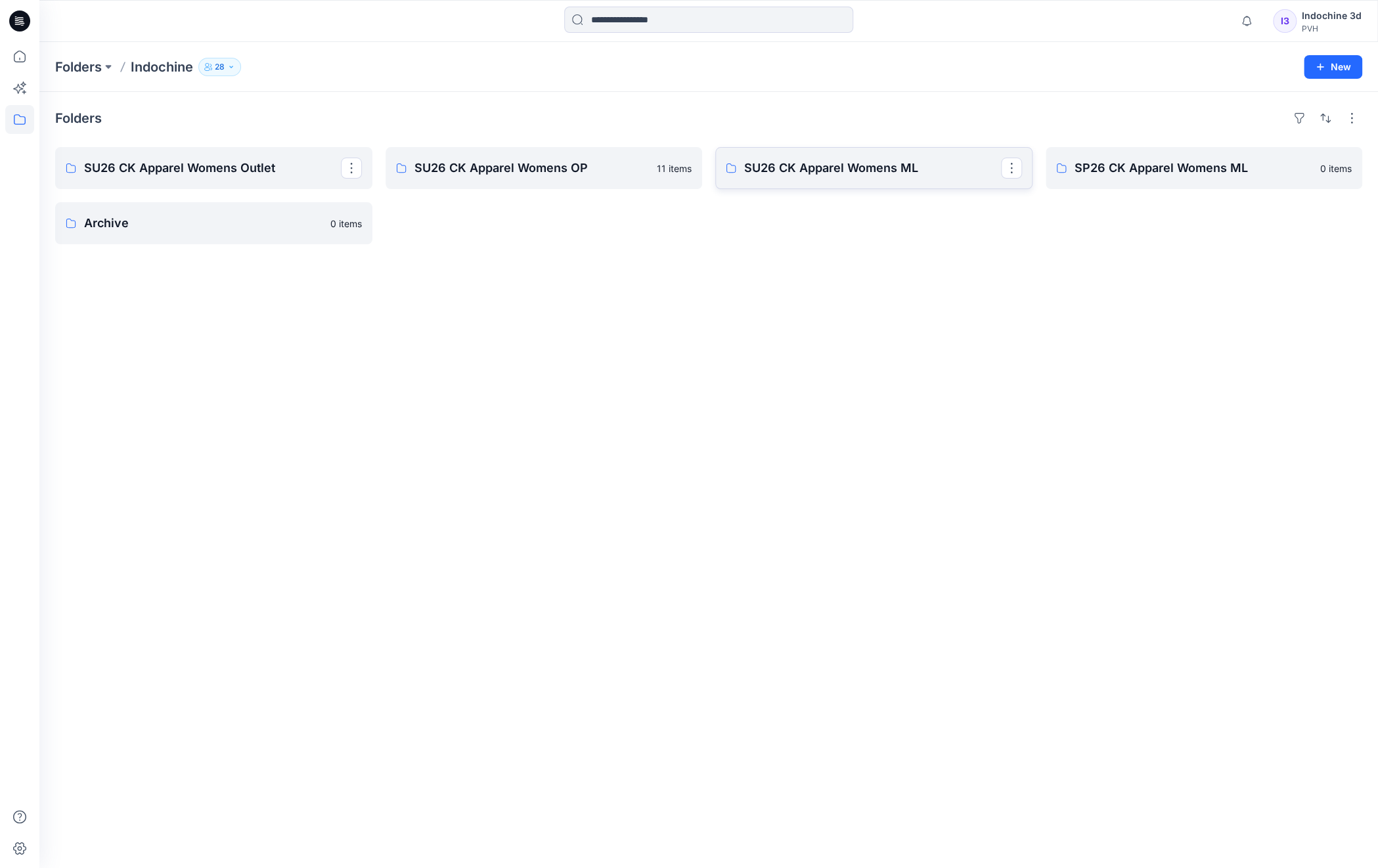
click at [886, 166] on p "SU26 CK Apparel Womens ML" at bounding box center [872, 168] width 257 height 19
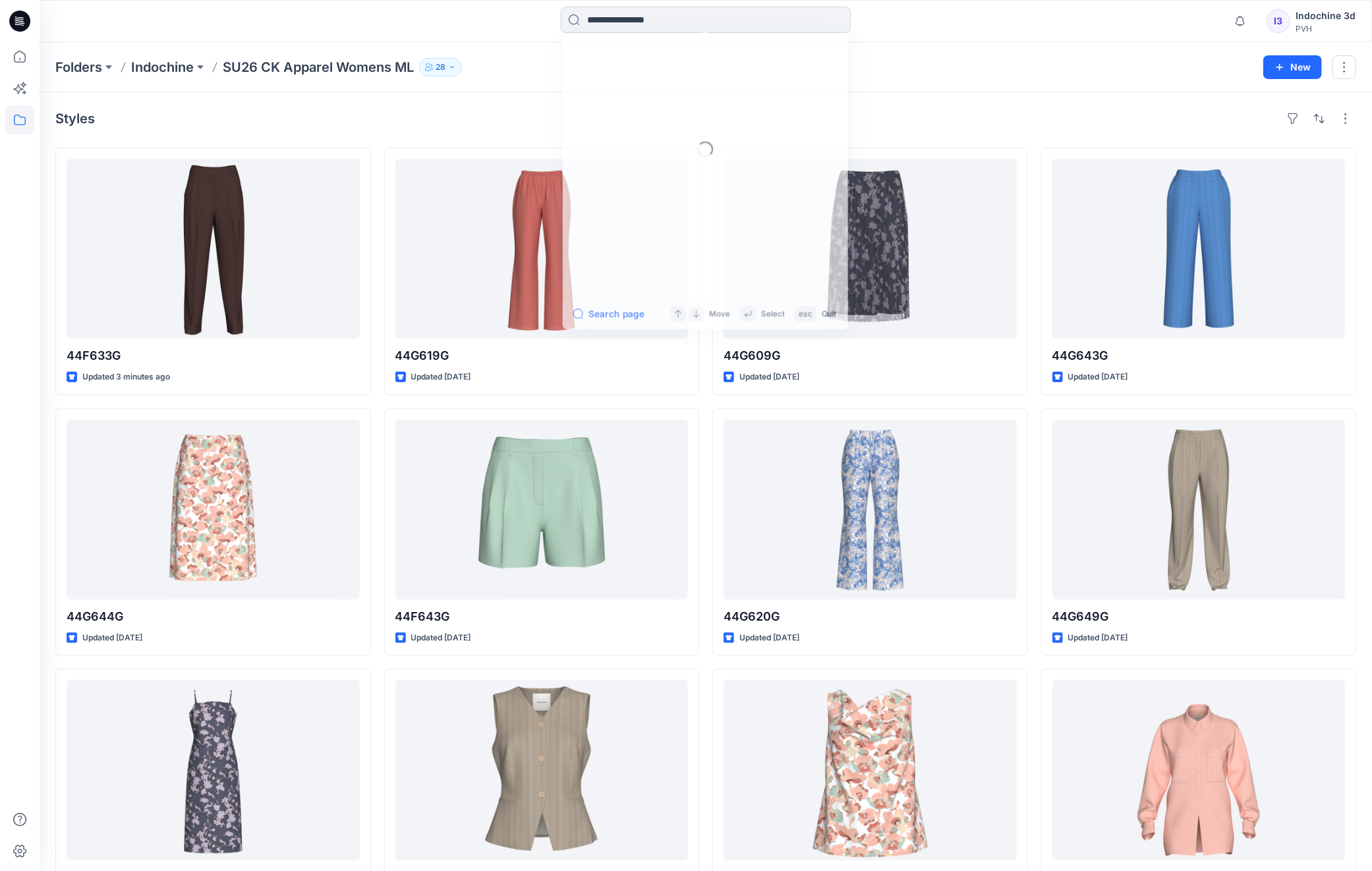
click at [730, 14] on input at bounding box center [705, 19] width 290 height 27
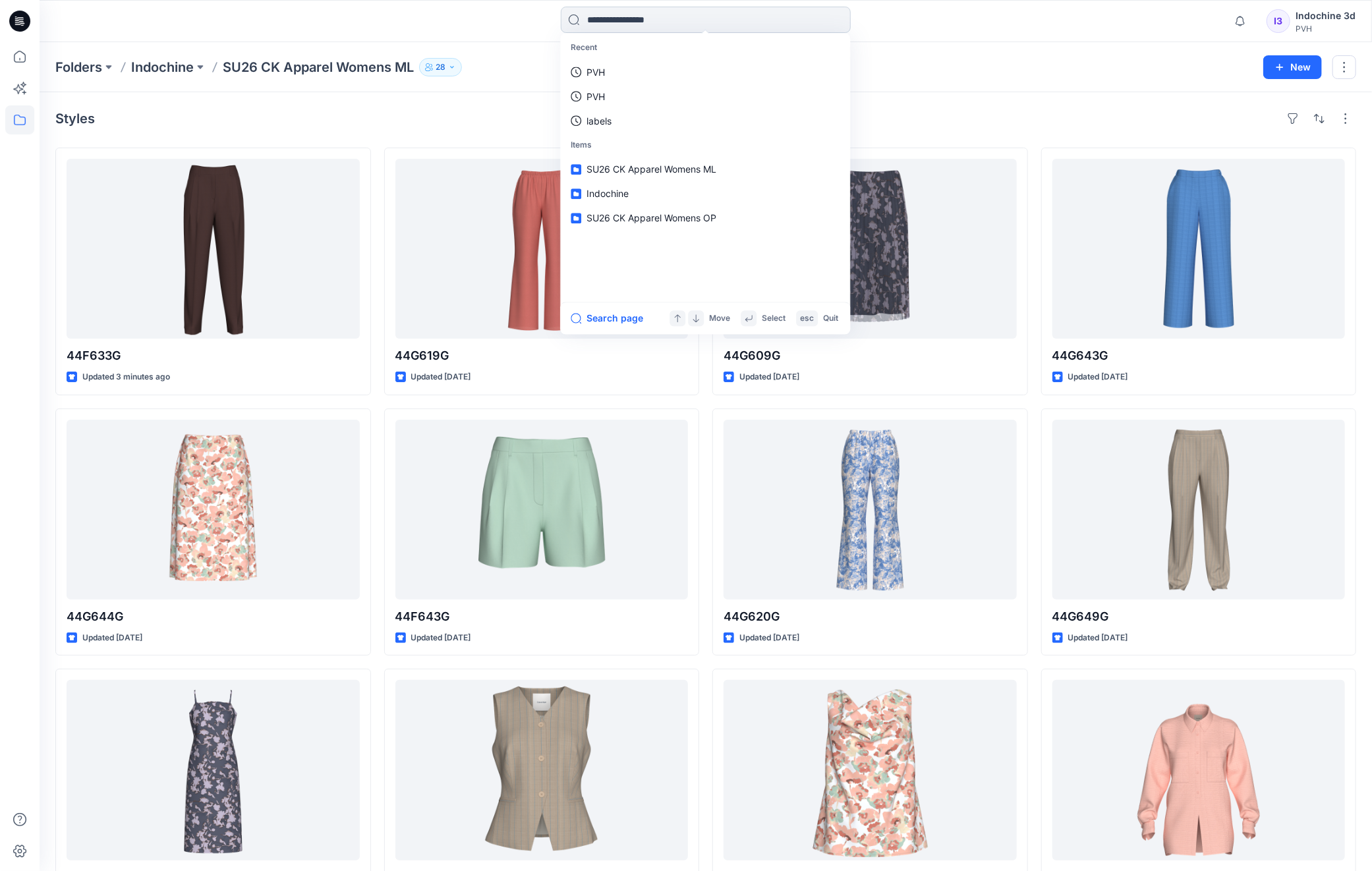
paste input "*******"
type input "*******"
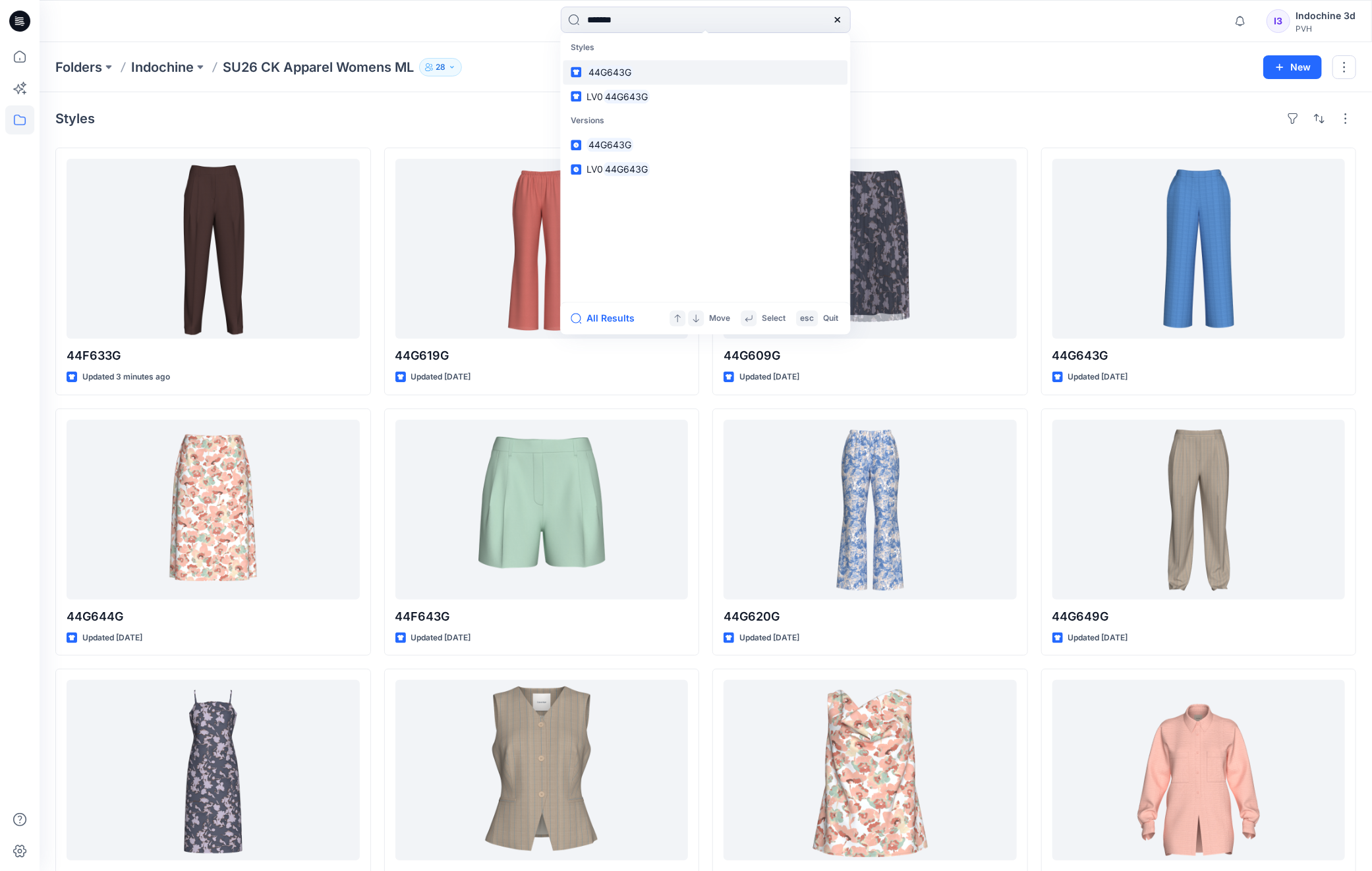
click at [609, 75] on mark "44G643G" at bounding box center [609, 72] width 47 height 15
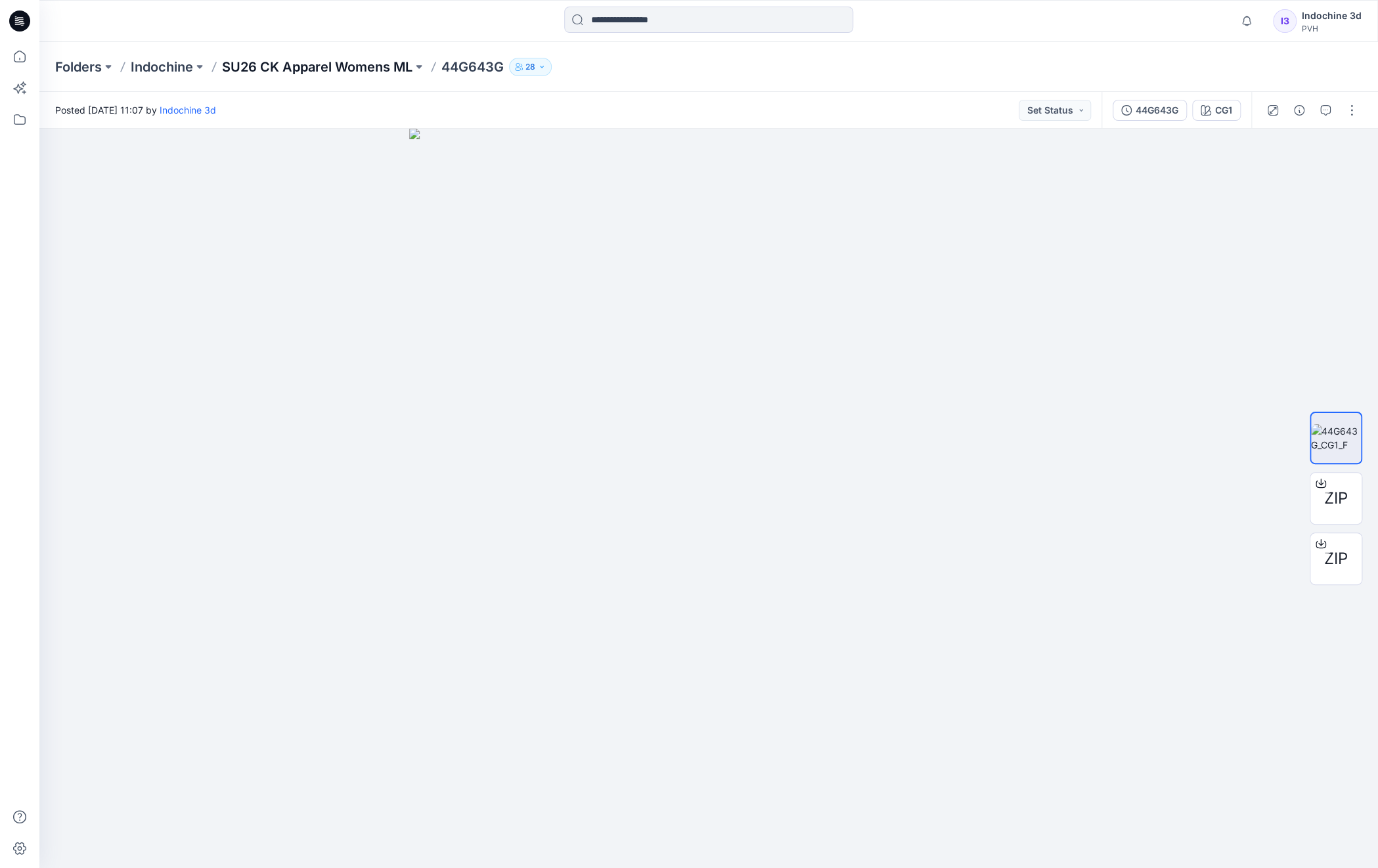
click at [383, 68] on p "SU26 CK Apparel Womens ML" at bounding box center [317, 67] width 191 height 19
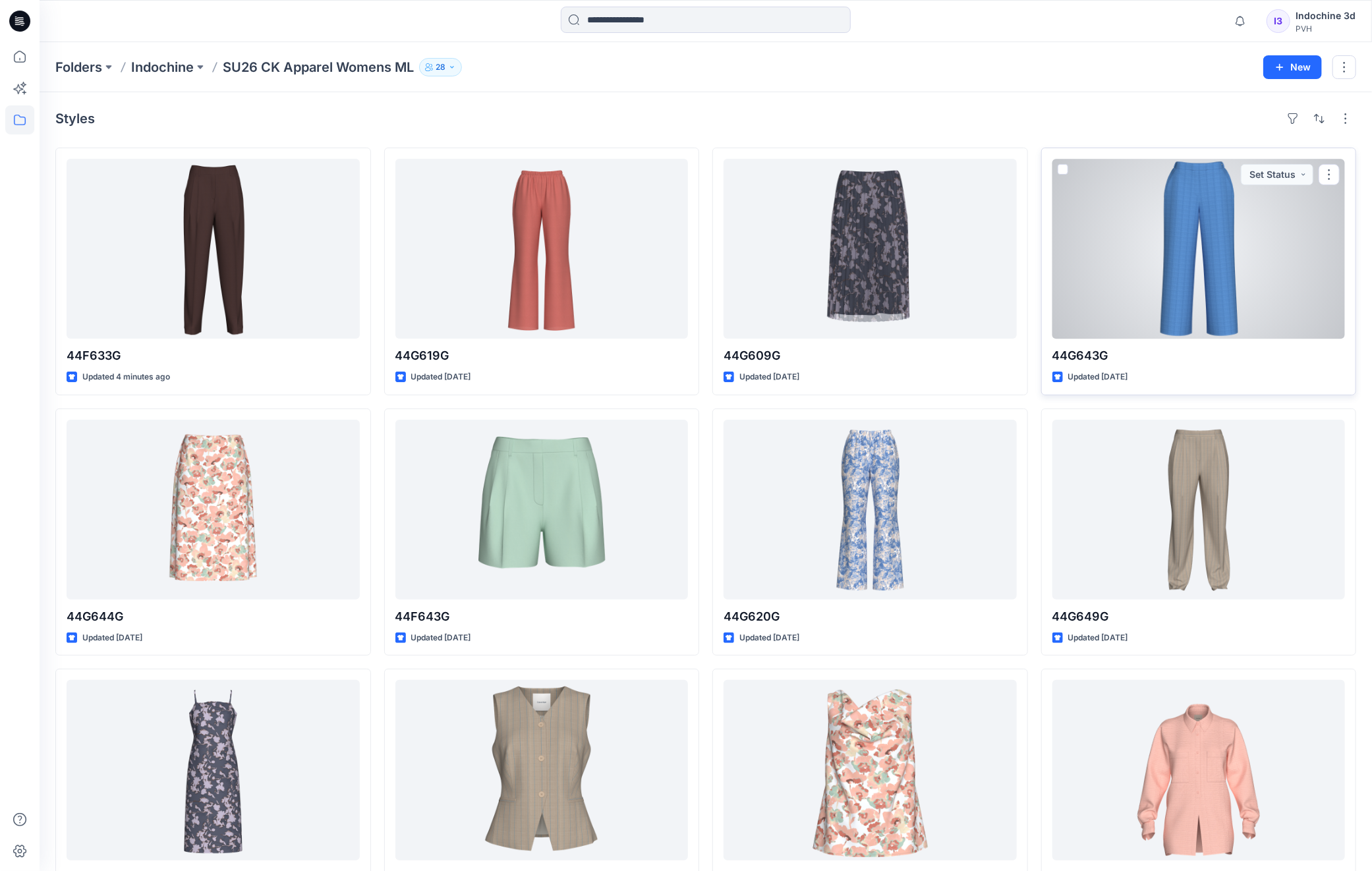
click at [1156, 285] on div at bounding box center [1199, 249] width 293 height 180
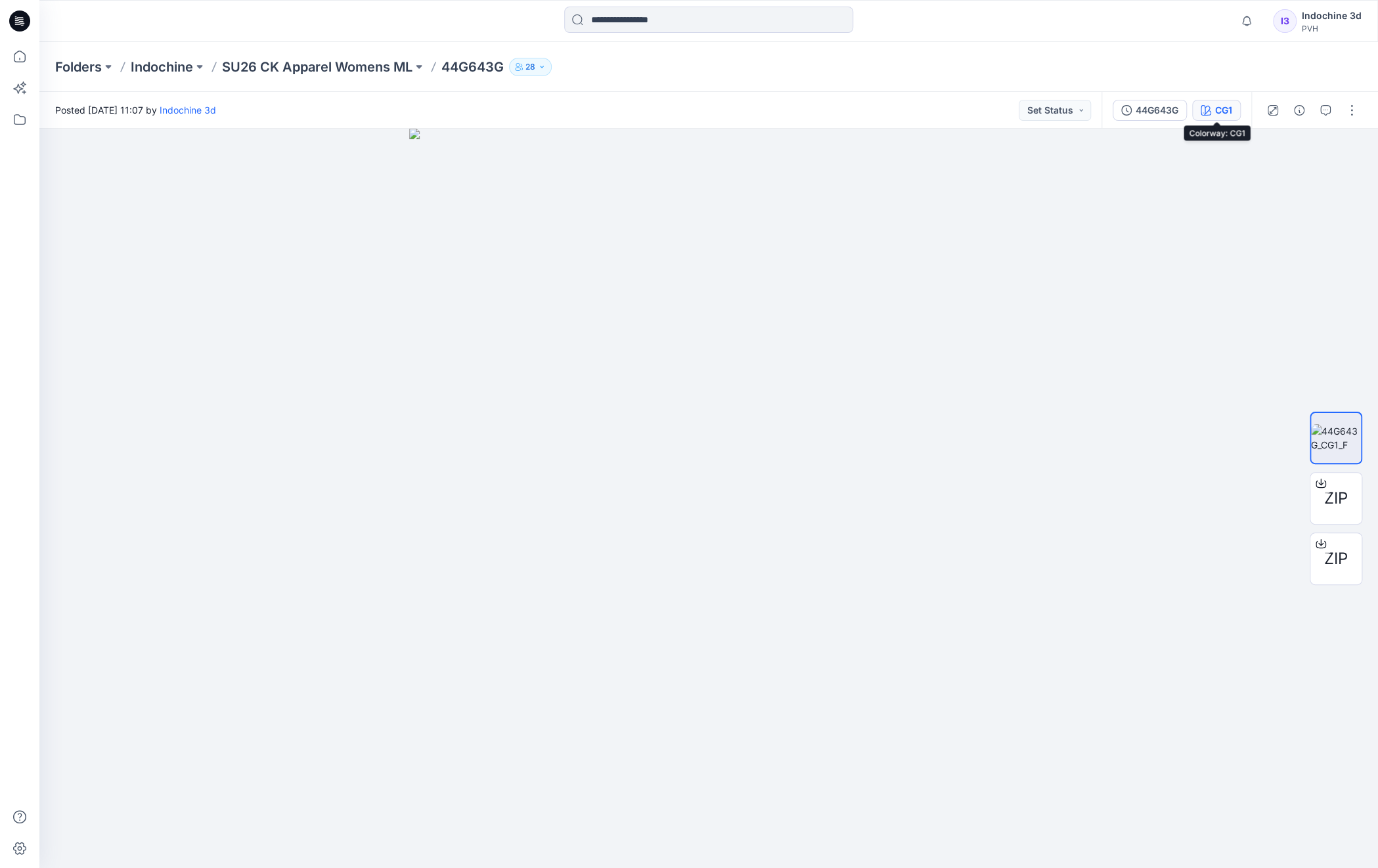
click at [1224, 111] on div "CG1" at bounding box center [1224, 110] width 17 height 14
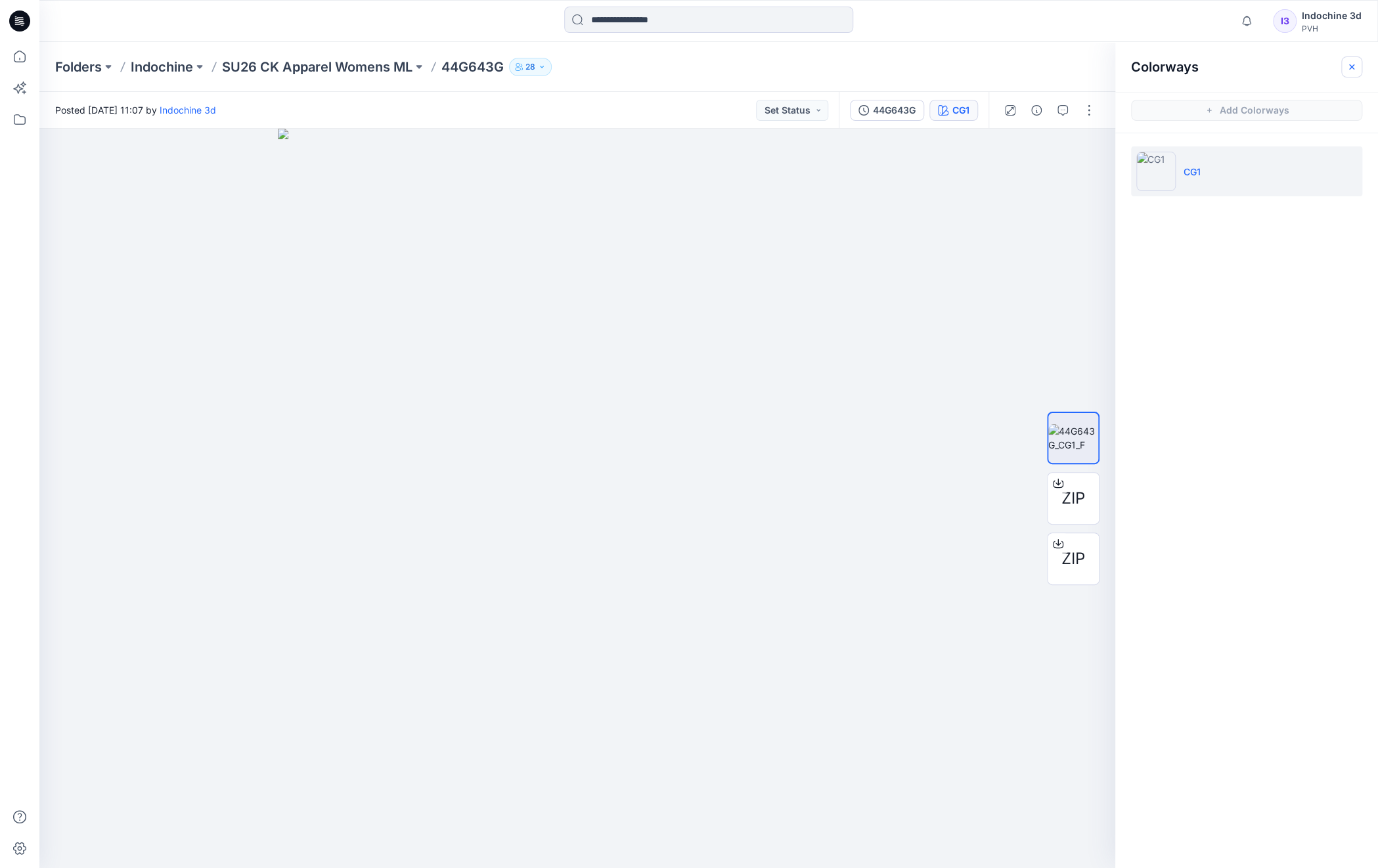
click at [1351, 66] on icon "button" at bounding box center [1352, 66] width 5 height 5
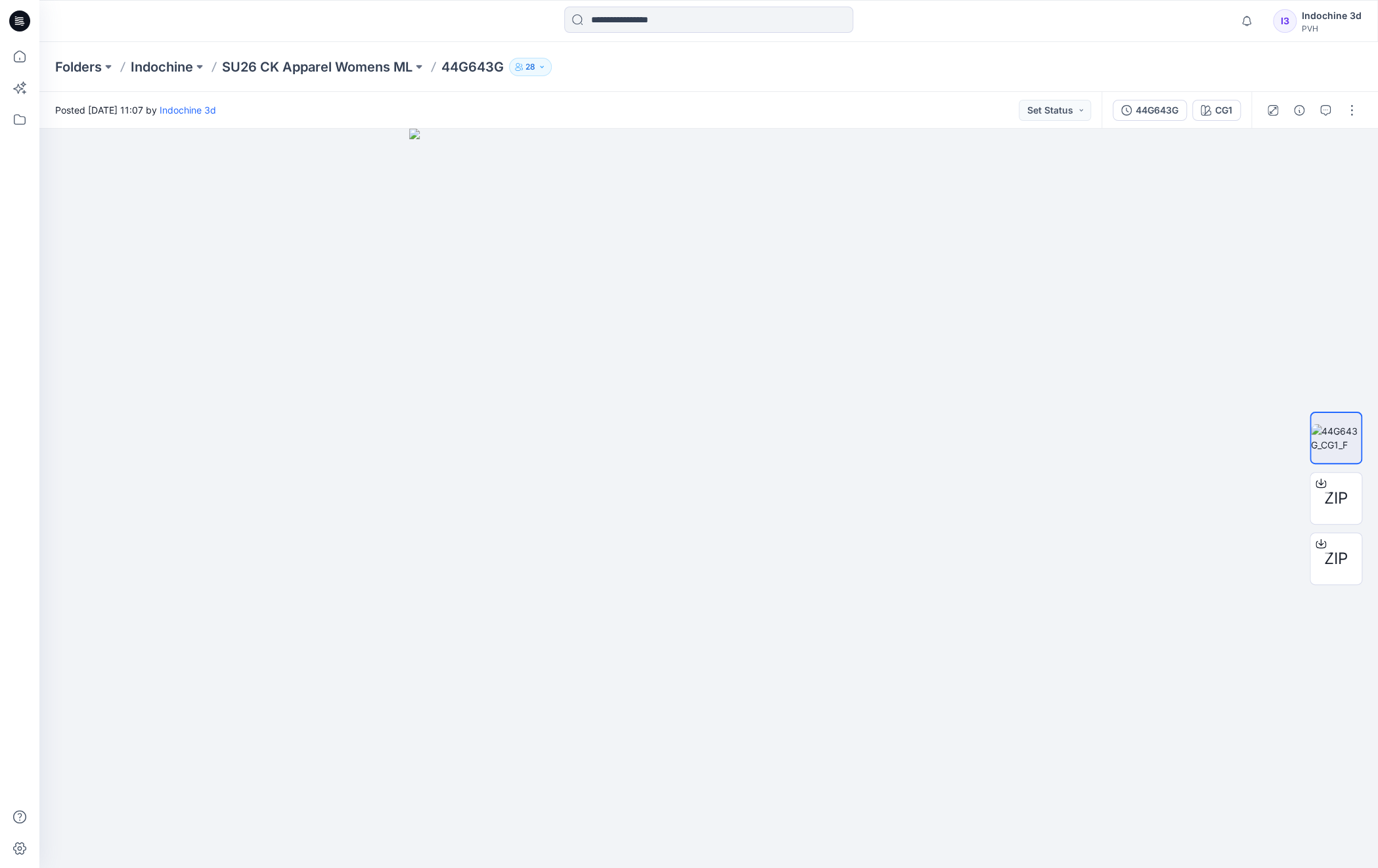
click at [369, 78] on div "Folders Indochine SU26 CK Apparel Womens ML 44G643G 28" at bounding box center [708, 67] width 1339 height 50
click at [368, 69] on p "SU26 CK Apparel Womens ML" at bounding box center [317, 67] width 191 height 19
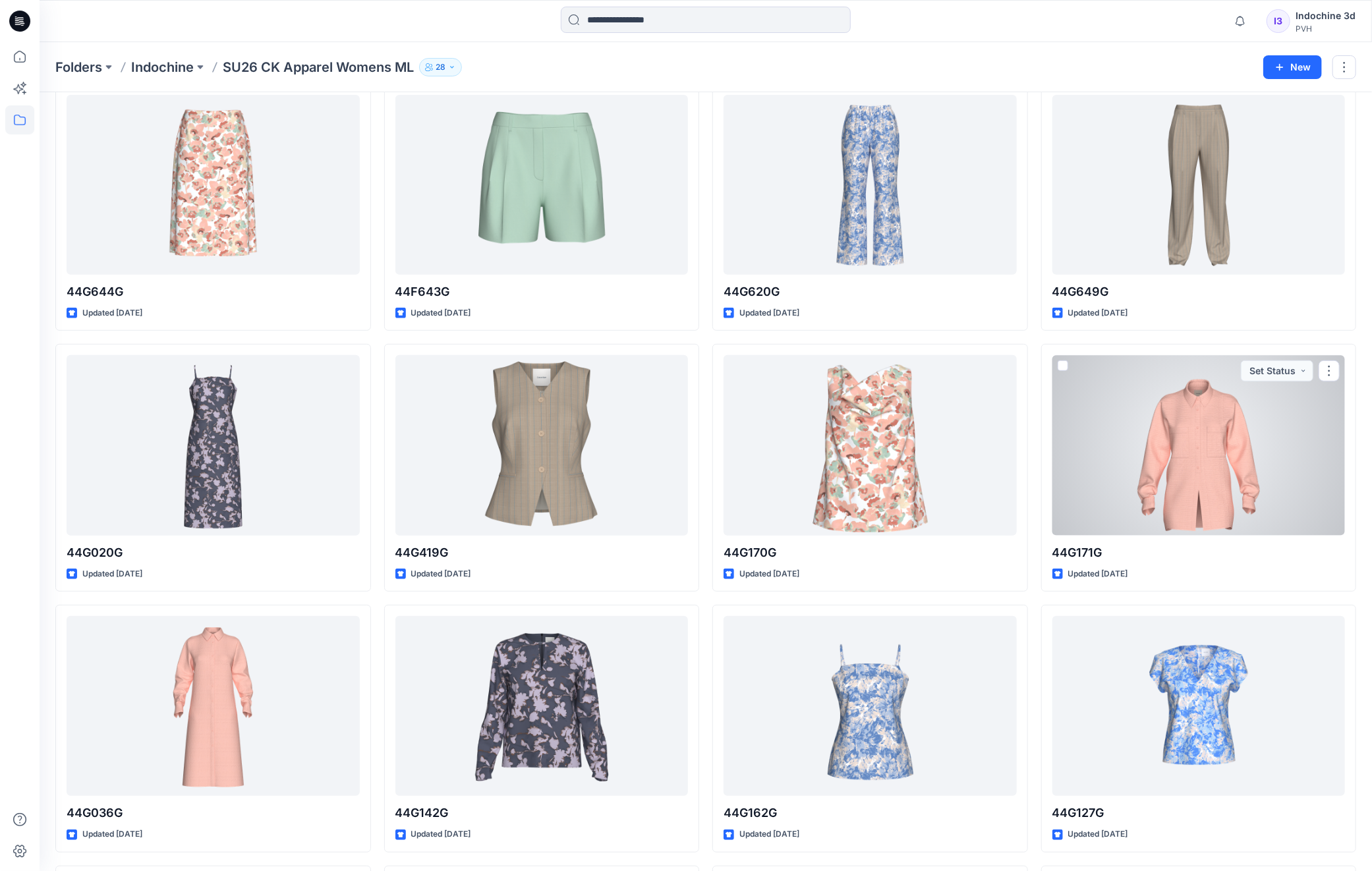
scroll to position [844, 0]
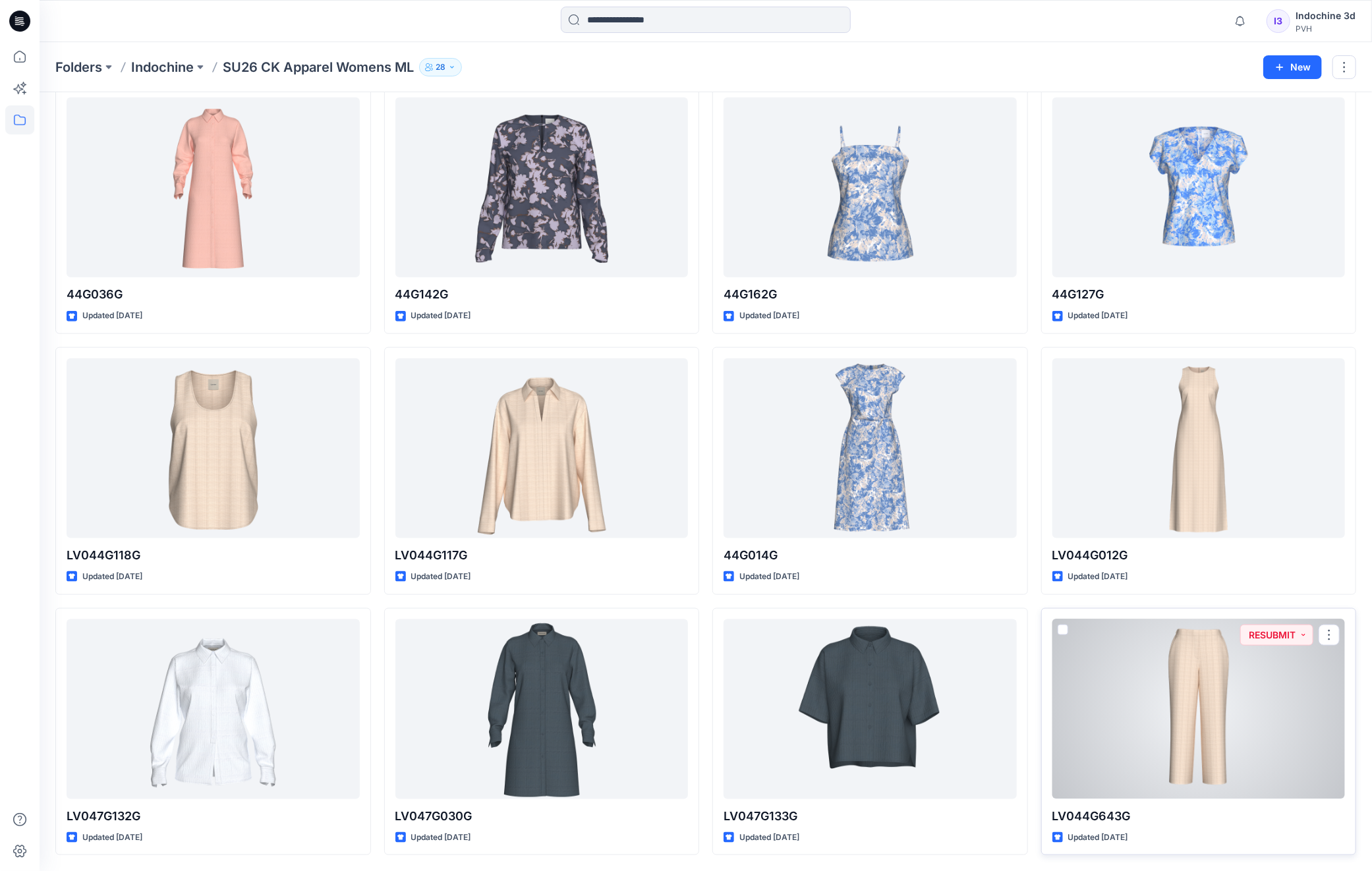
click at [1182, 718] on div at bounding box center [1199, 709] width 293 height 180
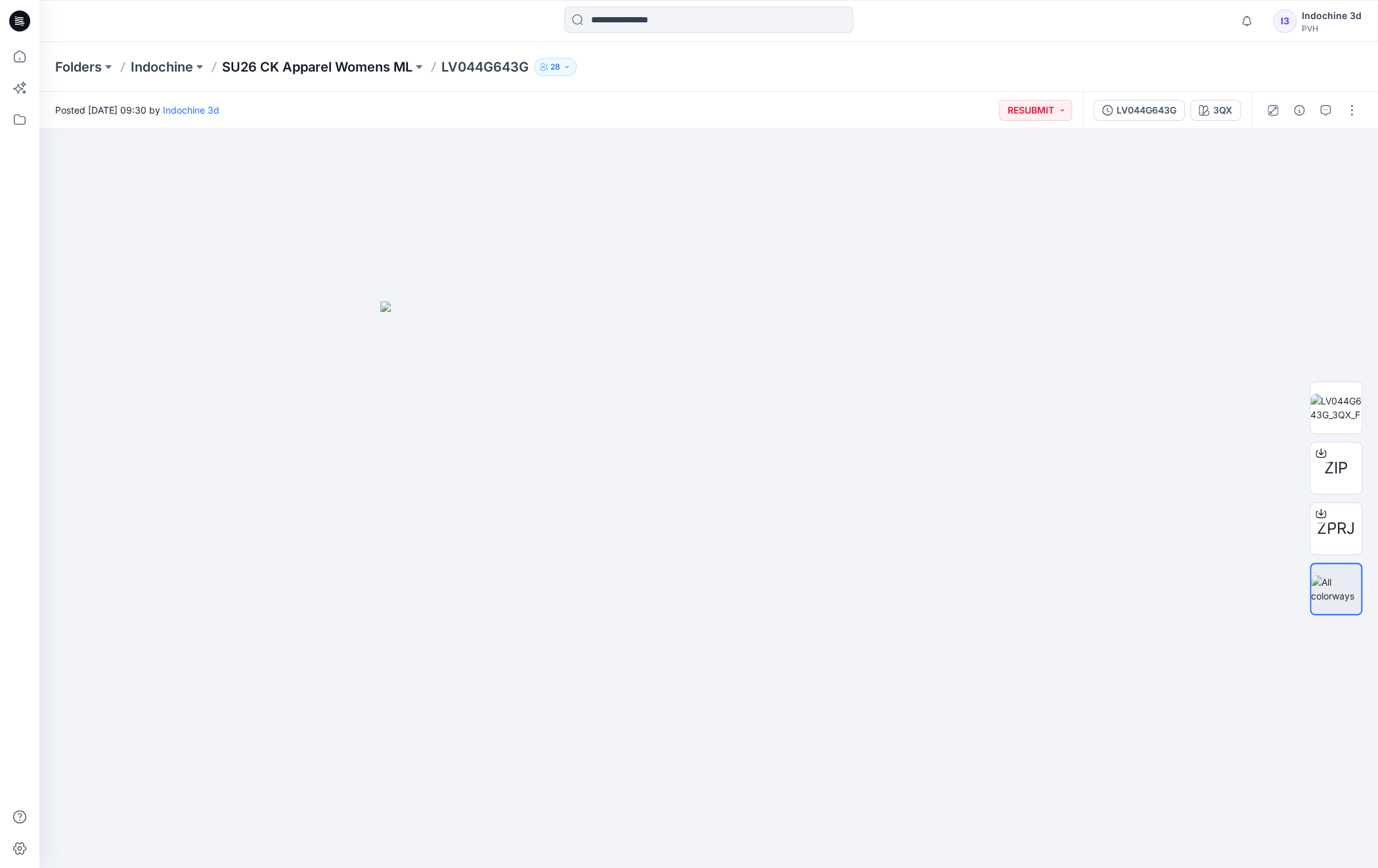
click at [355, 65] on p "SU26 CK Apparel Womens ML" at bounding box center [317, 67] width 191 height 19
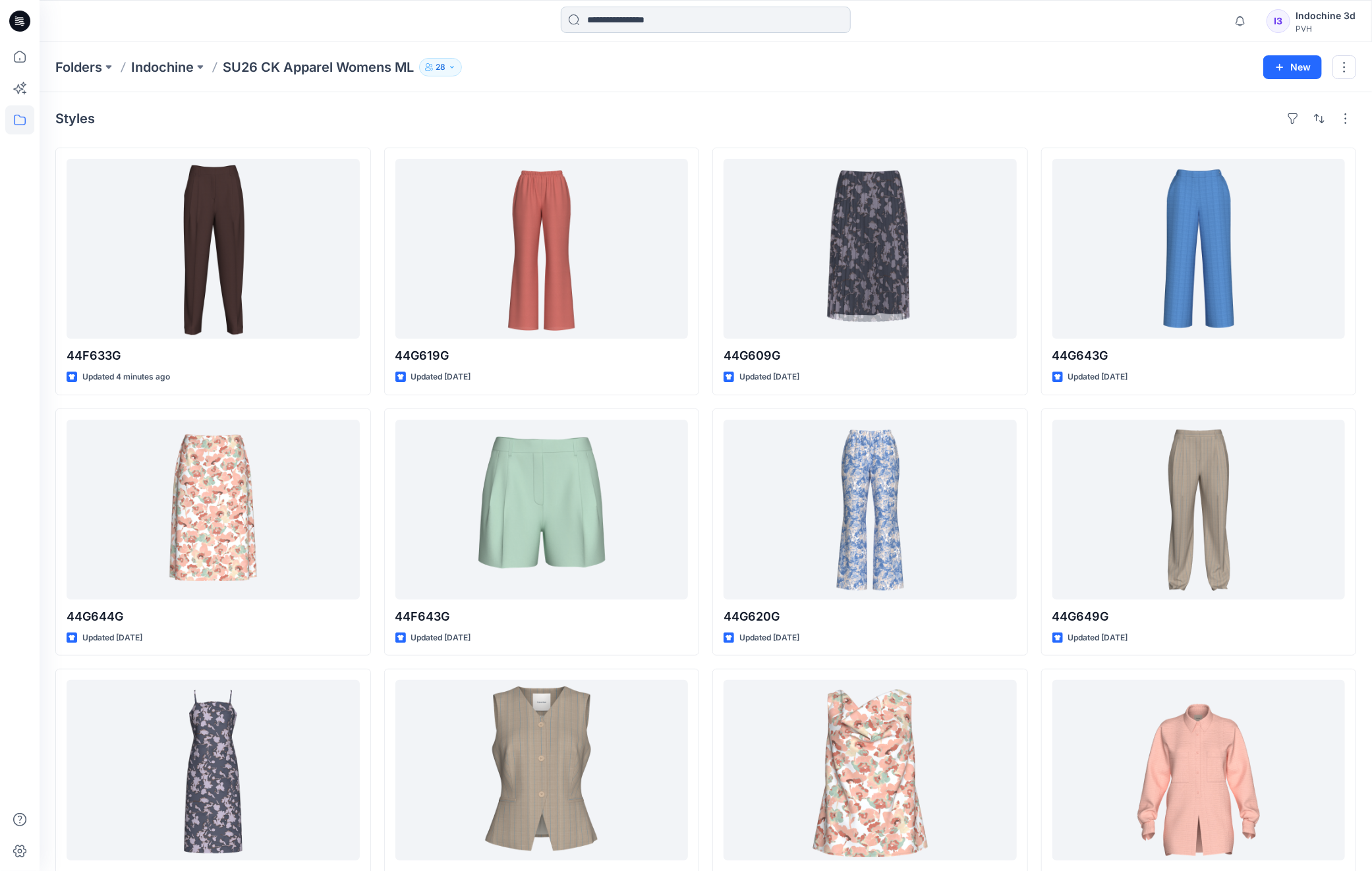
click at [699, 16] on input at bounding box center [705, 19] width 290 height 27
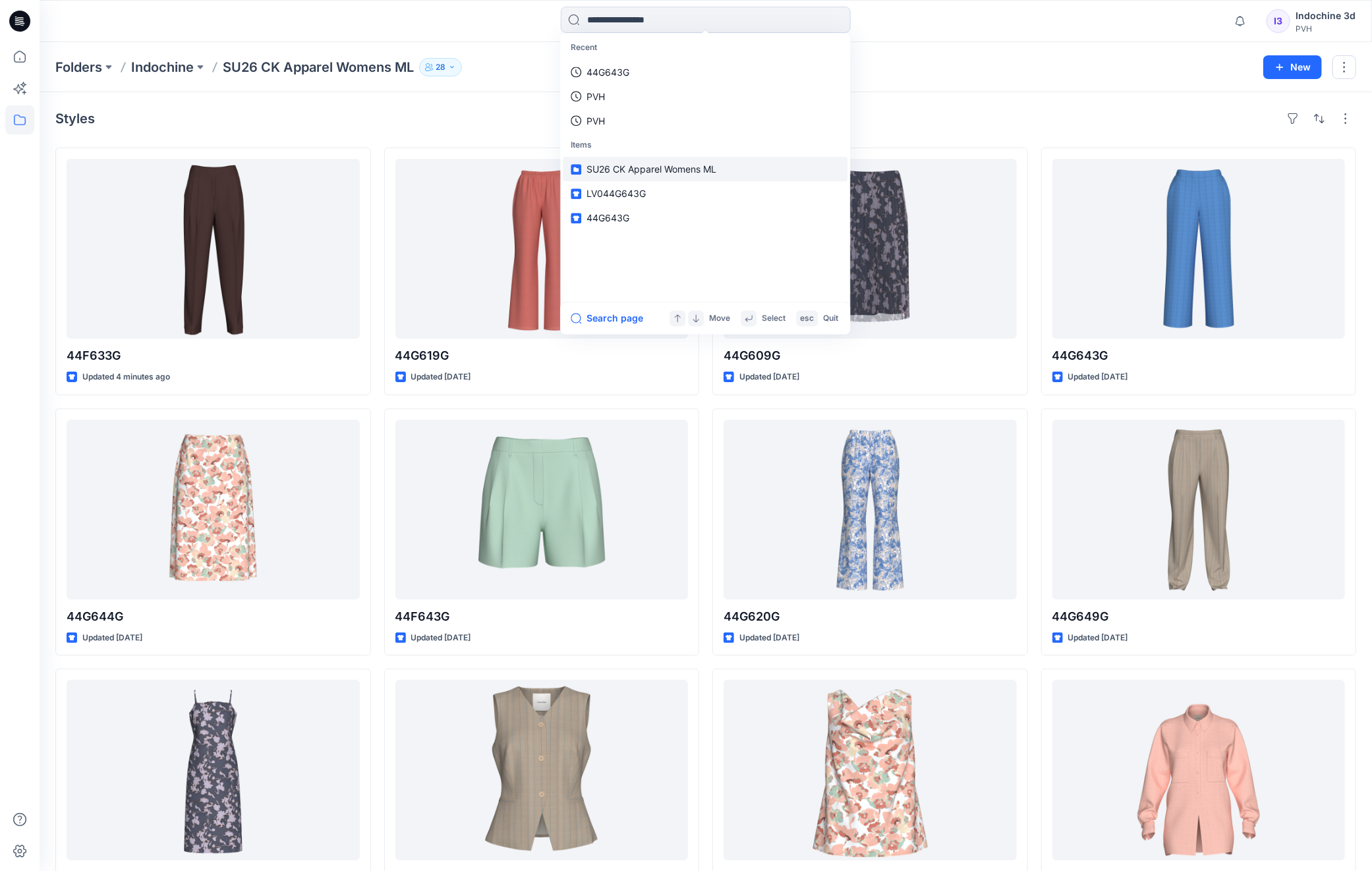
paste input "*******"
type input "*******"
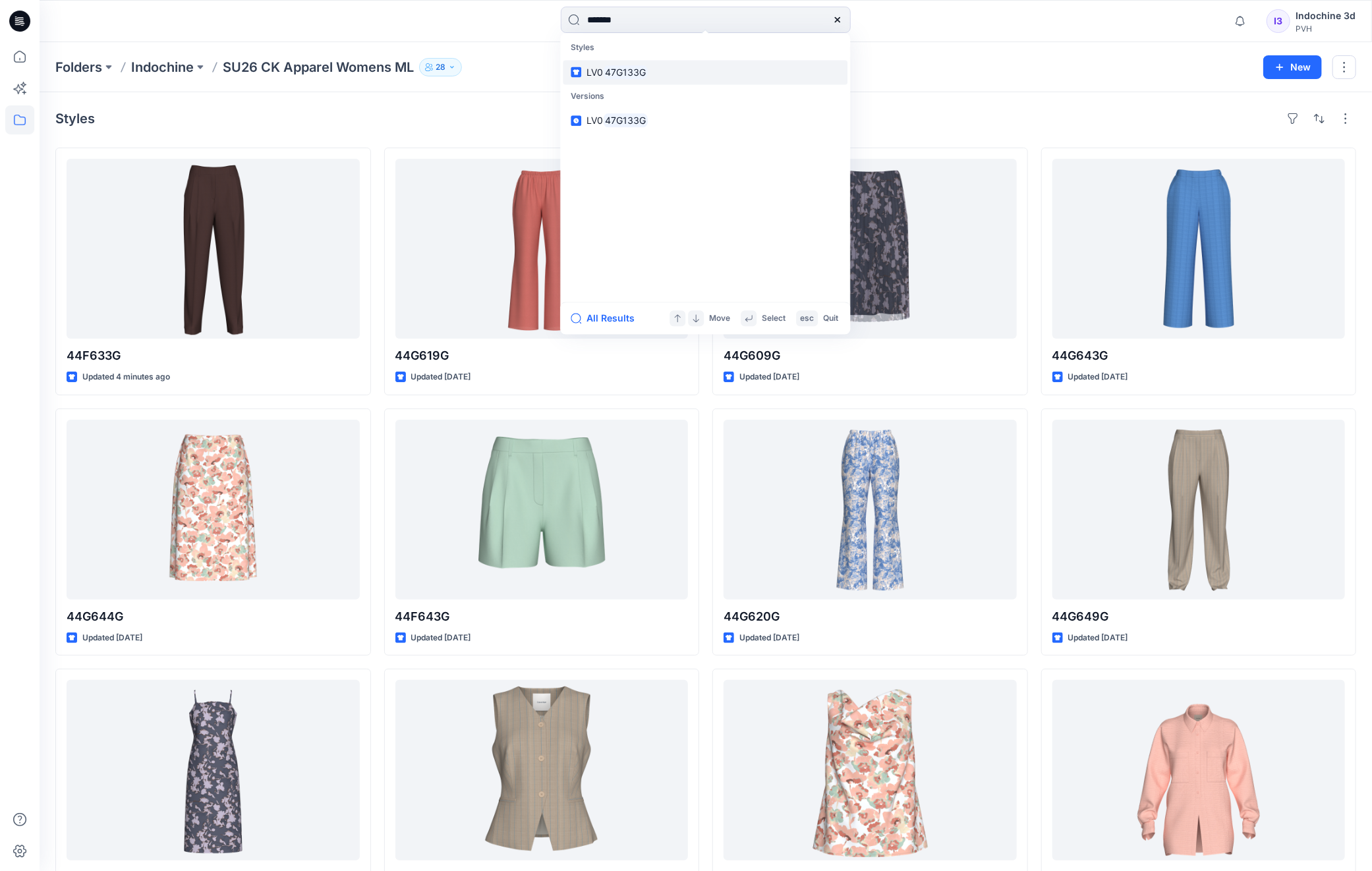
click at [632, 70] on mark "47G133G" at bounding box center [625, 72] width 45 height 15
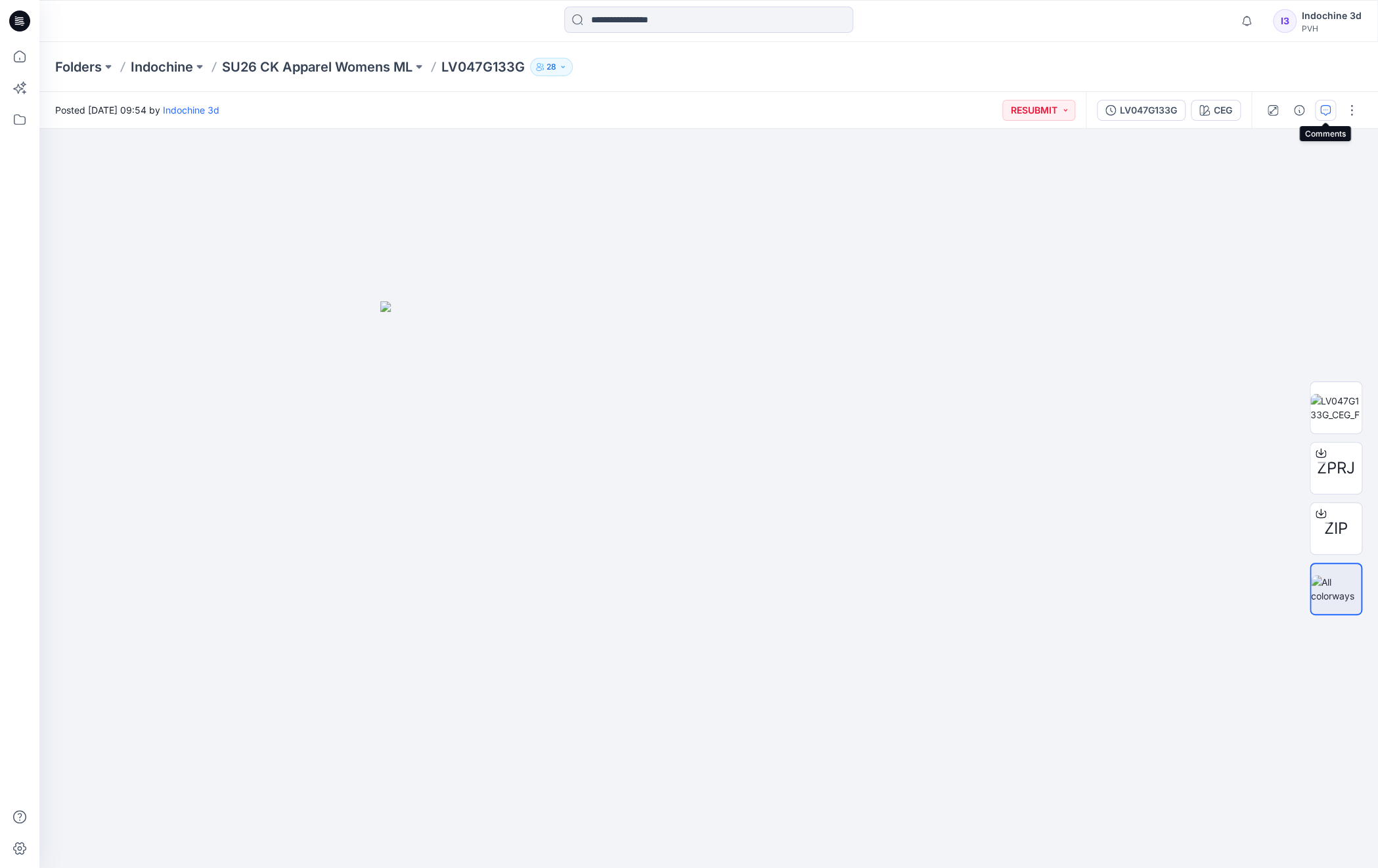
click at [1327, 114] on icon "button" at bounding box center [1326, 110] width 11 height 11
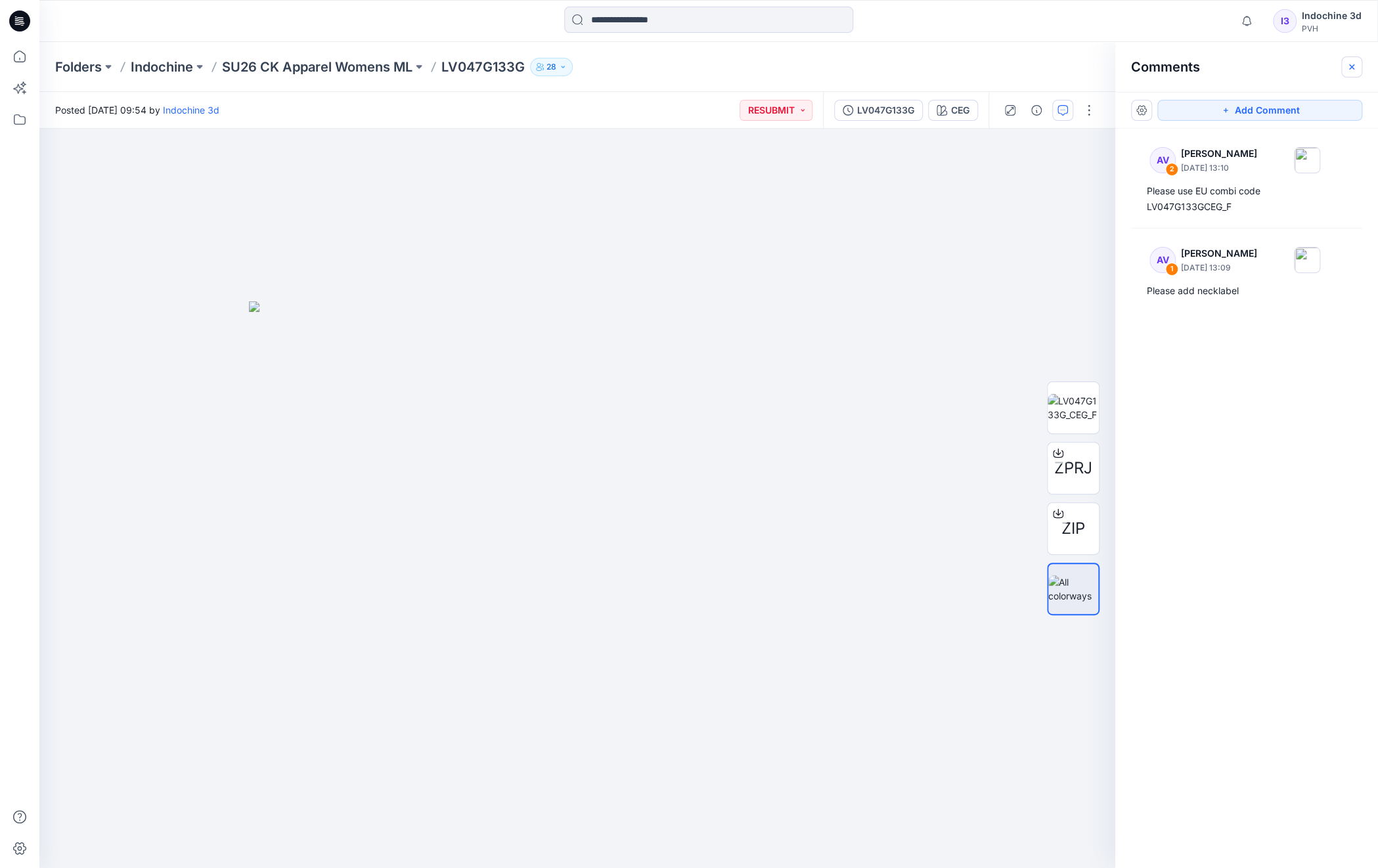
click at [1351, 69] on icon "button" at bounding box center [1352, 66] width 11 height 11
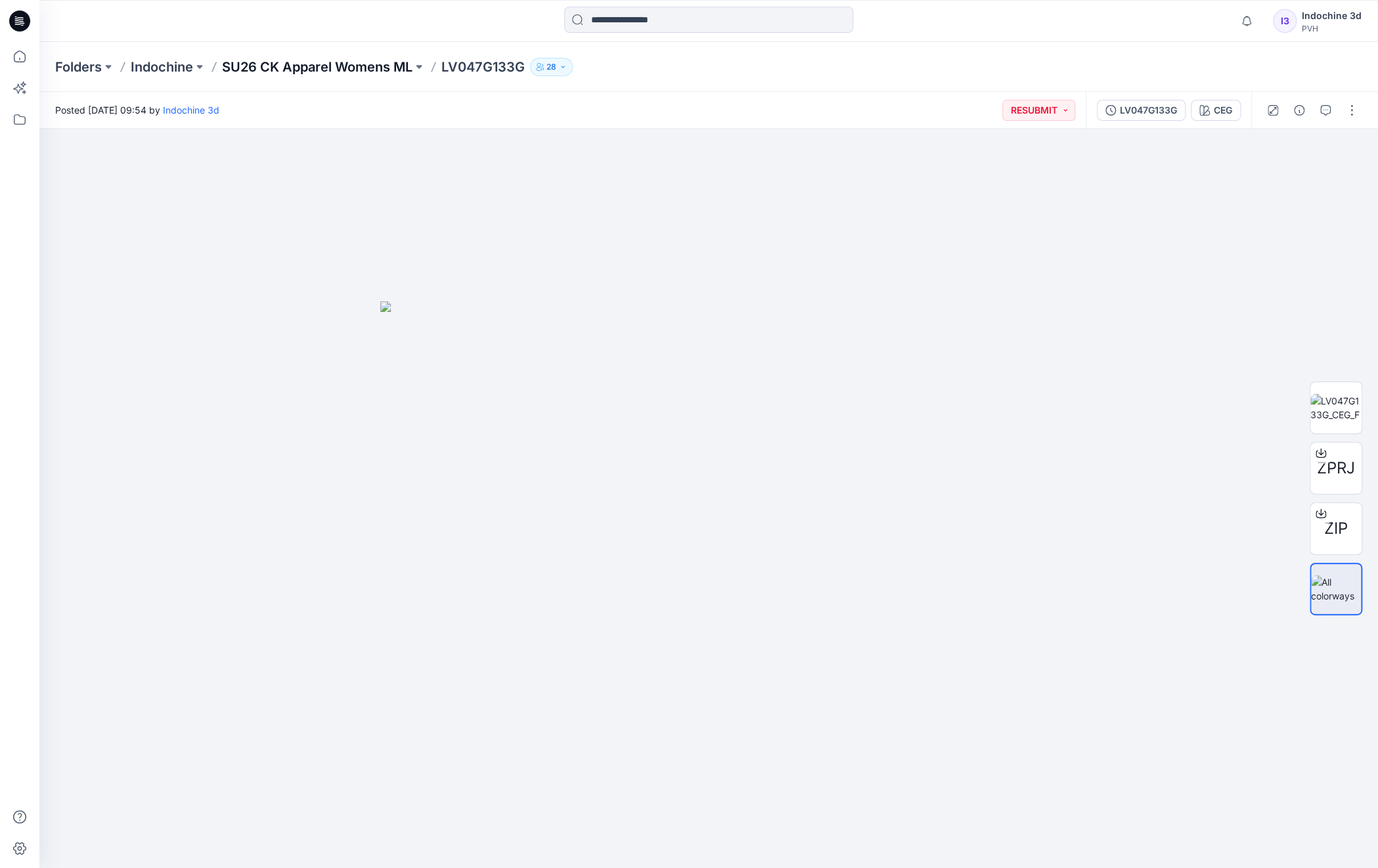
click at [371, 61] on p "SU26 CK Apparel Womens ML" at bounding box center [317, 67] width 191 height 19
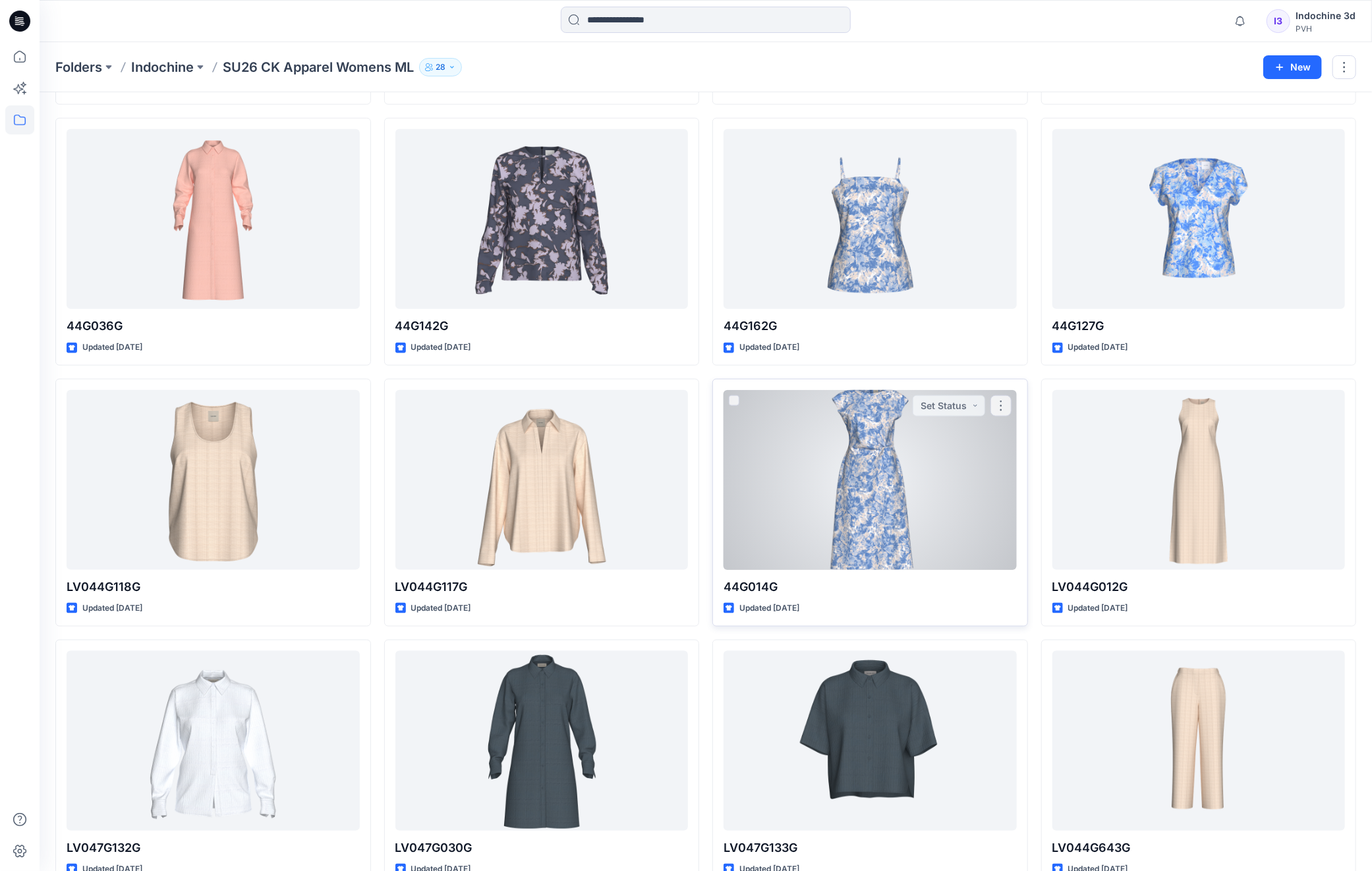
scroll to position [844, 0]
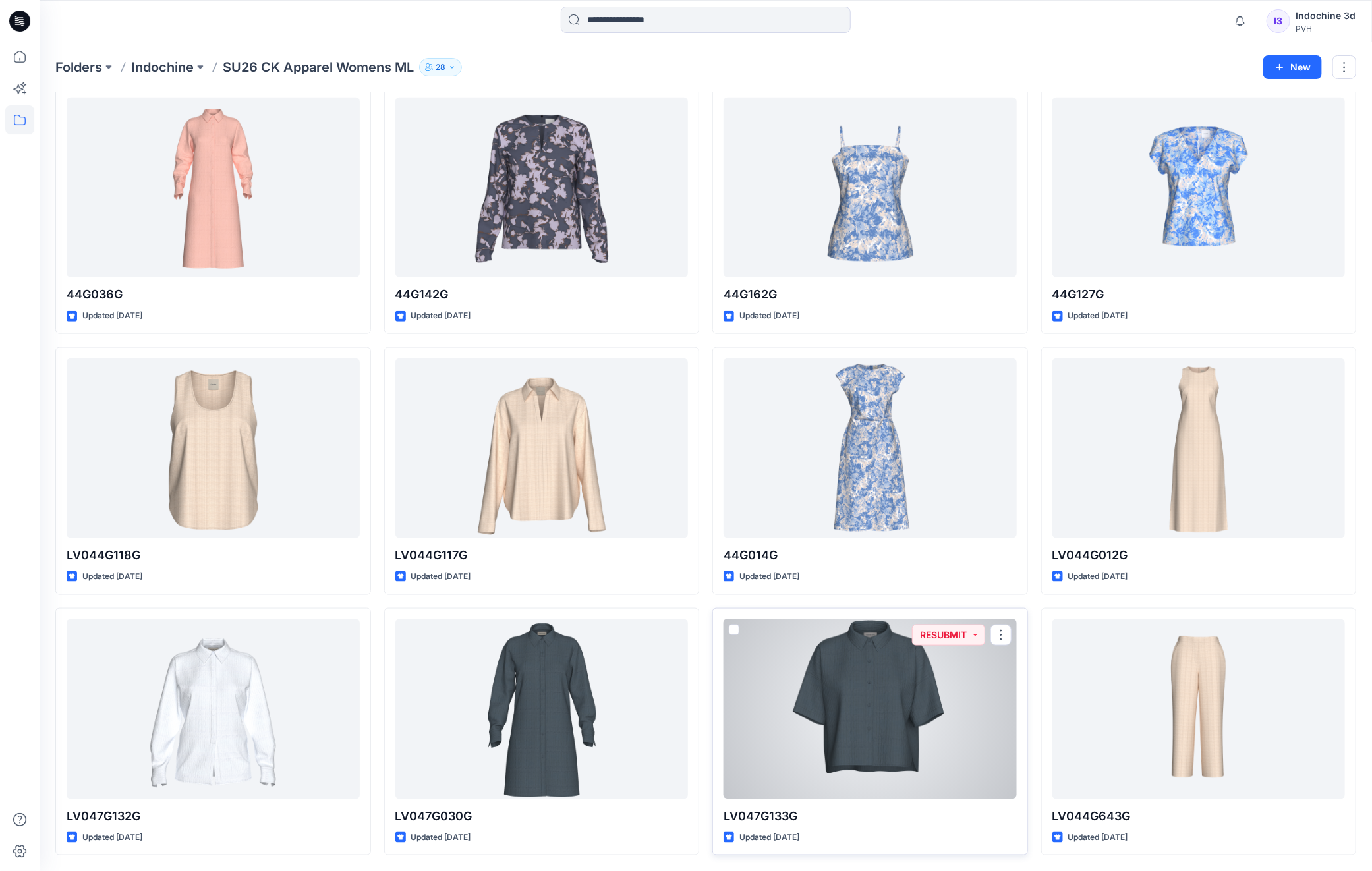
click at [861, 706] on div at bounding box center [870, 709] width 293 height 180
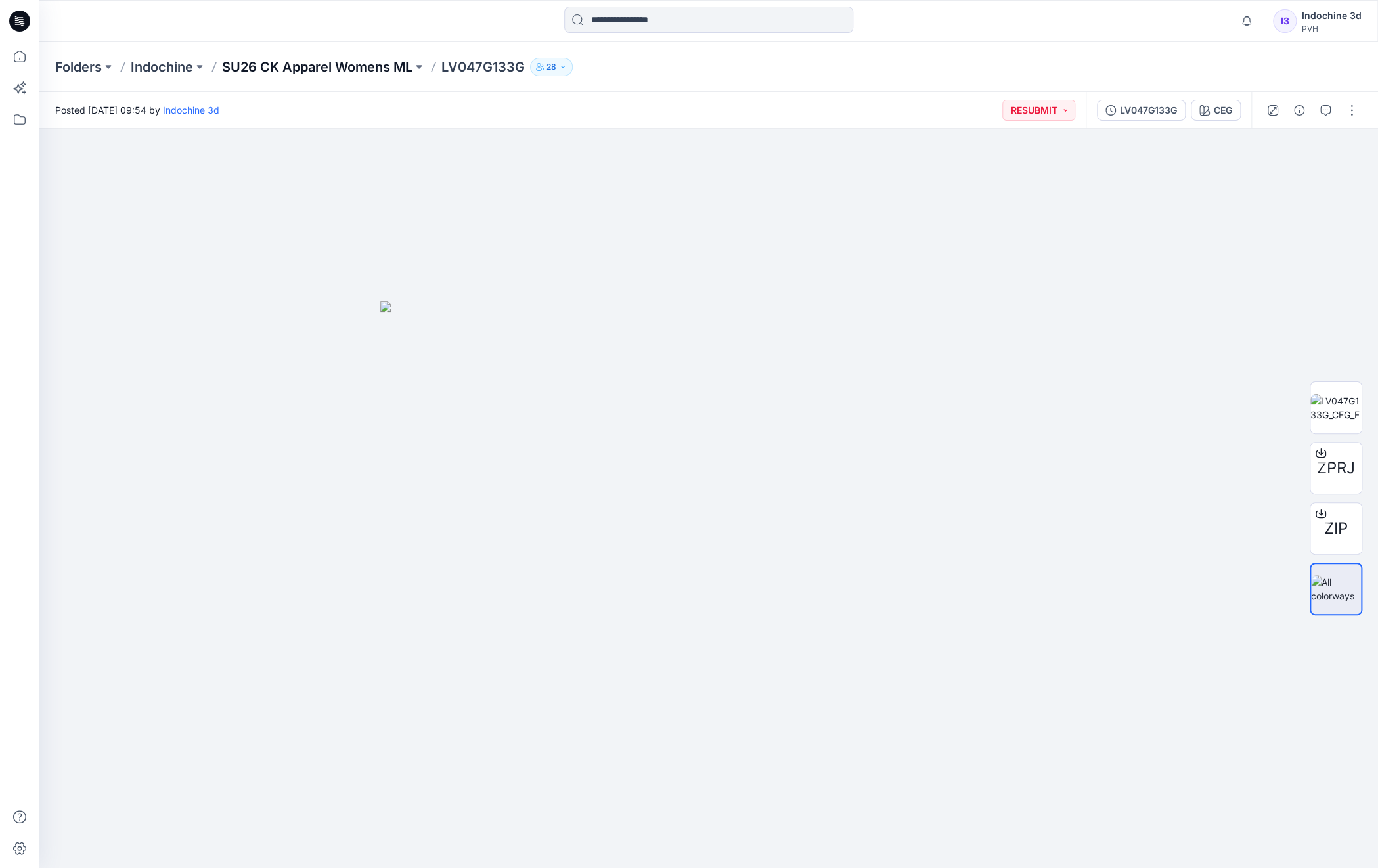
click at [355, 66] on p "SU26 CK Apparel Womens ML" at bounding box center [317, 67] width 191 height 19
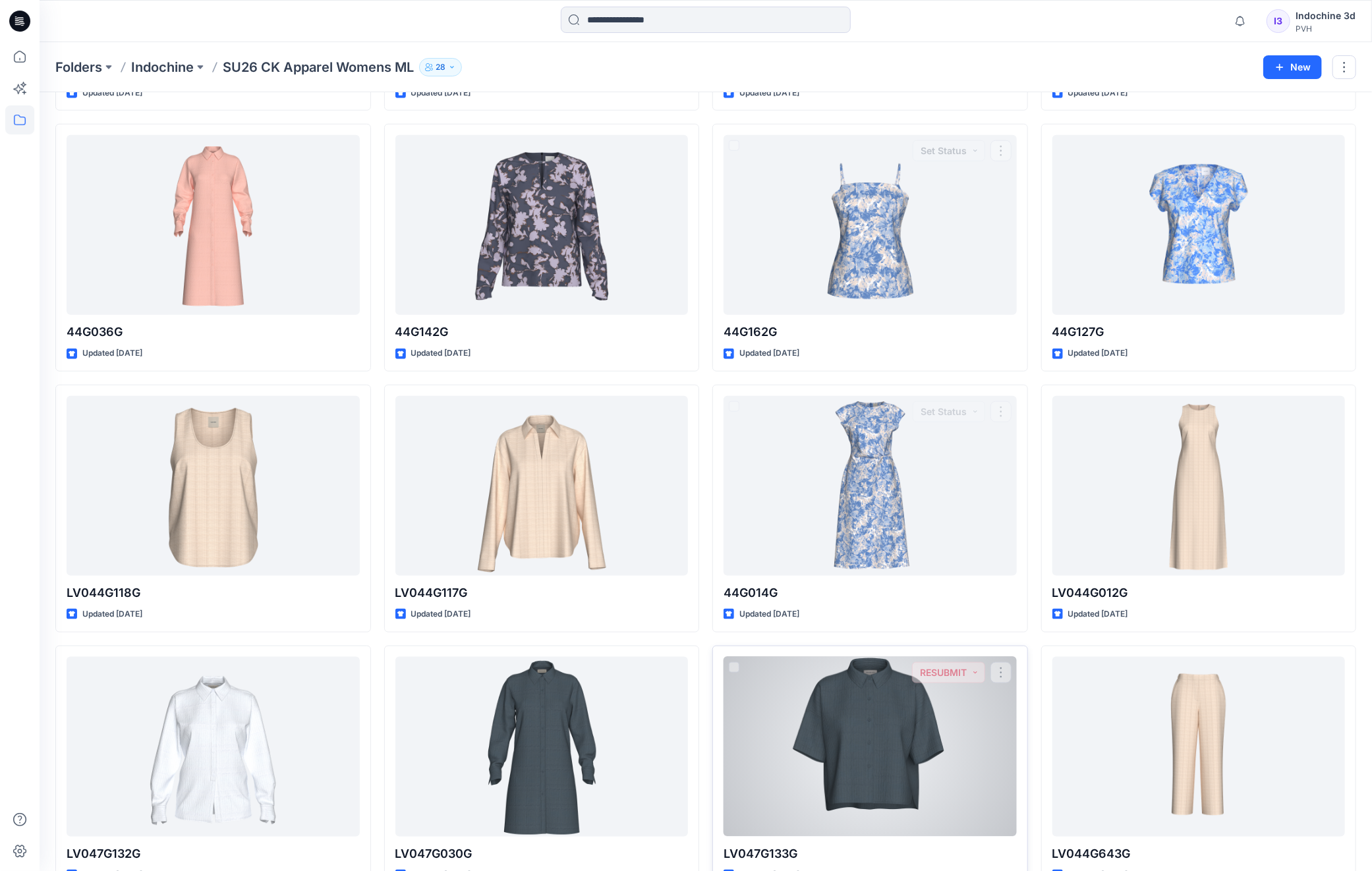
scroll to position [844, 0]
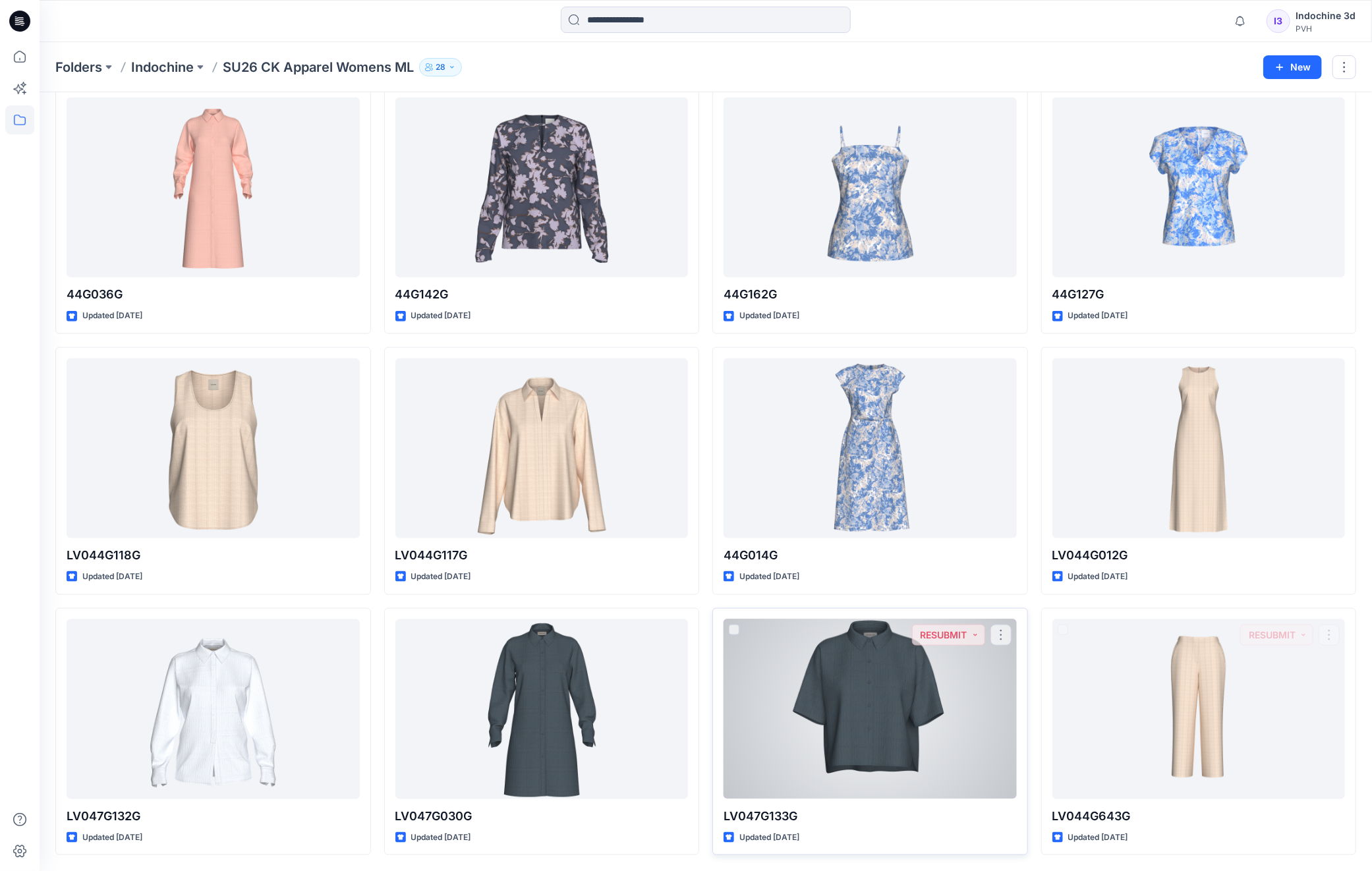
click at [890, 714] on div at bounding box center [870, 709] width 293 height 180
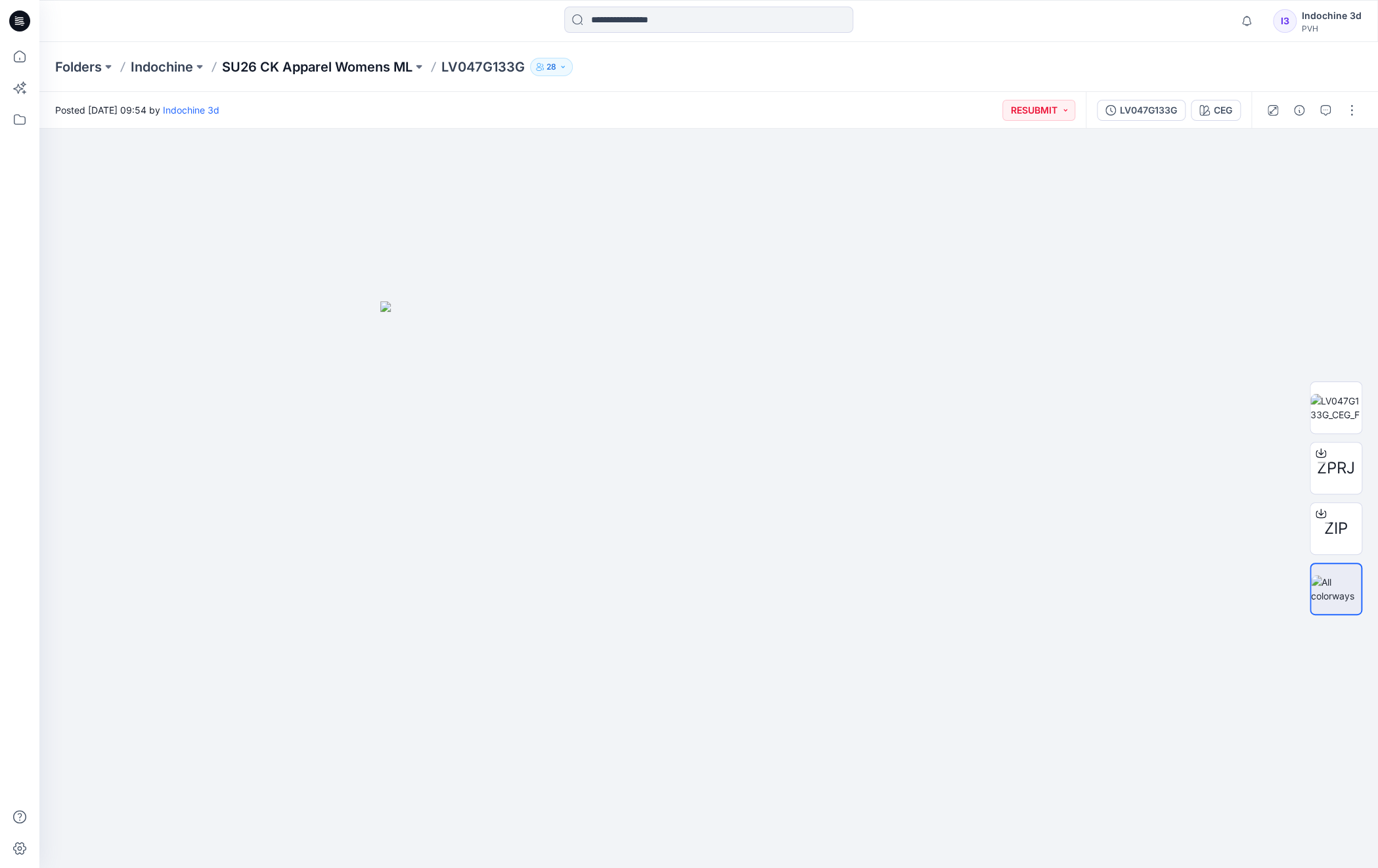
click at [346, 76] on p "SU26 CK Apparel Womens ML" at bounding box center [317, 67] width 191 height 19
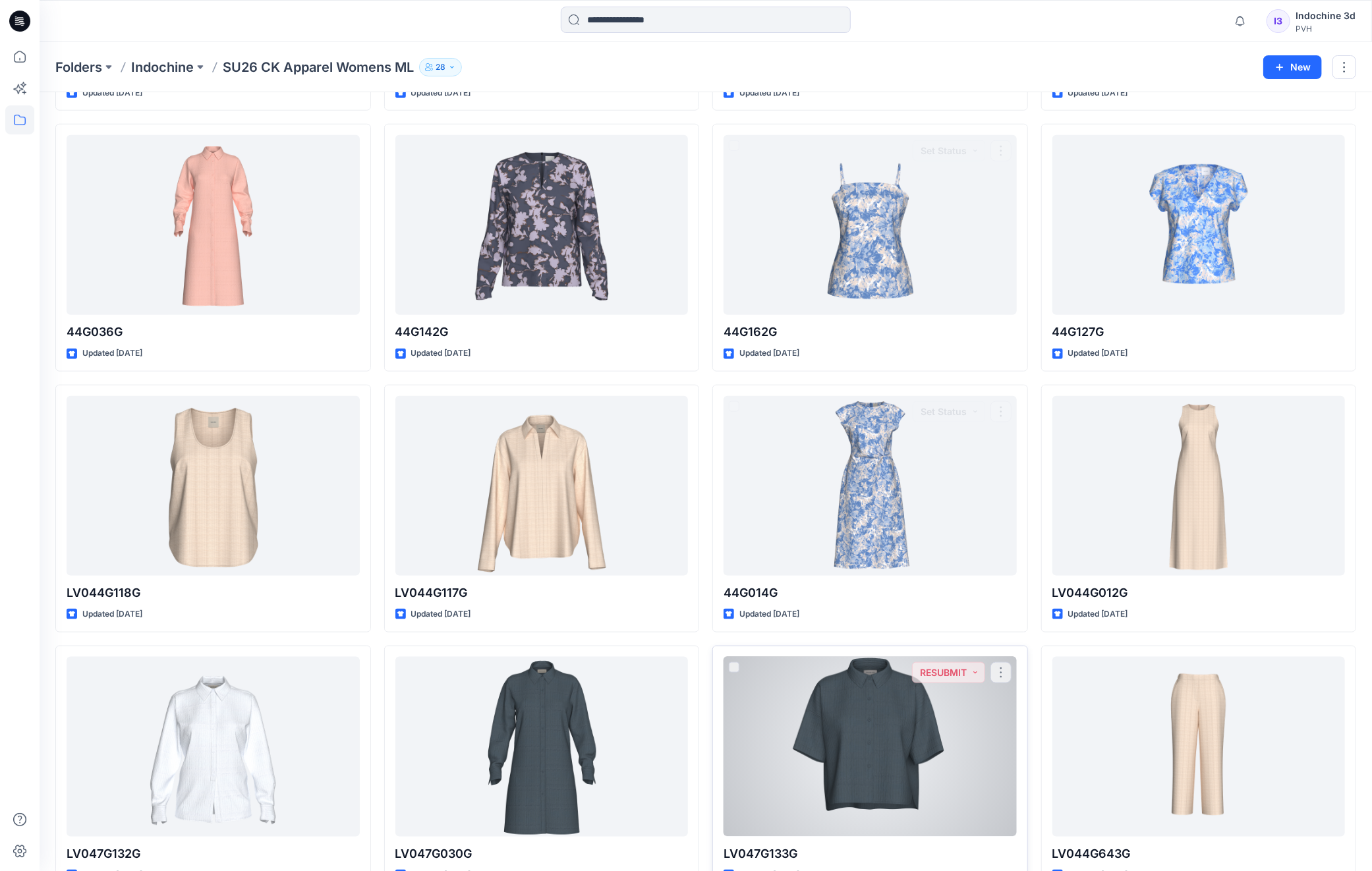
scroll to position [844, 0]
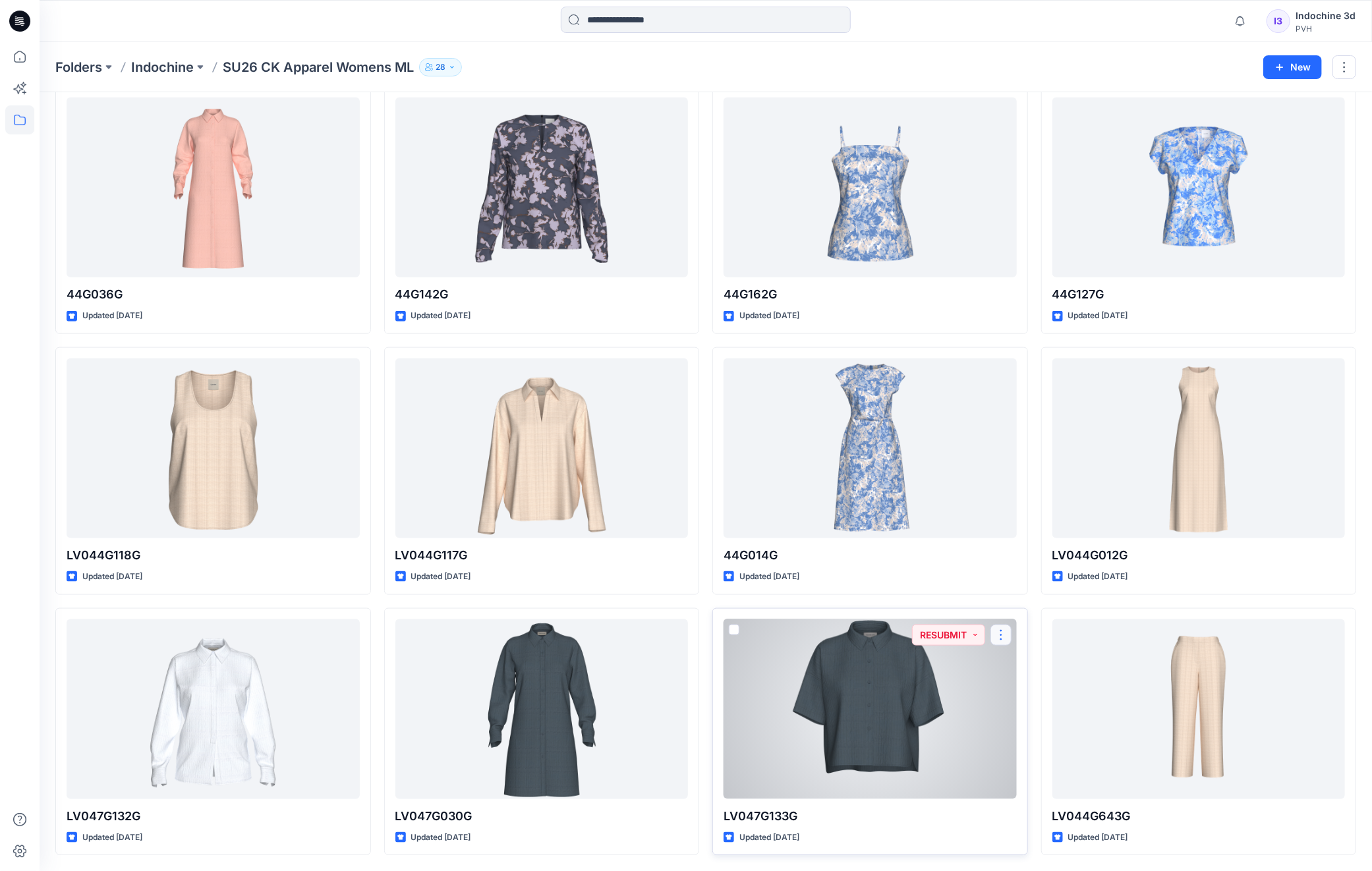
click at [998, 634] on button "button" at bounding box center [1001, 634] width 21 height 21
click at [1041, 670] on button "Edit" at bounding box center [1064, 666] width 143 height 24
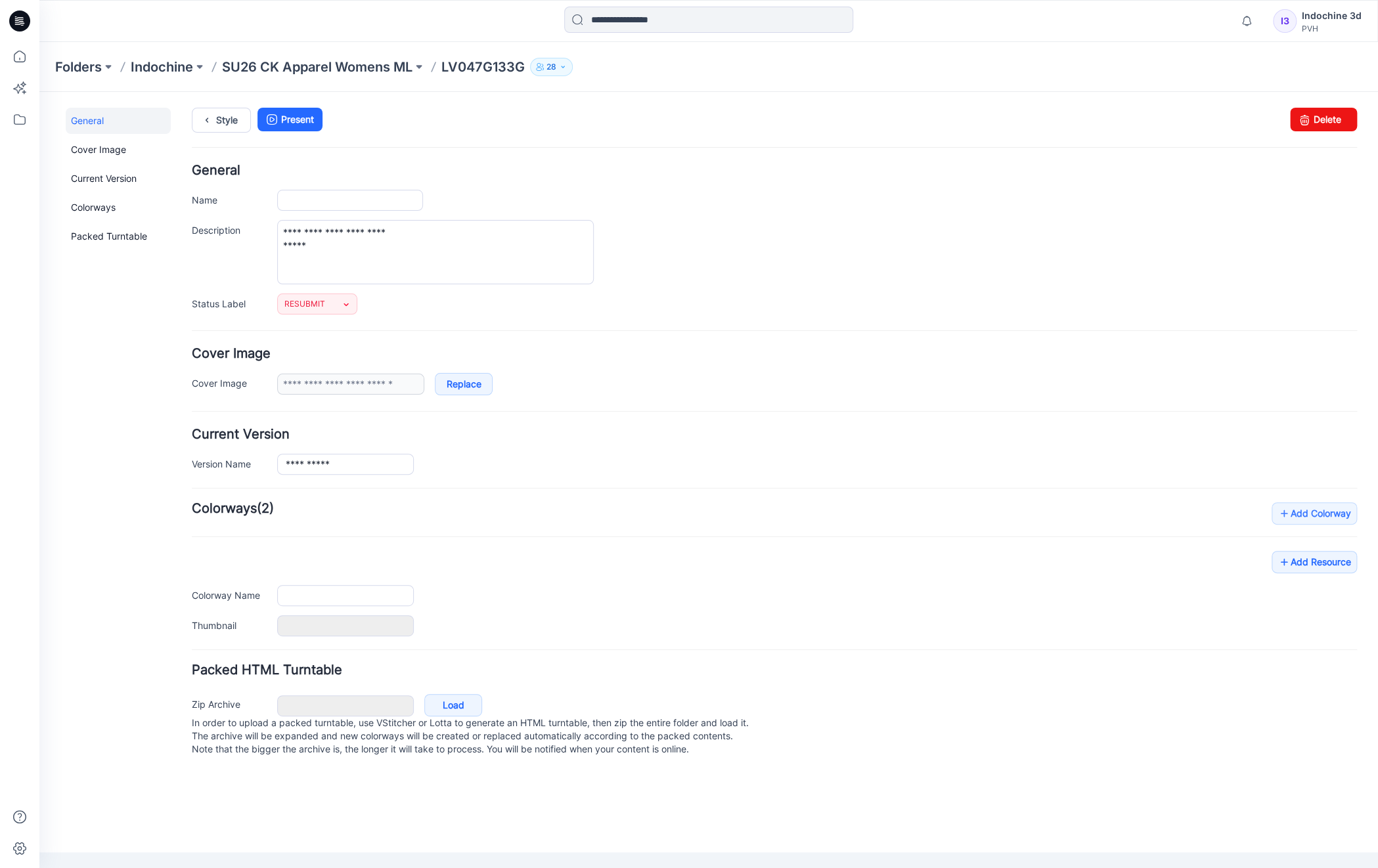
type input "**********"
type textarea "**********"
type input "***"
type input "**********"
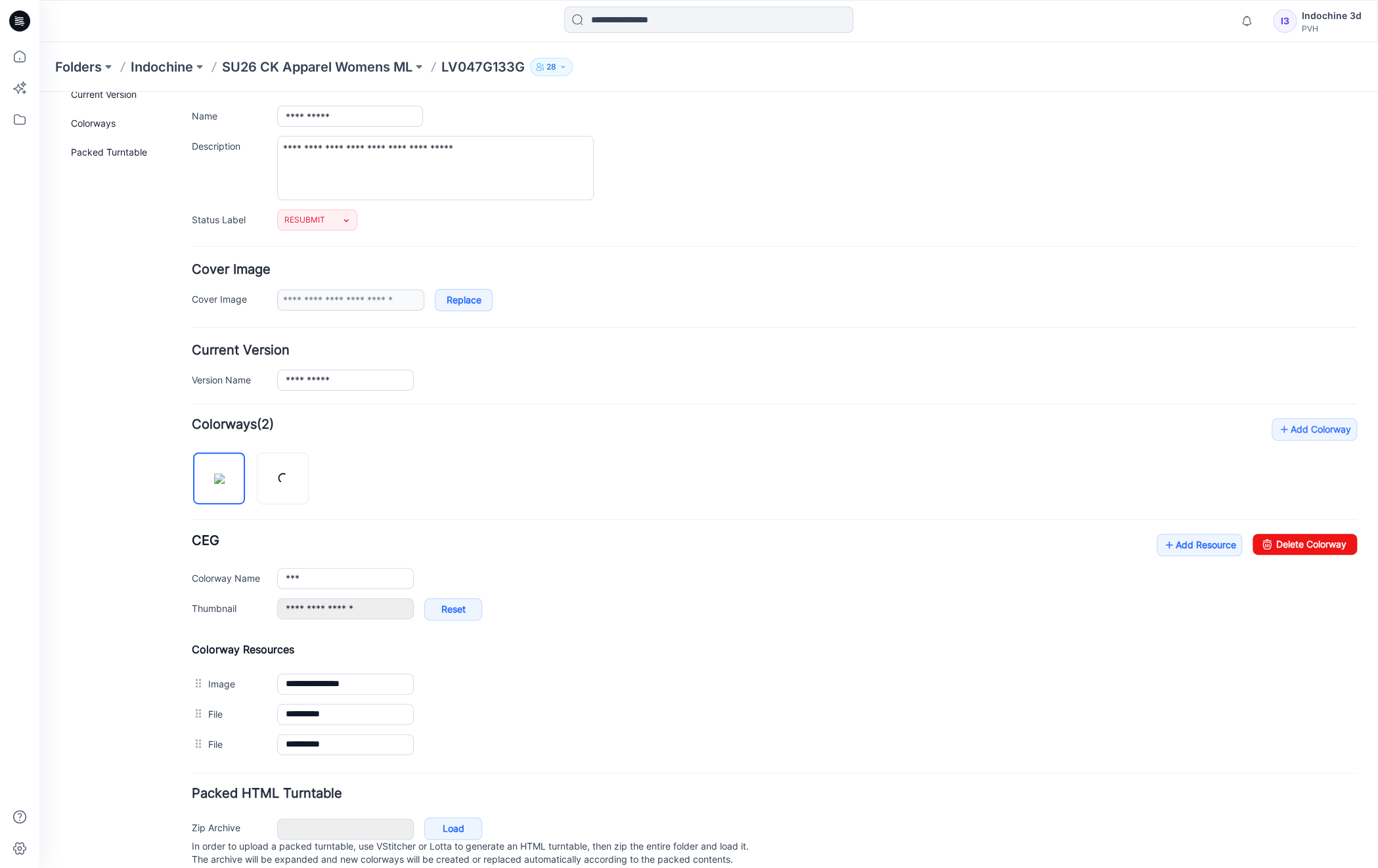
scroll to position [124, 0]
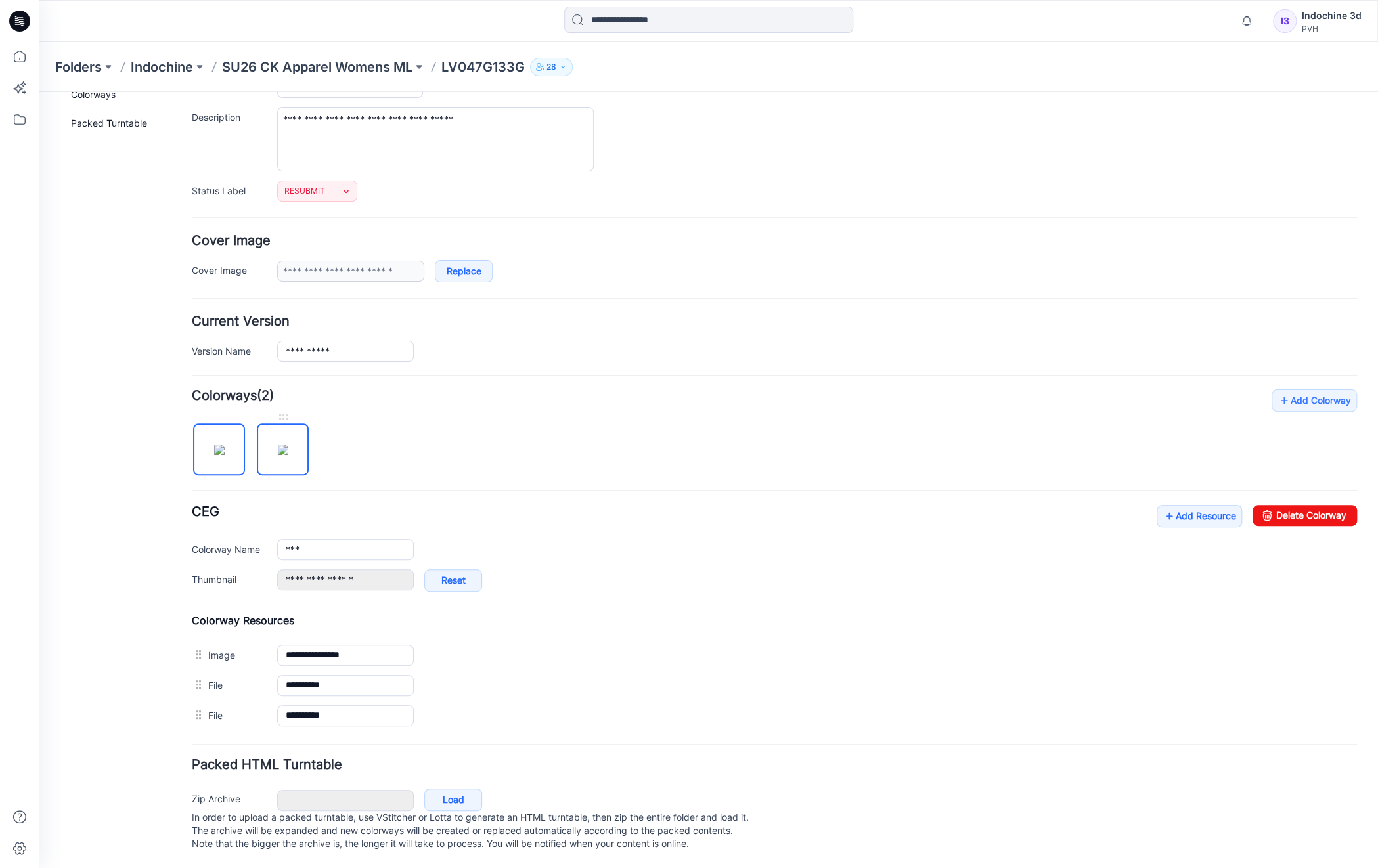
click at [278, 444] on img at bounding box center [283, 449] width 11 height 11
type input "***"
type input "**********"
click at [224, 444] on img at bounding box center [219, 449] width 11 height 11
type input "***"
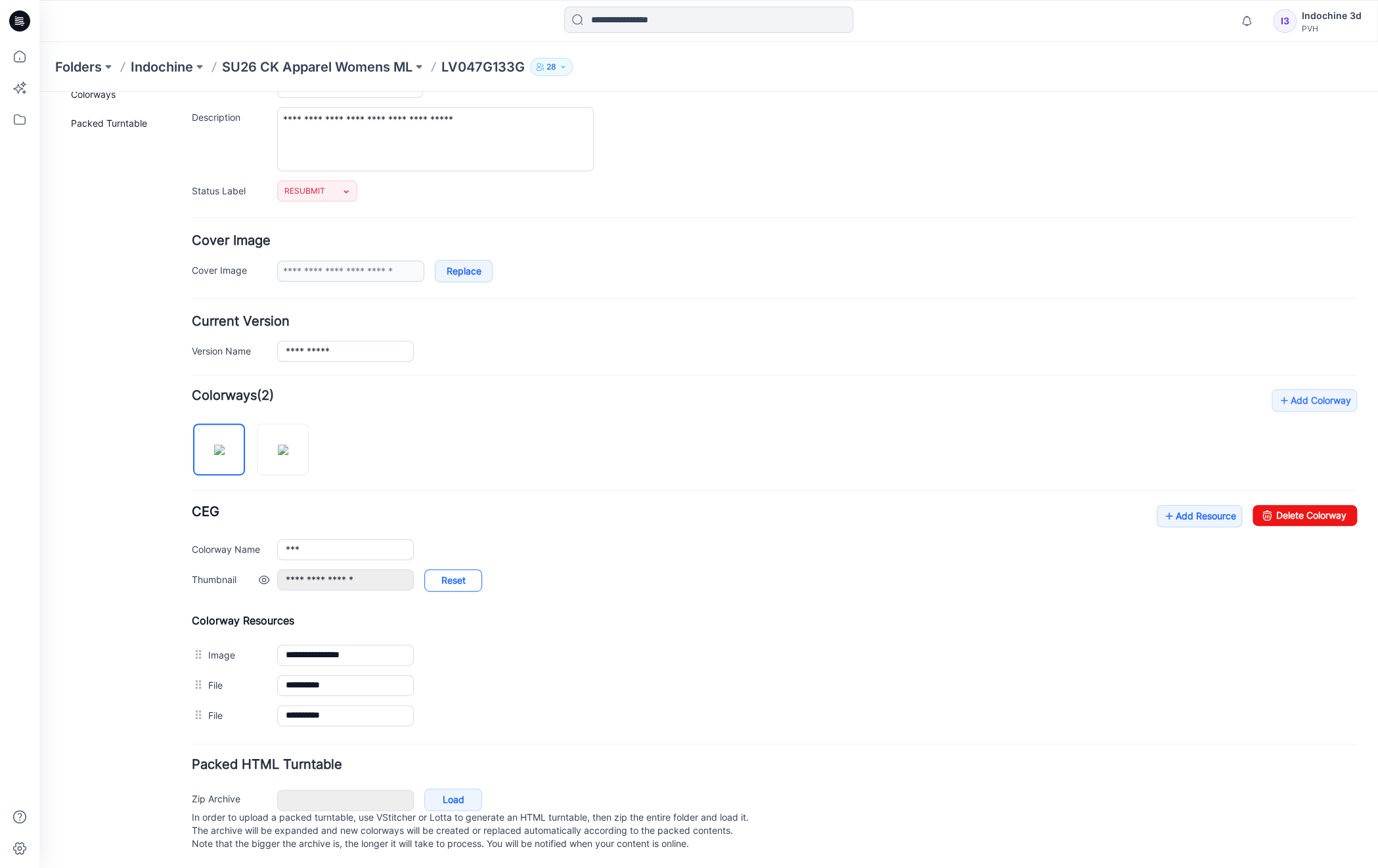
click at [467, 569] on link "Reset" at bounding box center [453, 580] width 58 height 22
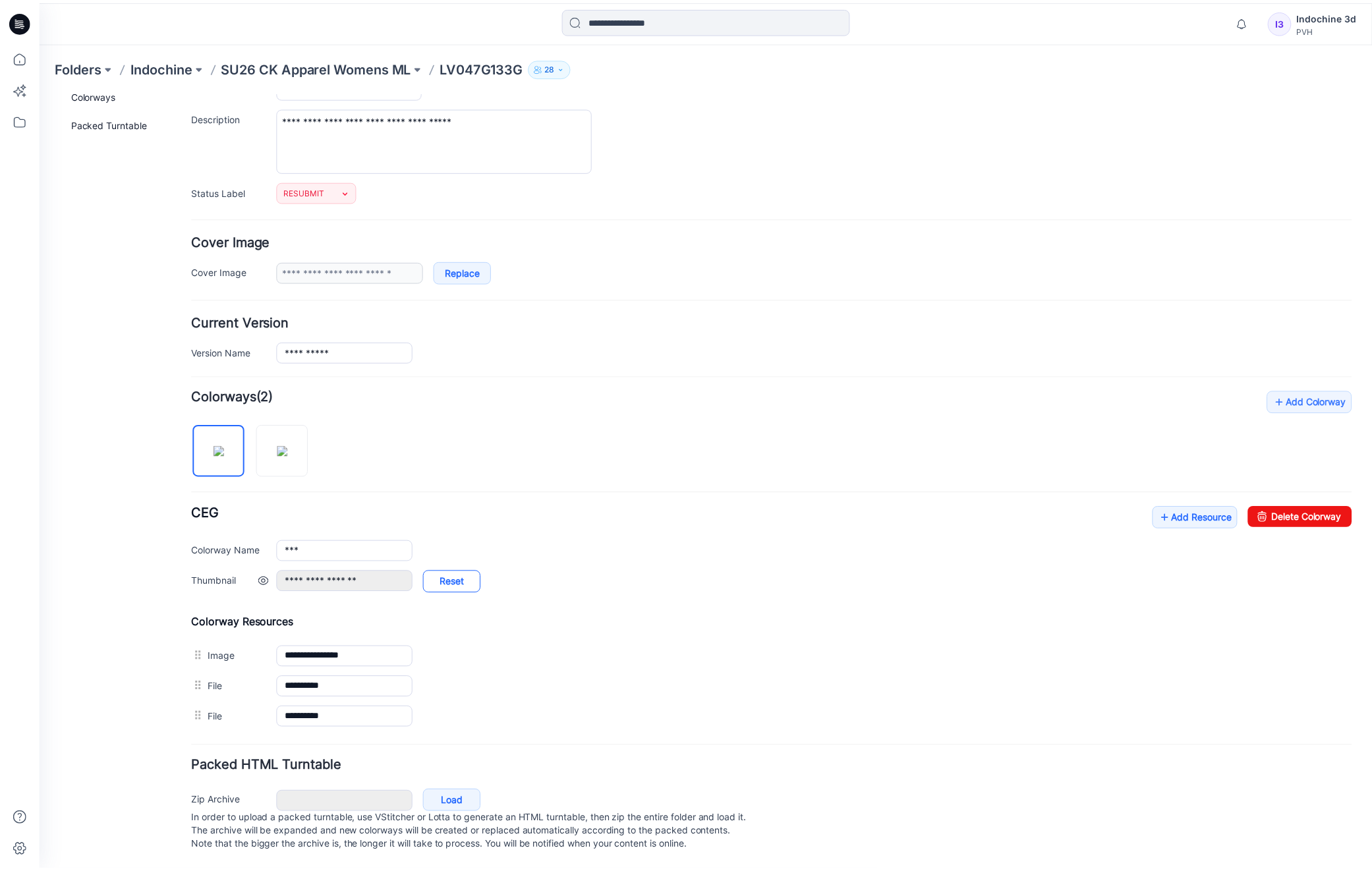
scroll to position [109, 0]
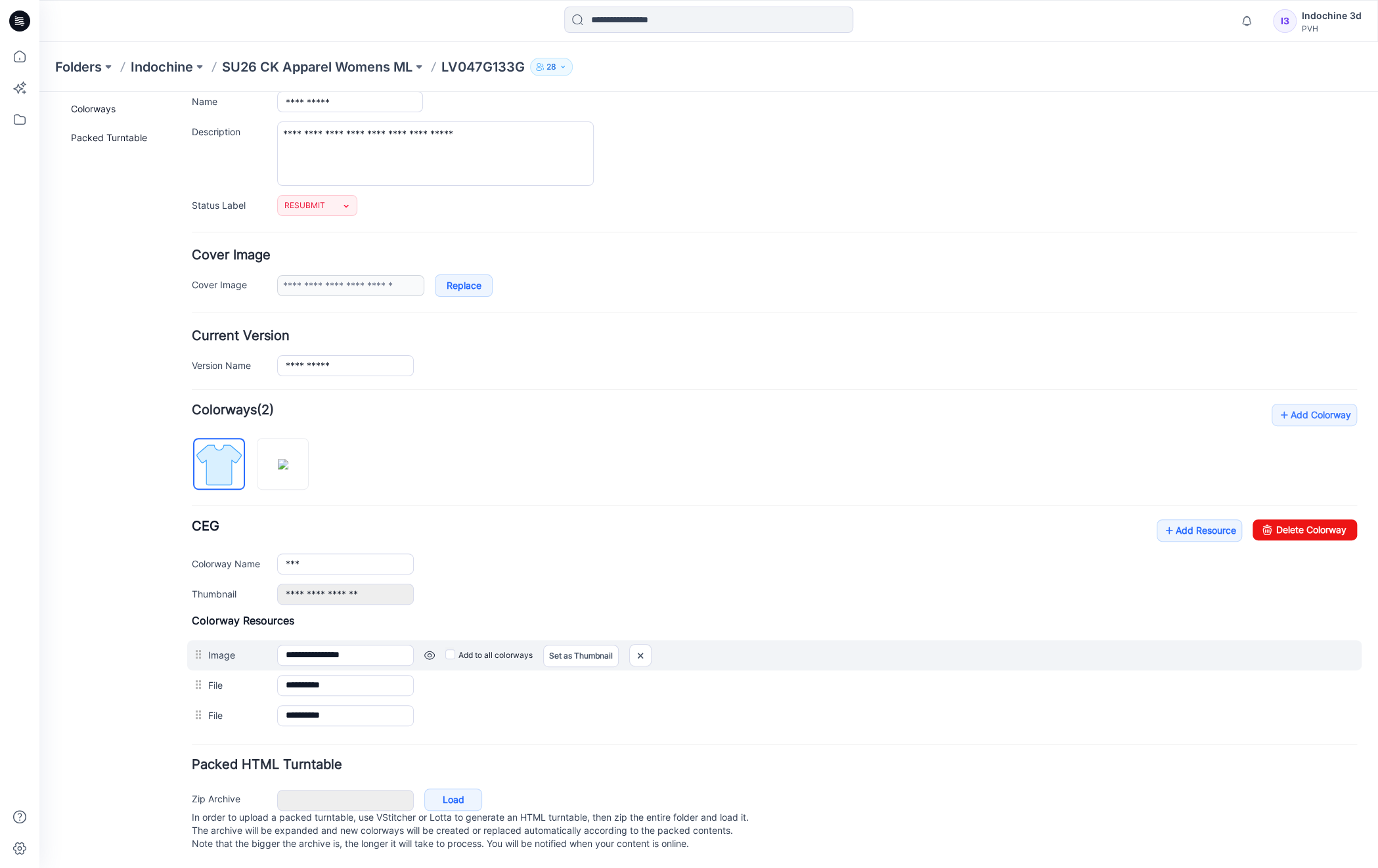
click at [430, 650] on link at bounding box center [430, 655] width 11 height 11
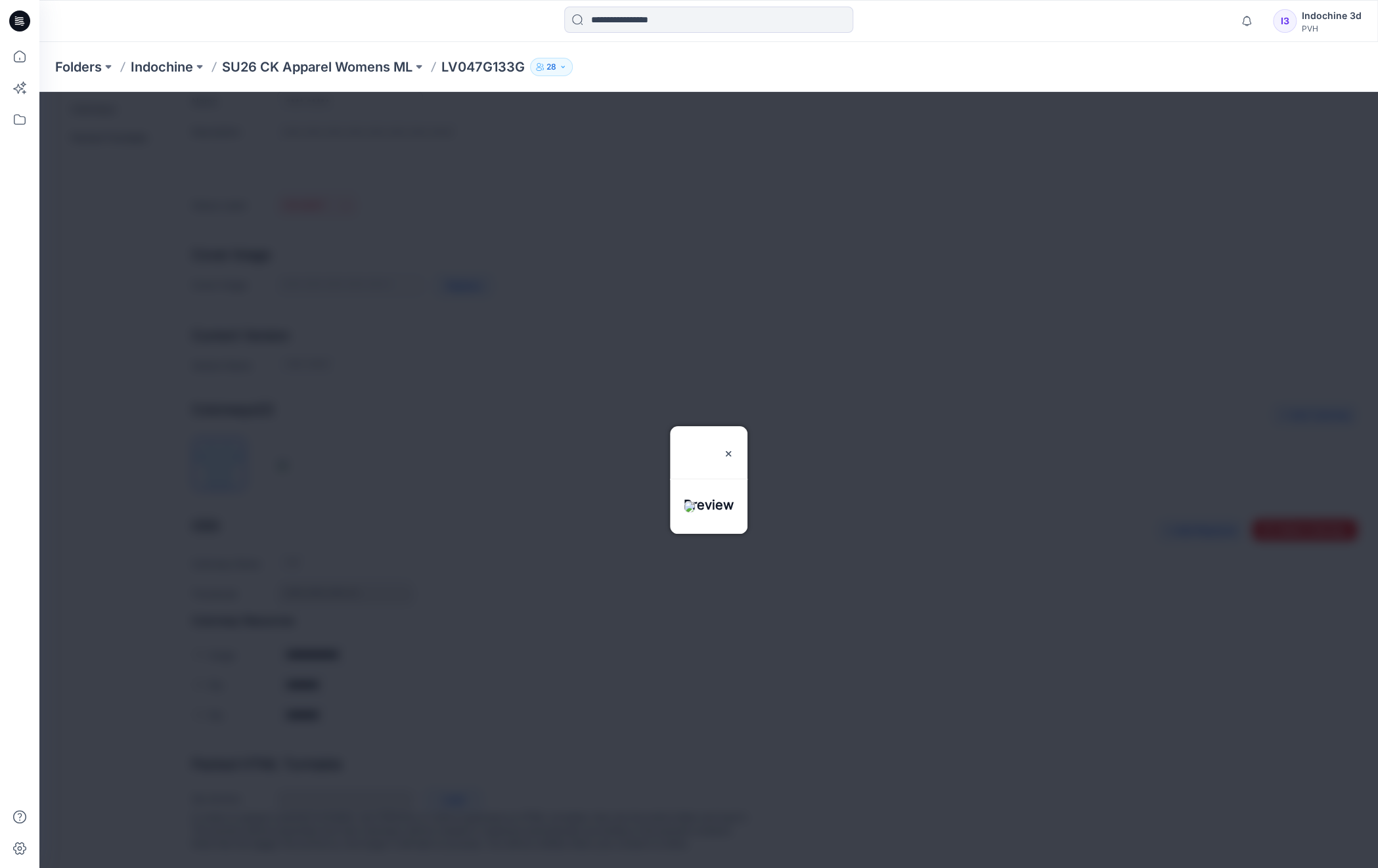
click at [695, 501] on img at bounding box center [690, 507] width 12 height 12
click at [734, 449] on img at bounding box center [728, 454] width 11 height 11
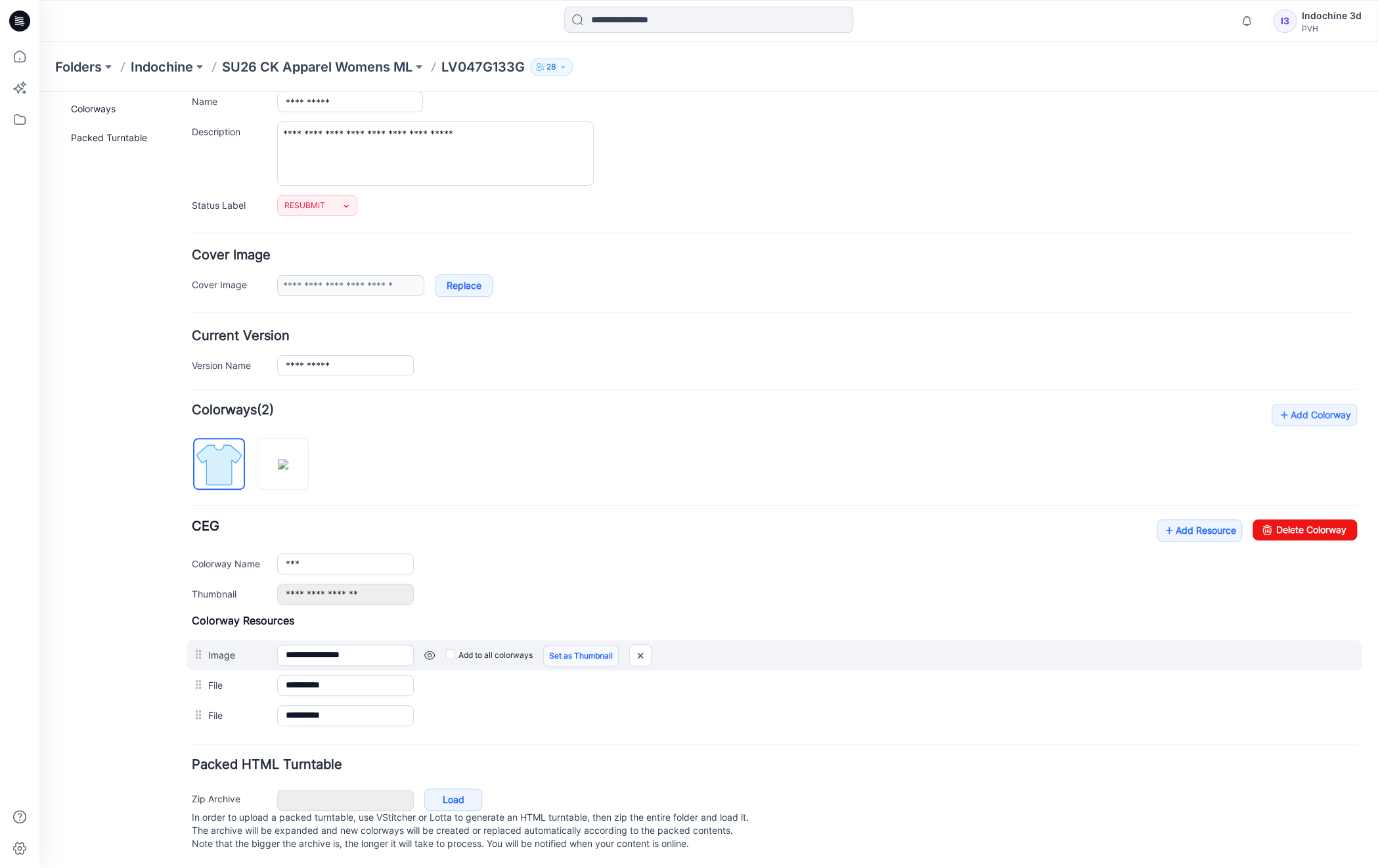
click at [578, 645] on link "Set as Thumbnail" at bounding box center [581, 656] width 76 height 22
type input "**********"
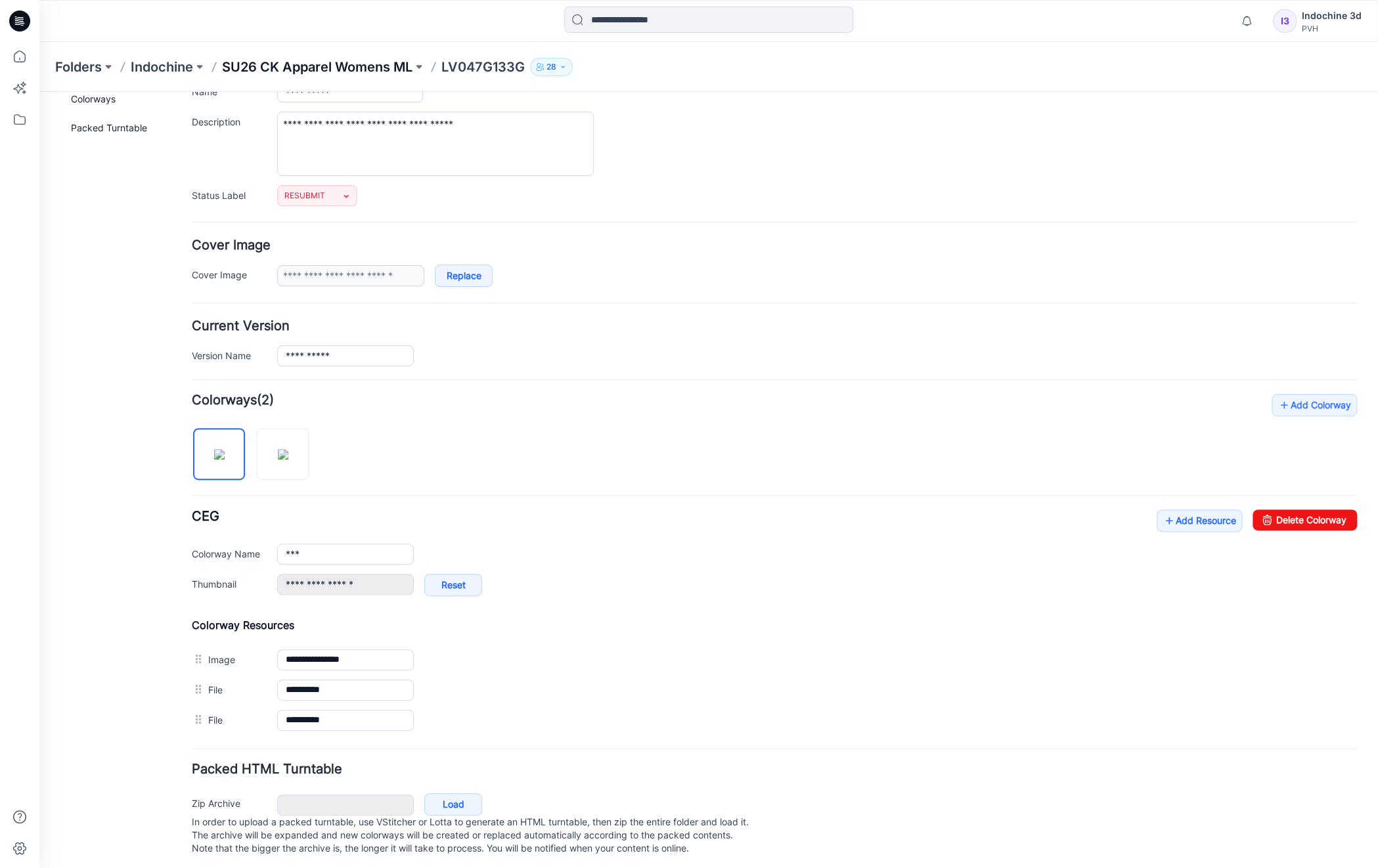
click at [389, 66] on p "SU26 CK Apparel Womens ML" at bounding box center [317, 67] width 191 height 19
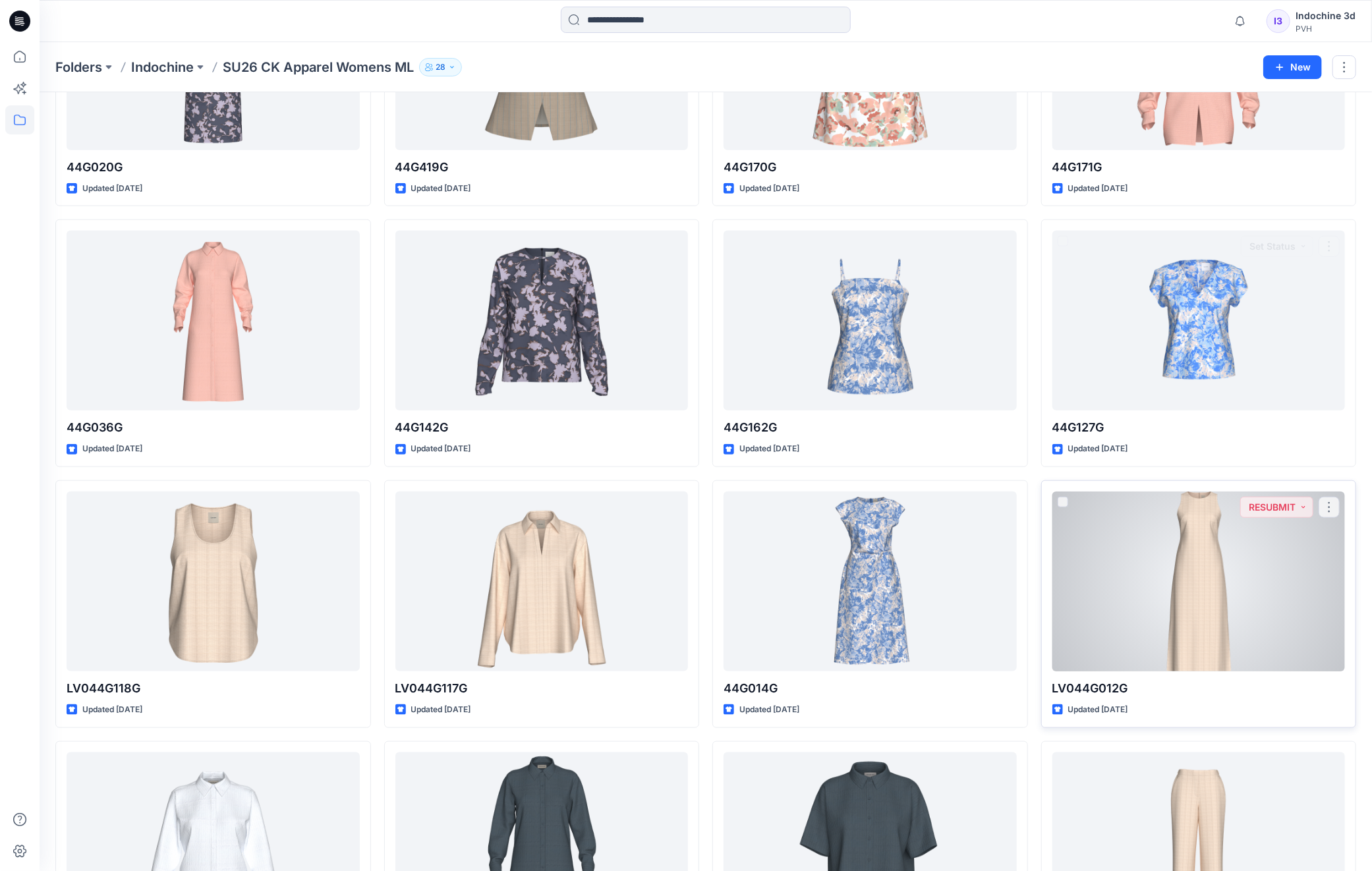
scroll to position [844, 0]
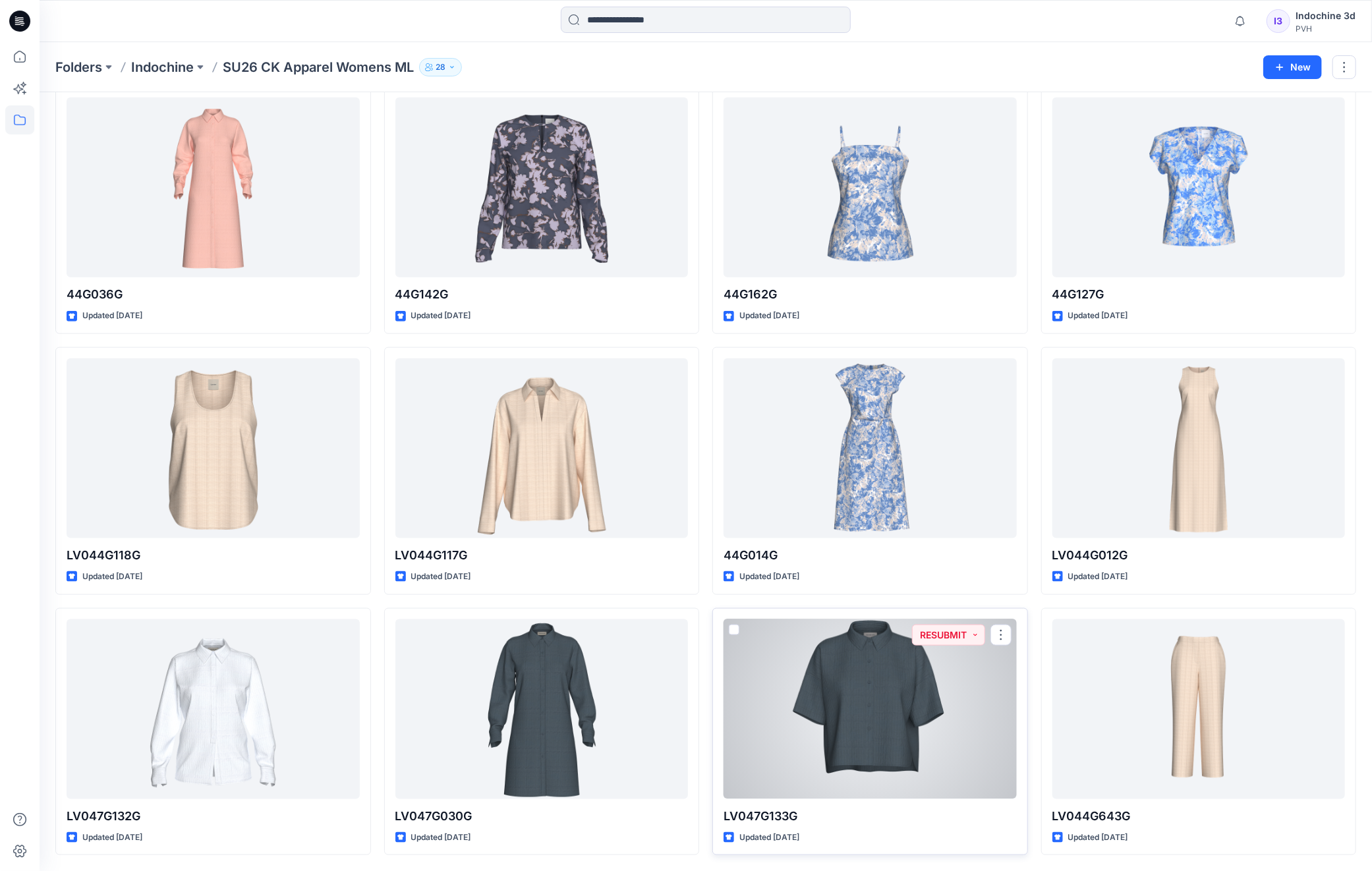
click at [923, 699] on div at bounding box center [870, 709] width 293 height 180
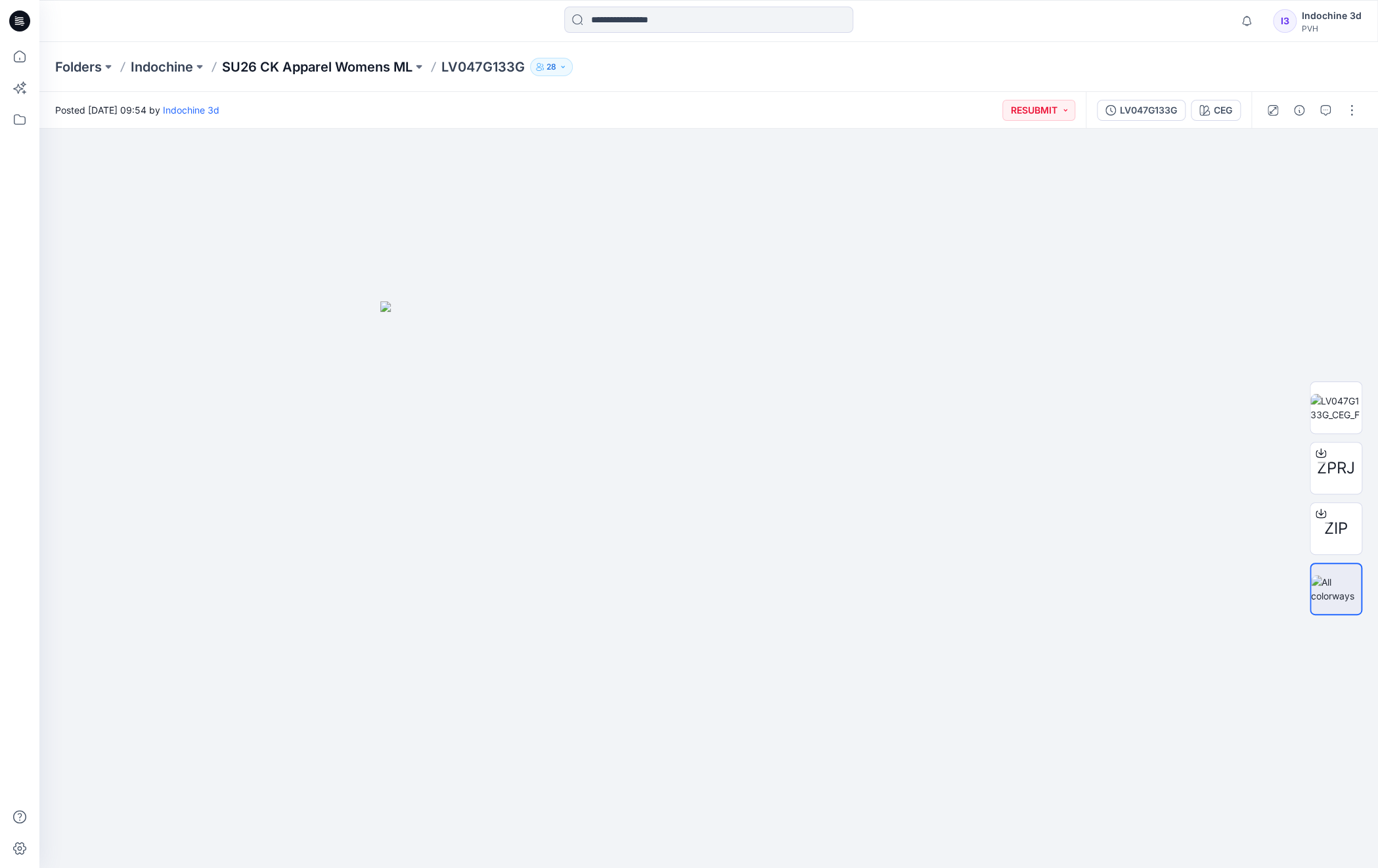
click at [386, 65] on p "SU26 CK Apparel Womens ML" at bounding box center [317, 67] width 191 height 19
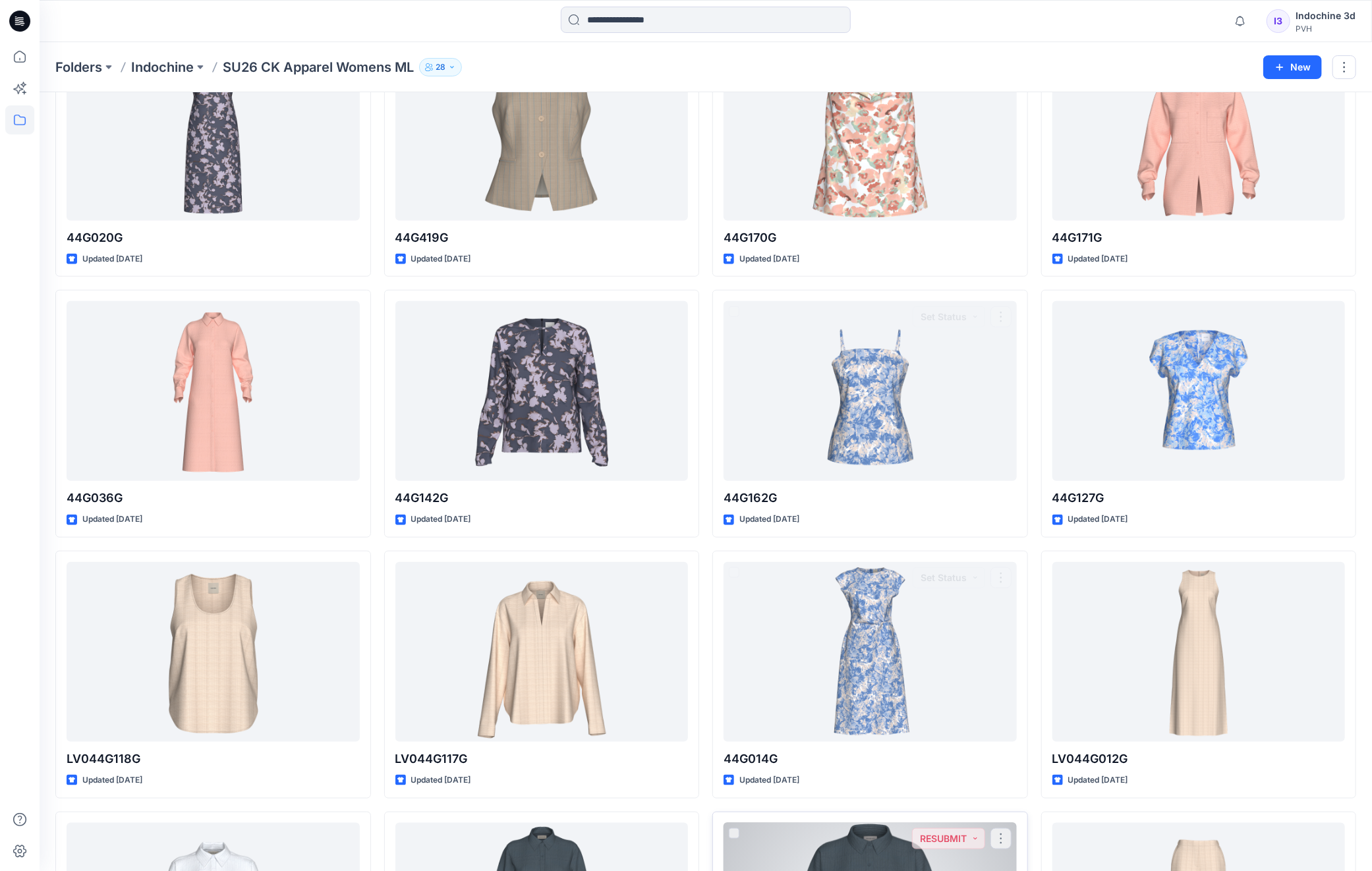
scroll to position [844, 0]
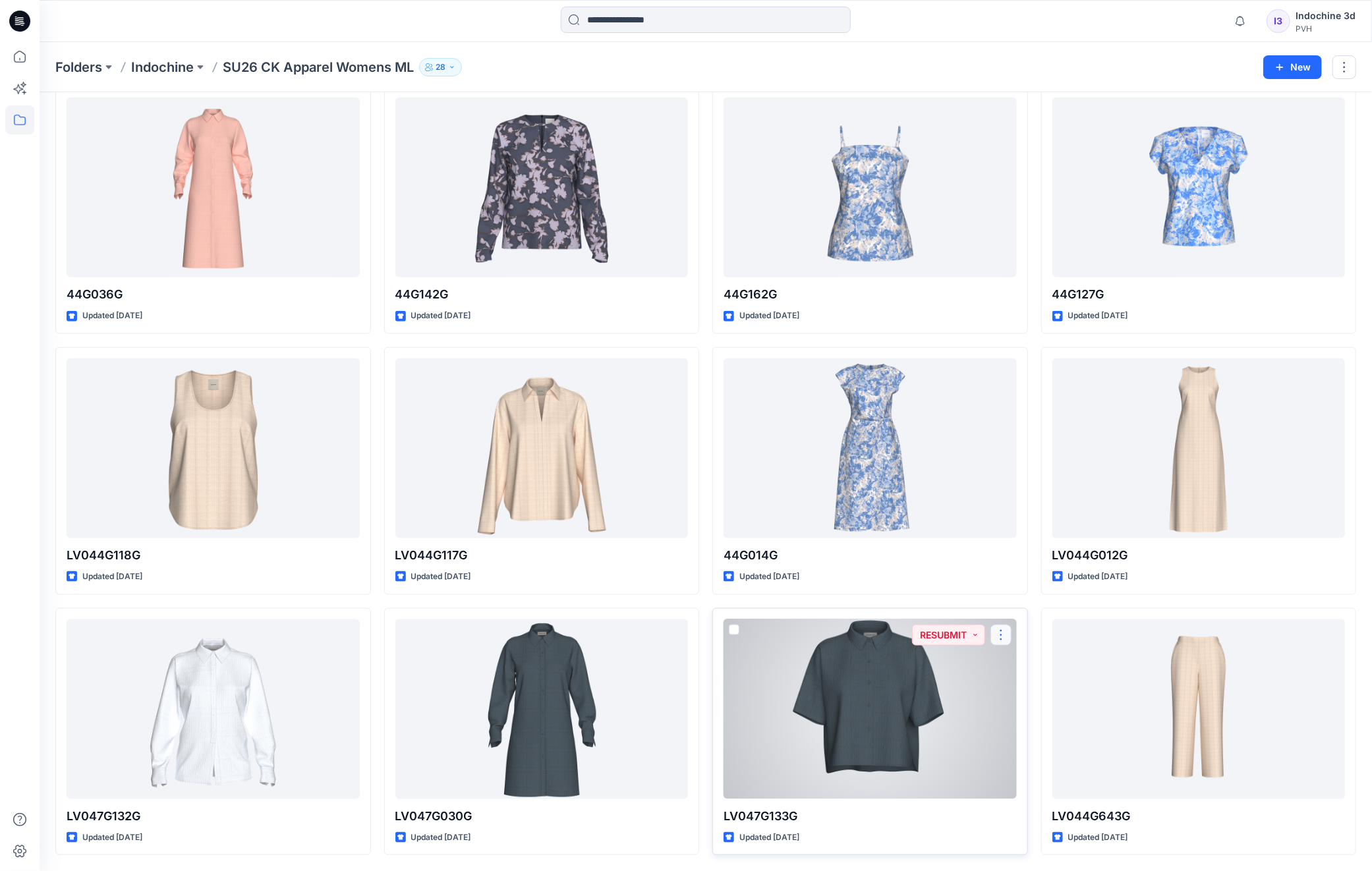
click at [1006, 634] on button "button" at bounding box center [1001, 634] width 21 height 21
click at [1023, 666] on p "Edit" at bounding box center [1024, 665] width 16 height 14
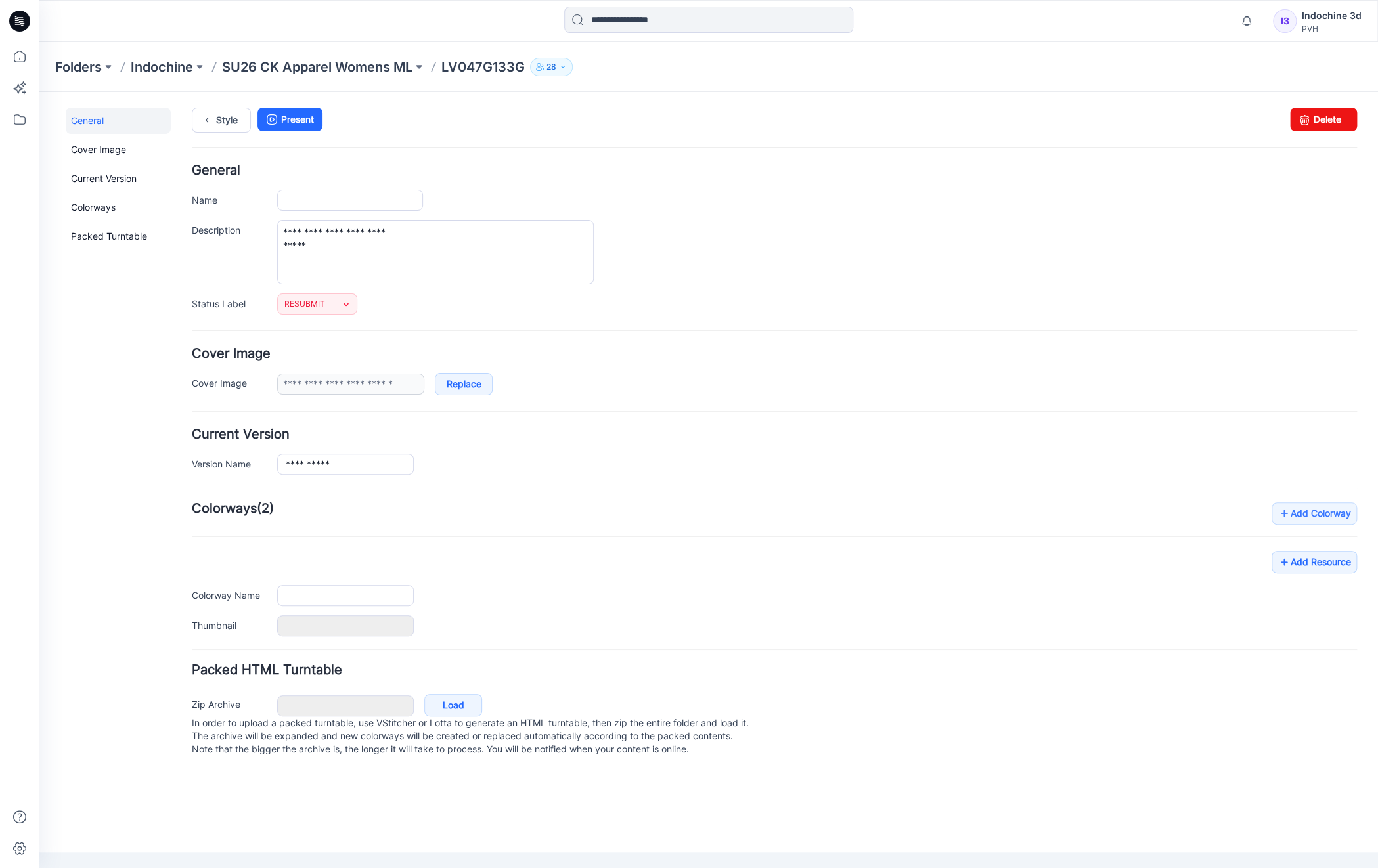
type input "**********"
type textarea "**********"
type input "***"
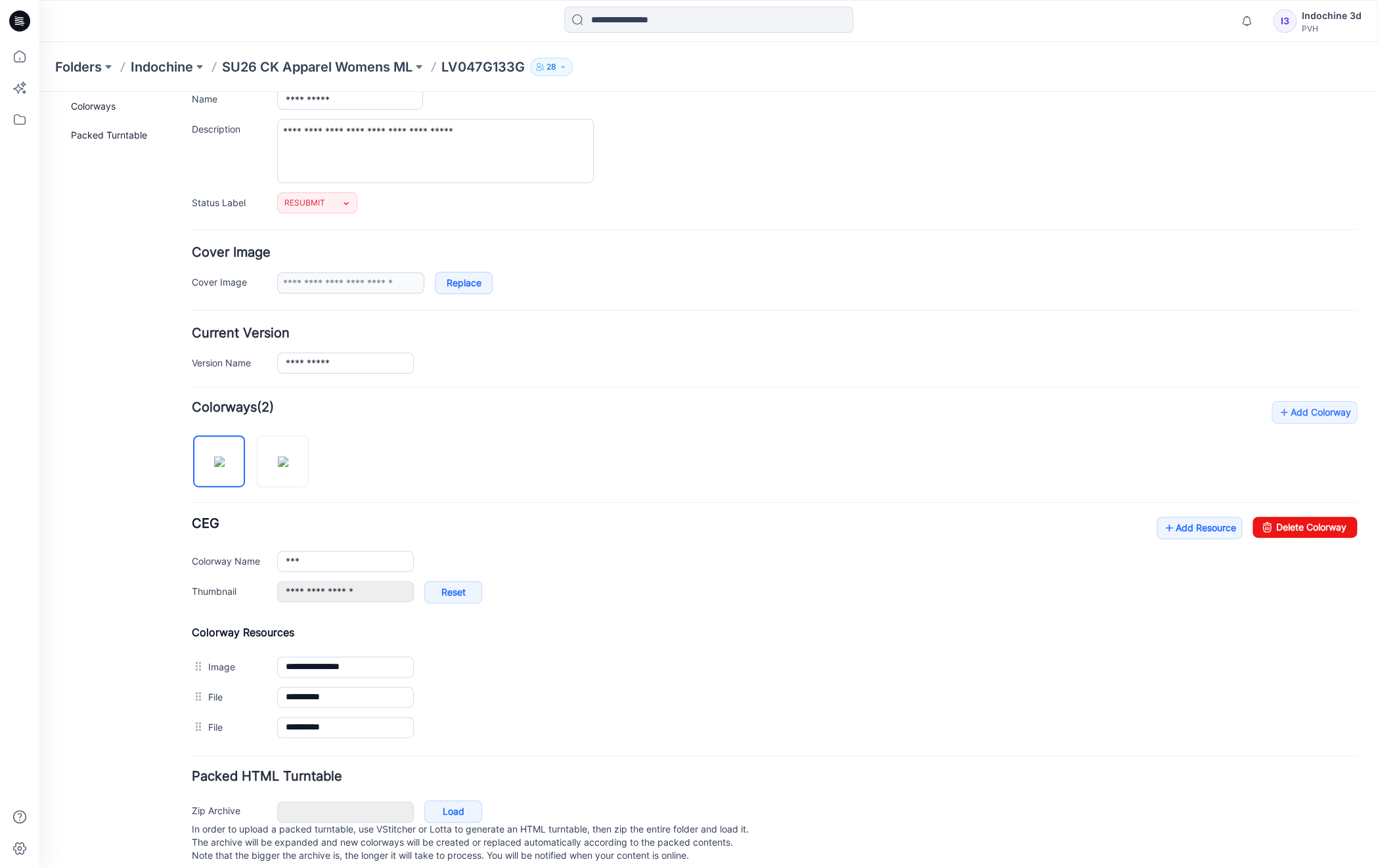
scroll to position [124, 0]
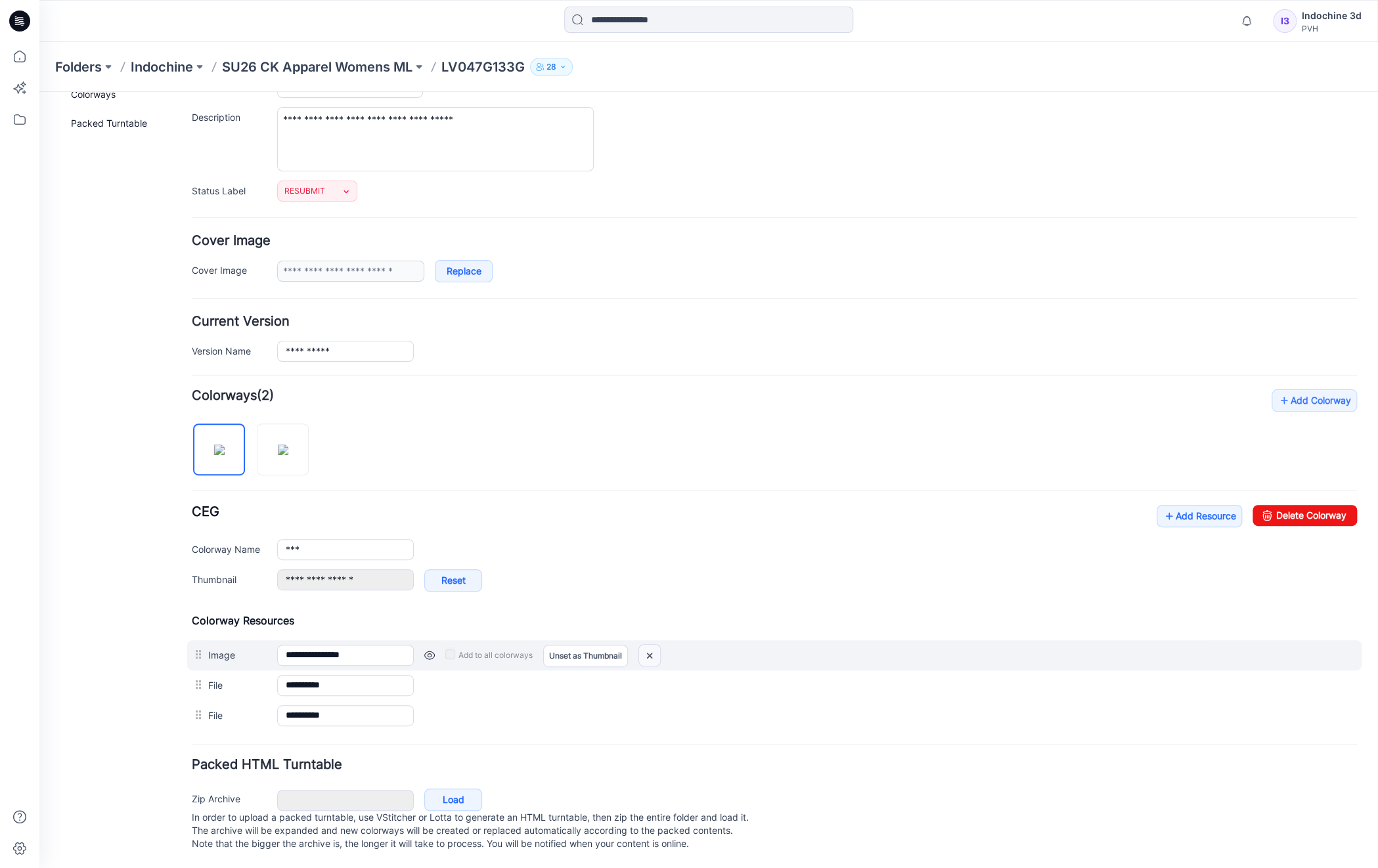
click at [651, 647] on img at bounding box center [649, 656] width 21 height 21
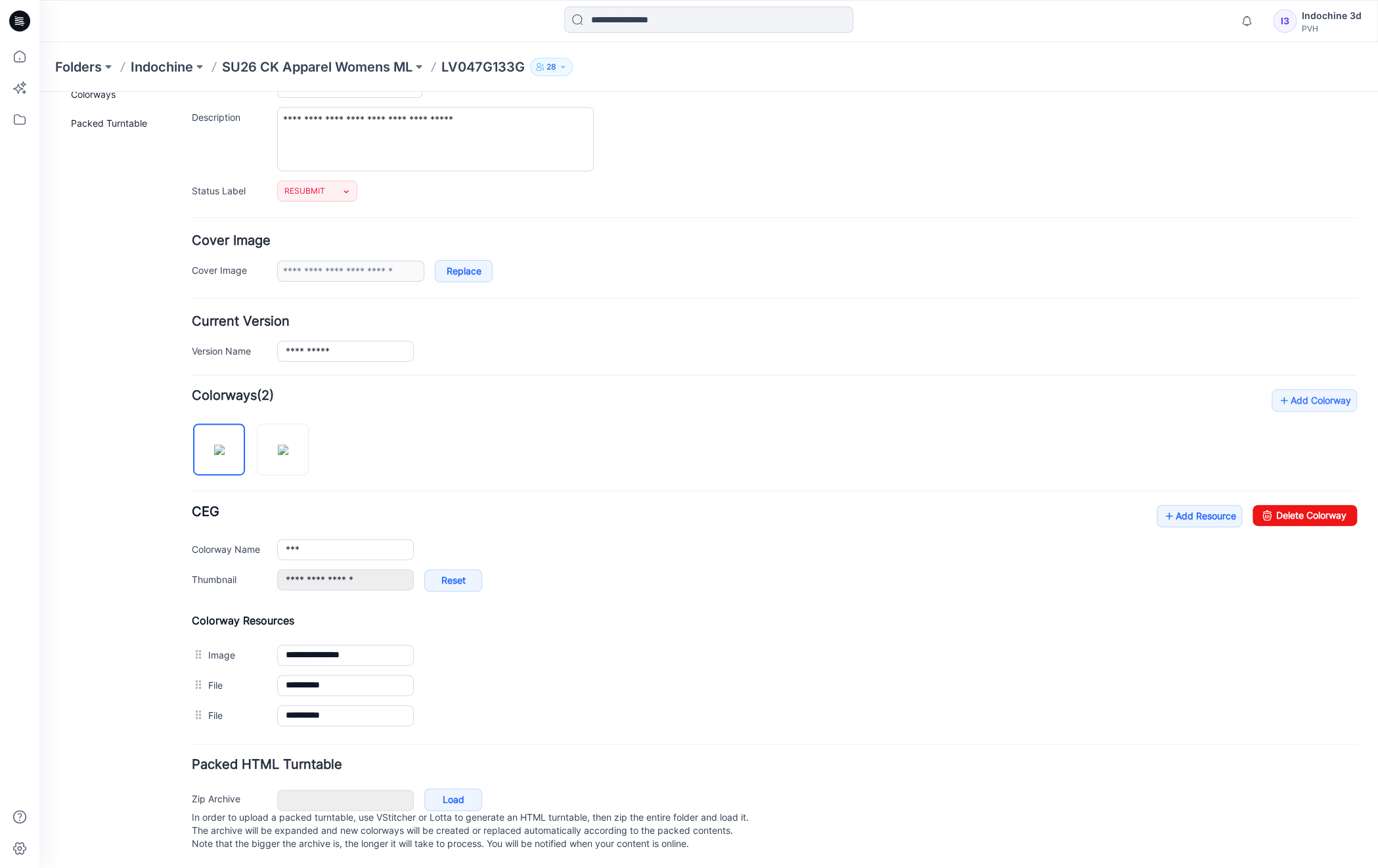
type input "**********"
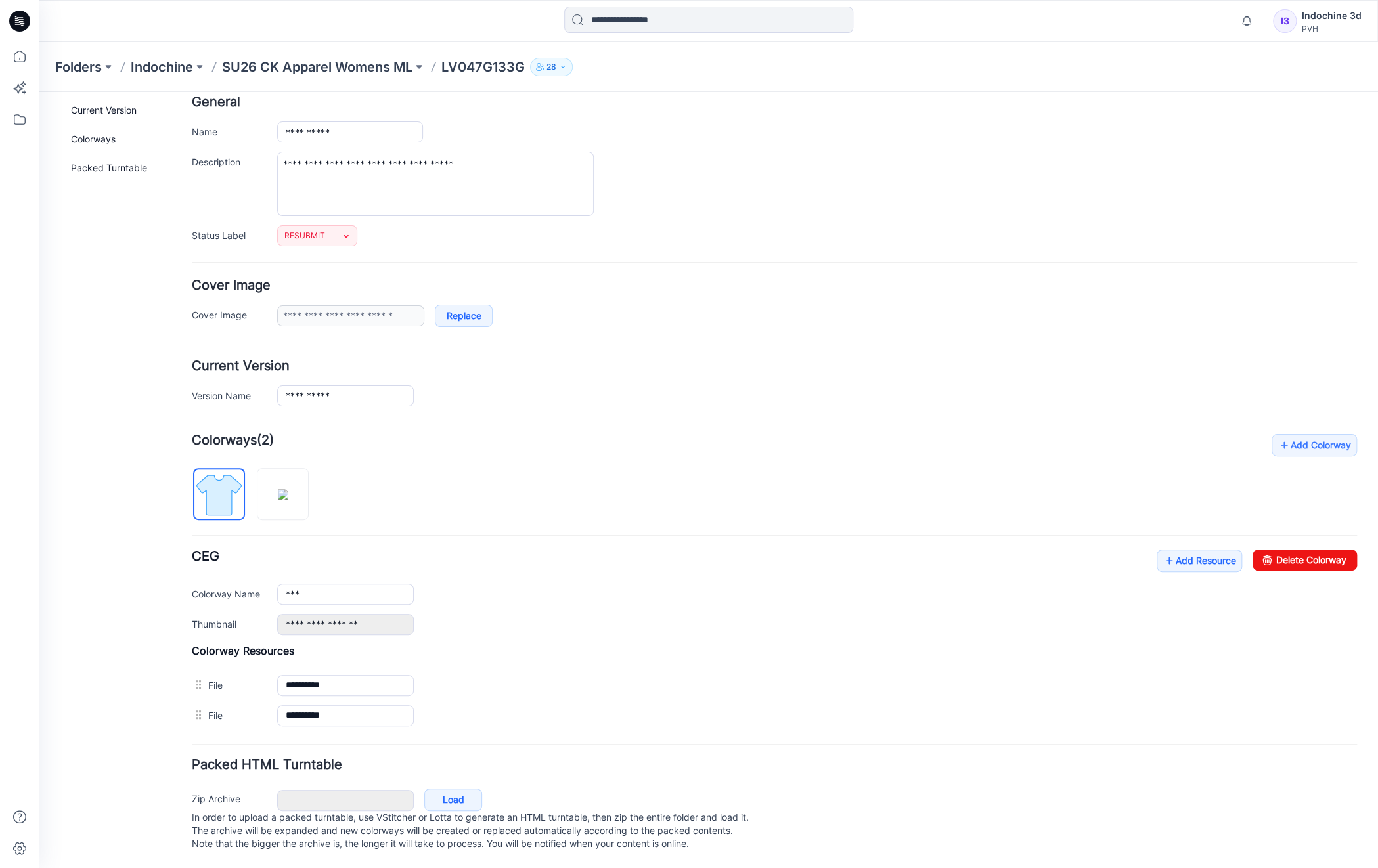
scroll to position [79, 0]
click at [1191, 549] on link "Add Resource" at bounding box center [1199, 560] width 85 height 22
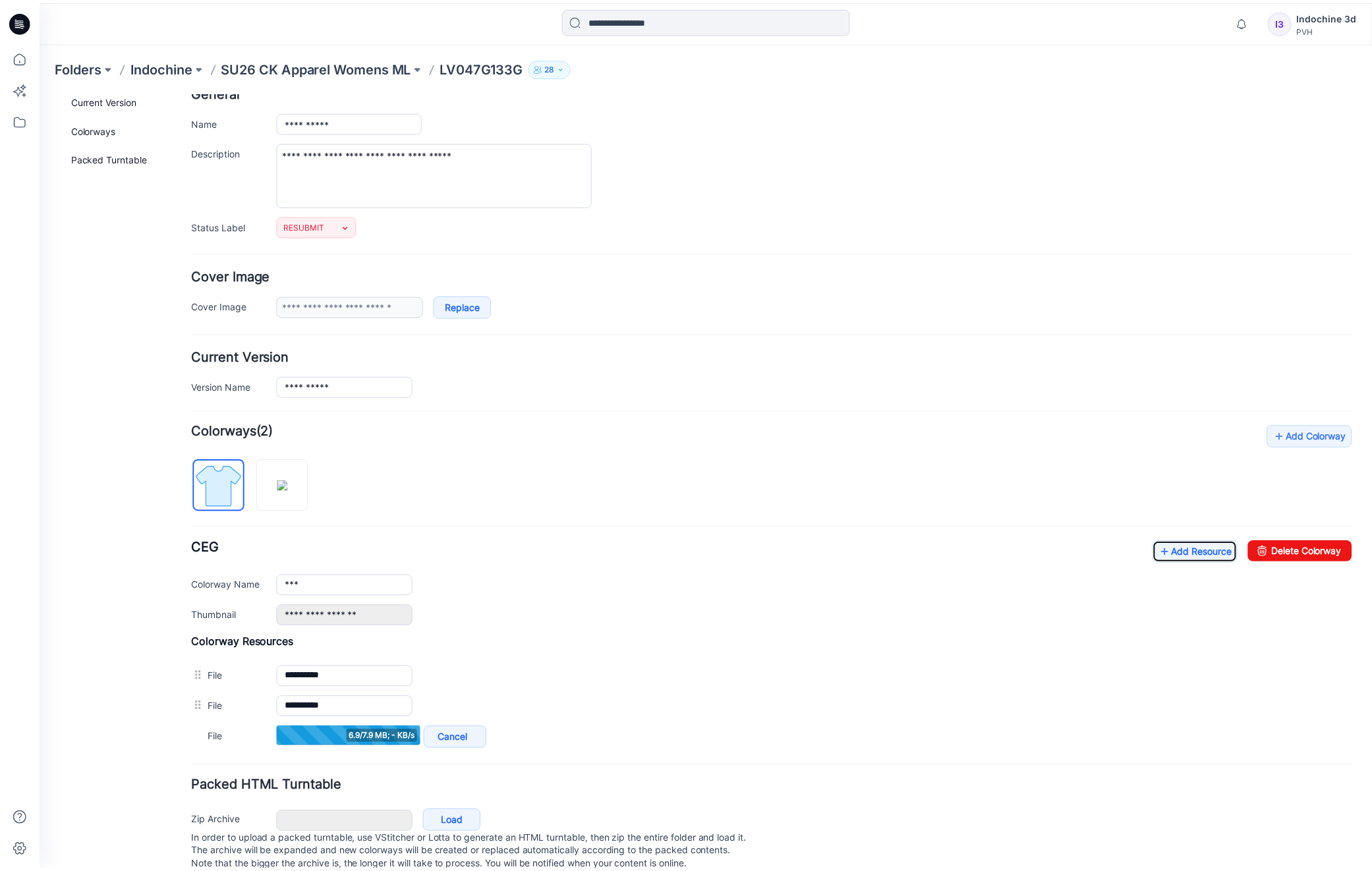
scroll to position [109, 0]
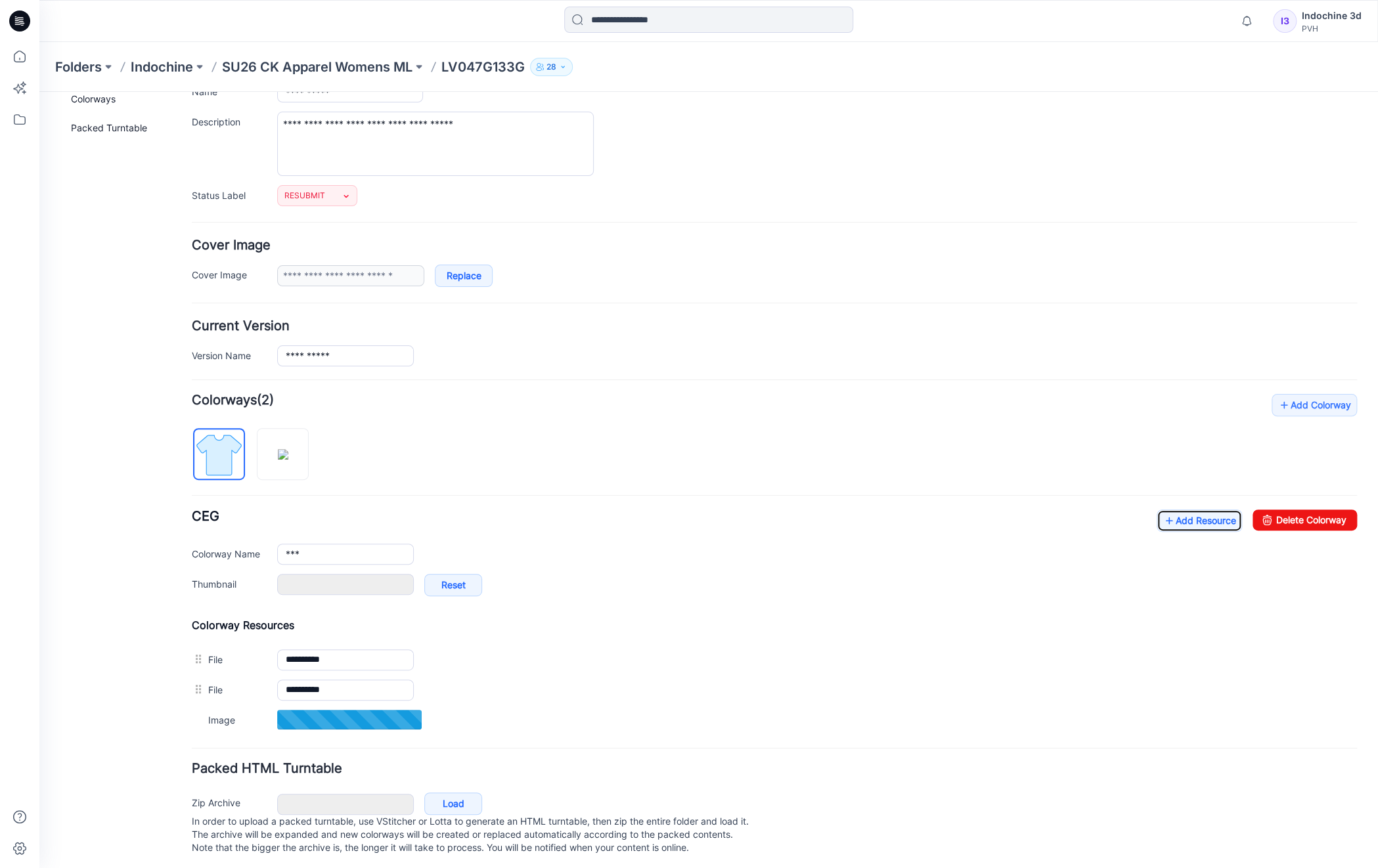
type input "**********"
click at [365, 59] on p "SU26 CK Apparel Womens ML" at bounding box center [317, 67] width 191 height 19
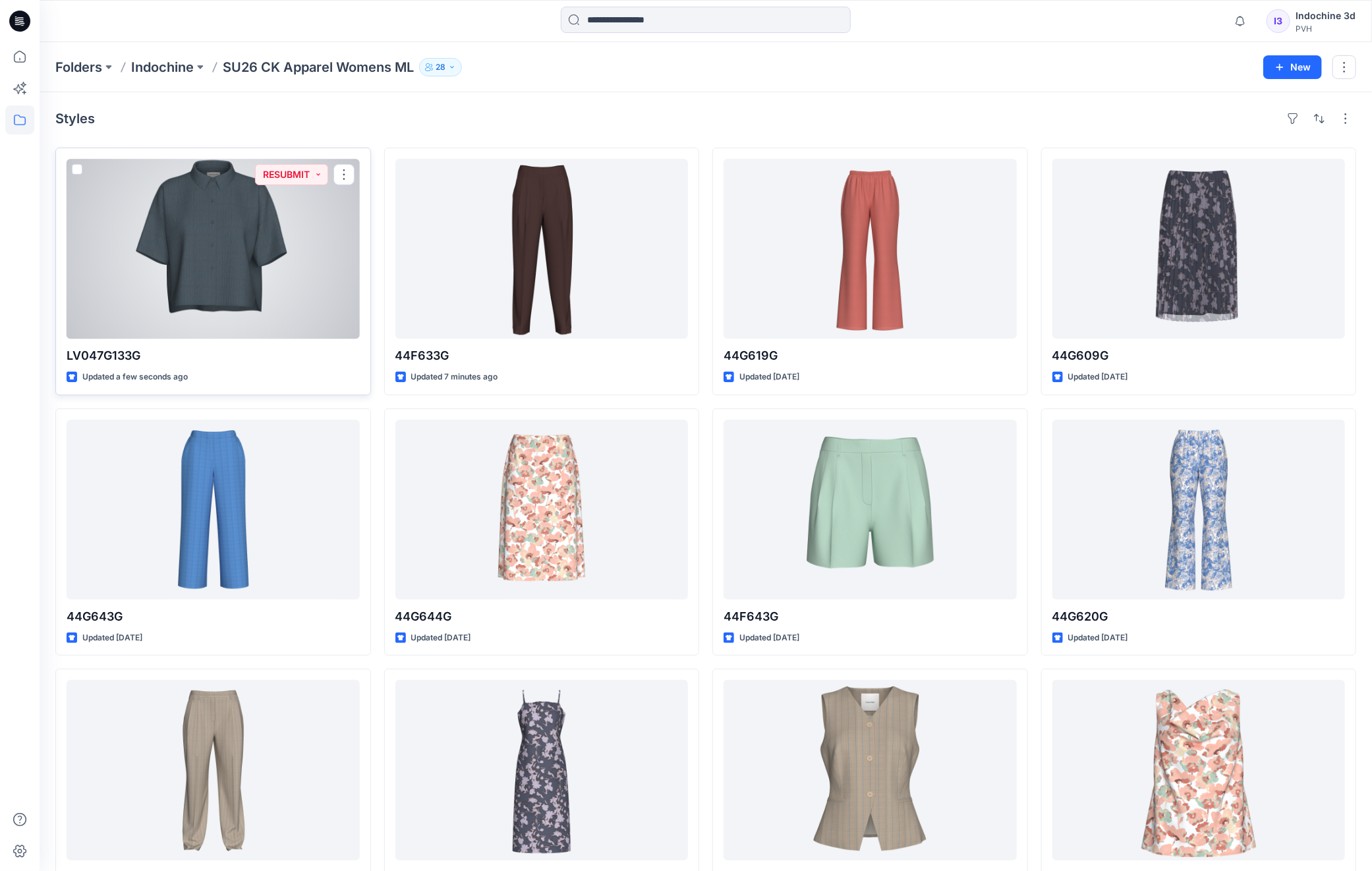
click at [166, 249] on div at bounding box center [213, 249] width 293 height 180
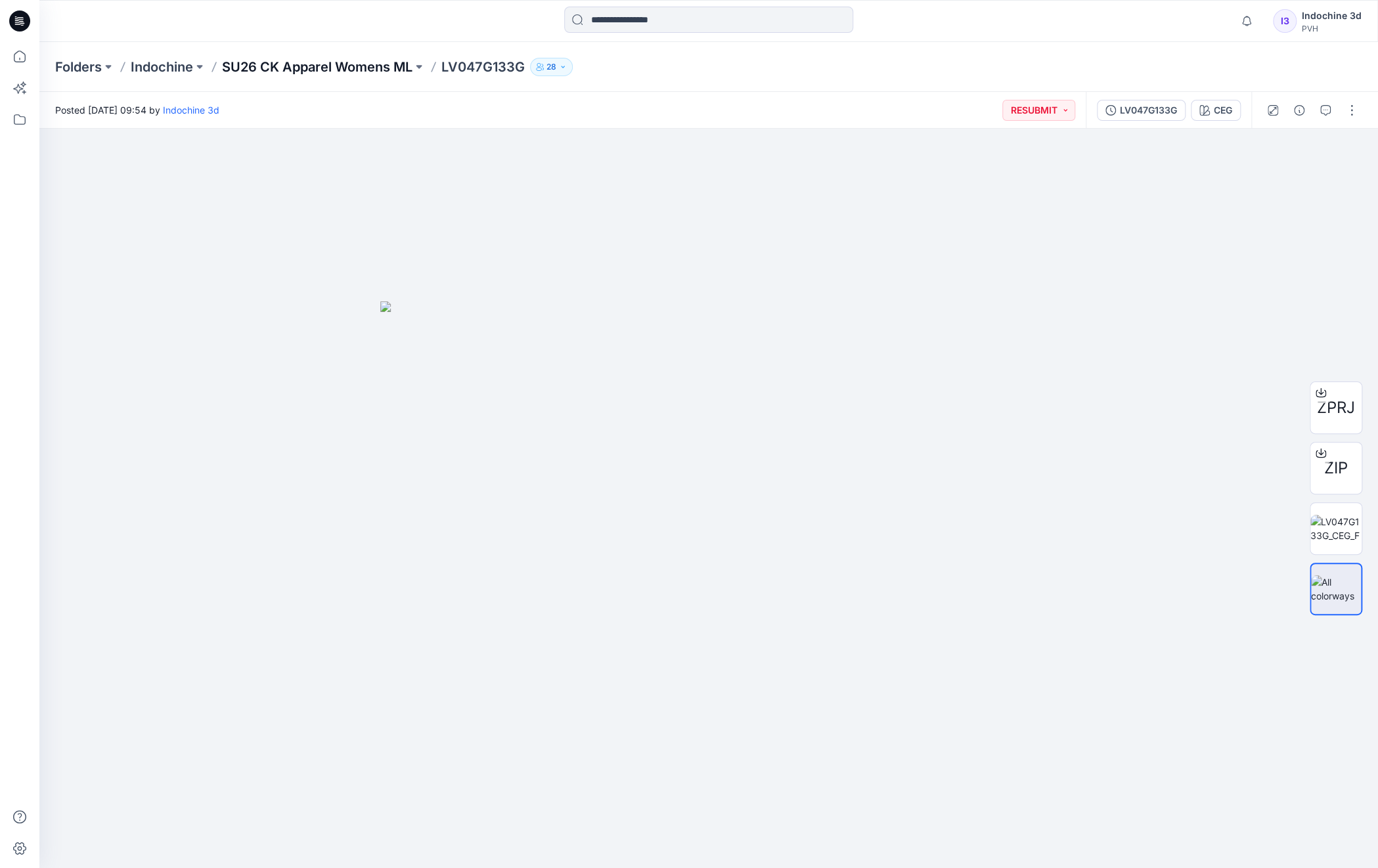
click at [281, 69] on p "SU26 CK Apparel Womens ML" at bounding box center [317, 67] width 191 height 19
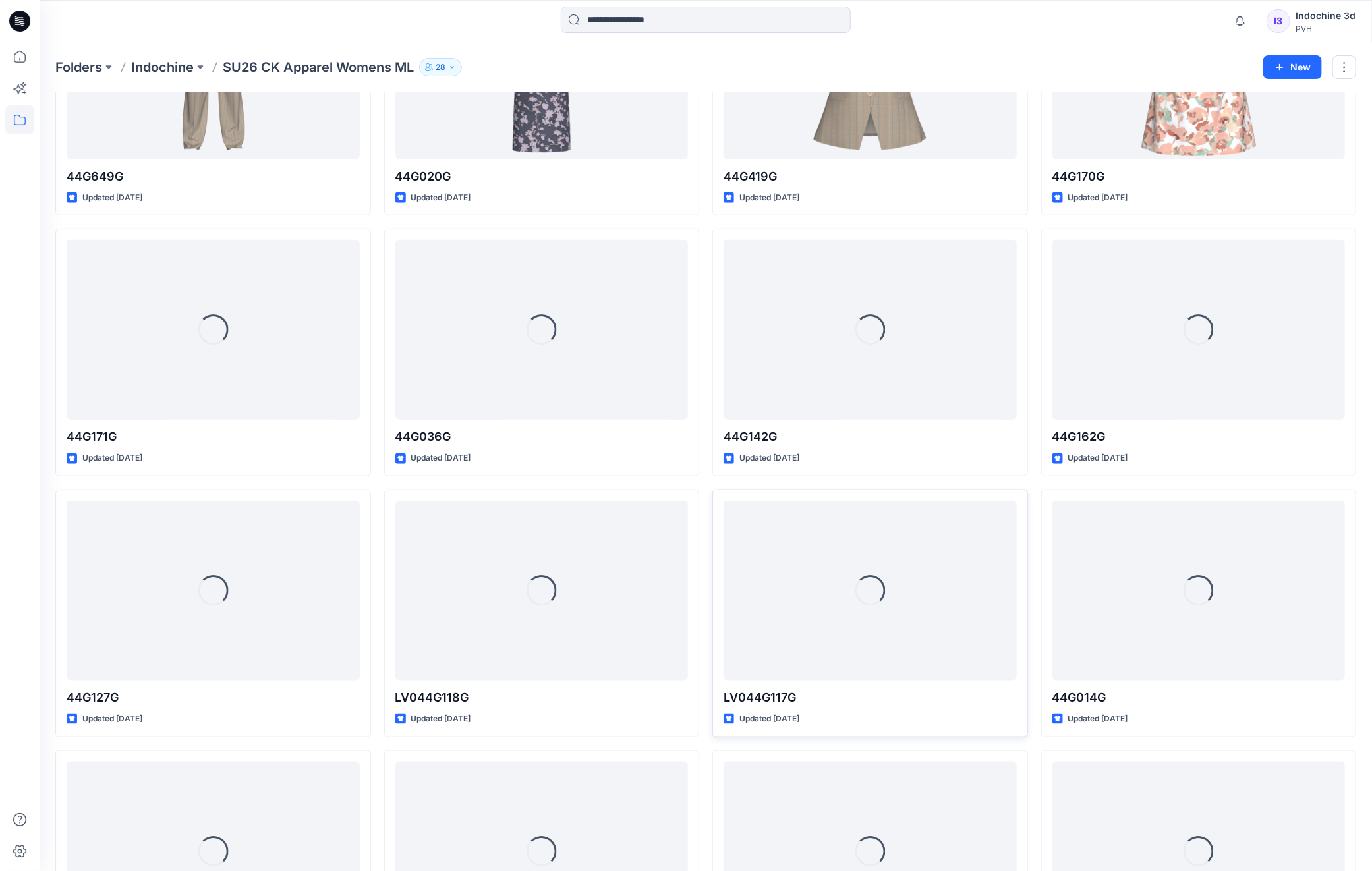
scroll to position [844, 0]
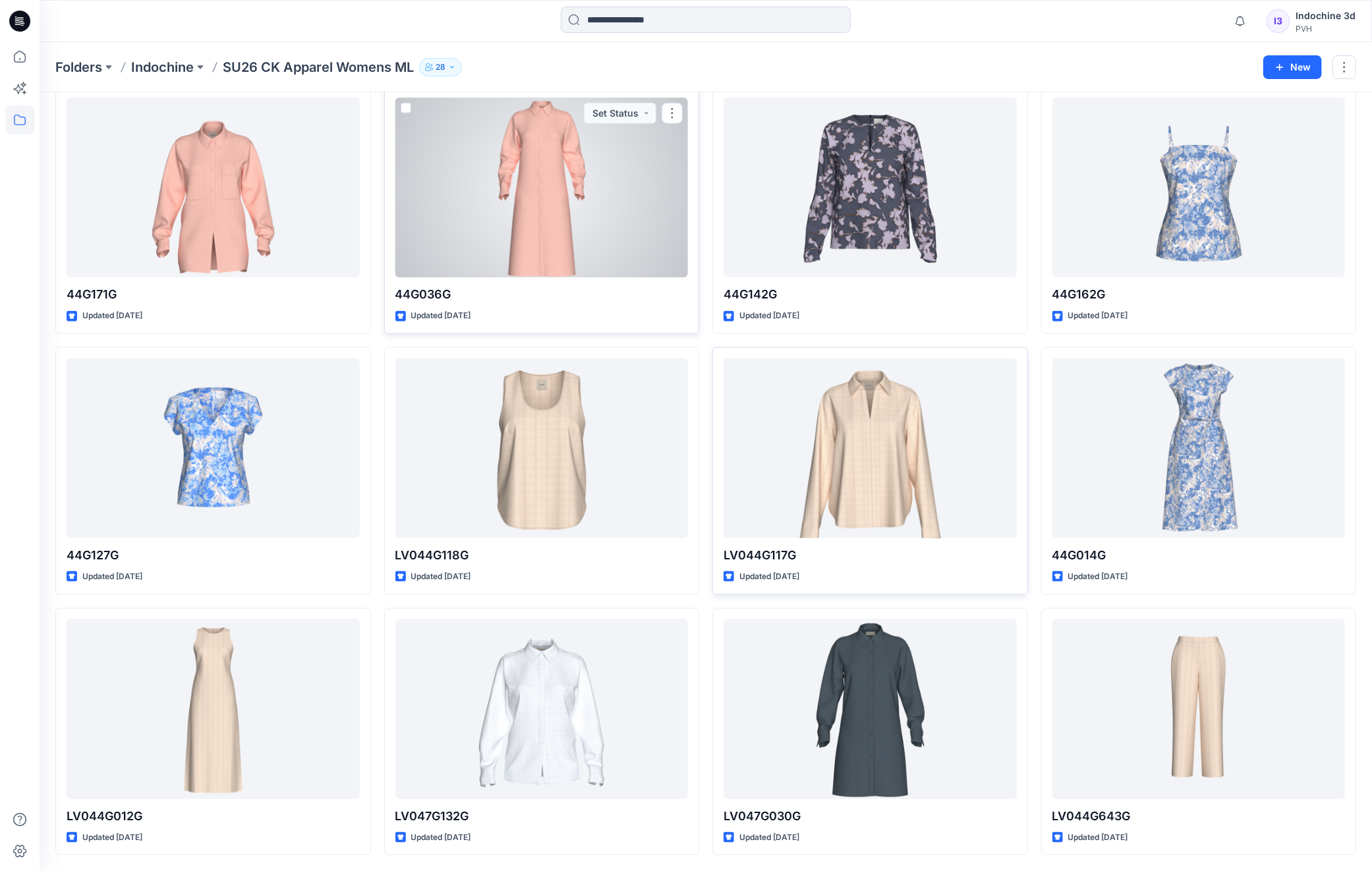
click at [589, 208] on div at bounding box center [542, 187] width 293 height 180
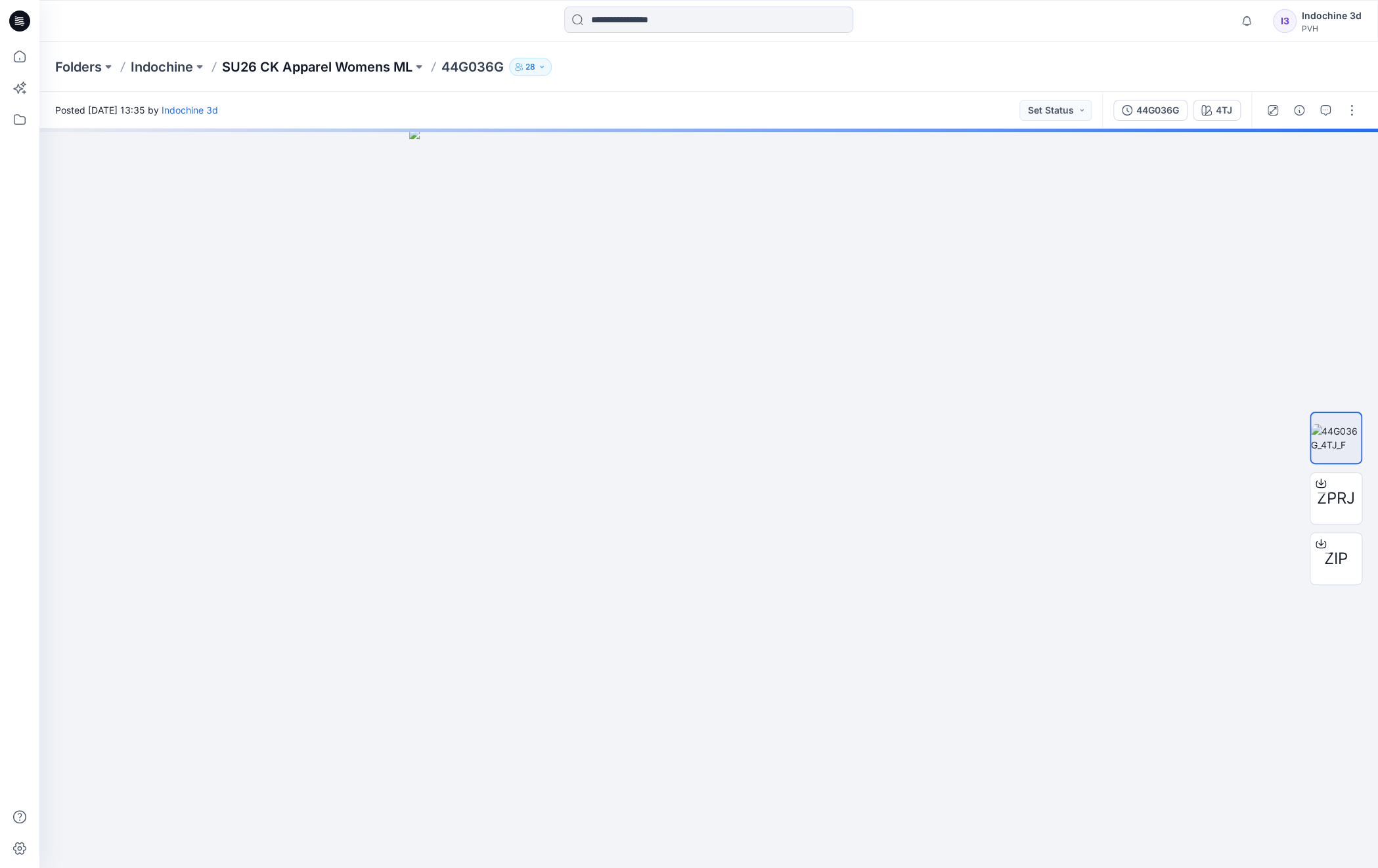
click at [299, 69] on p "SU26 CK Apparel Womens ML" at bounding box center [317, 67] width 191 height 19
